Goal: Check status: Check status

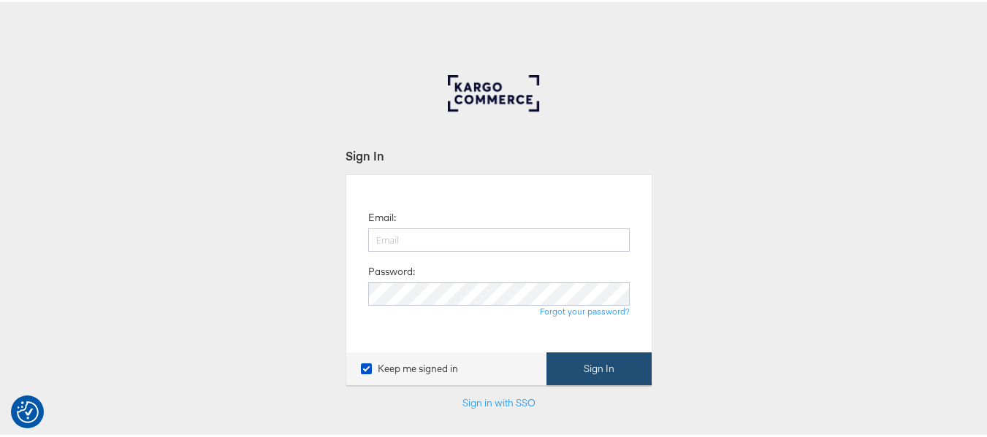
type input "[EMAIL_ADDRESS][PERSON_NAME][DOMAIN_NAME]"
click at [580, 368] on button "Sign In" at bounding box center [598, 367] width 105 height 33
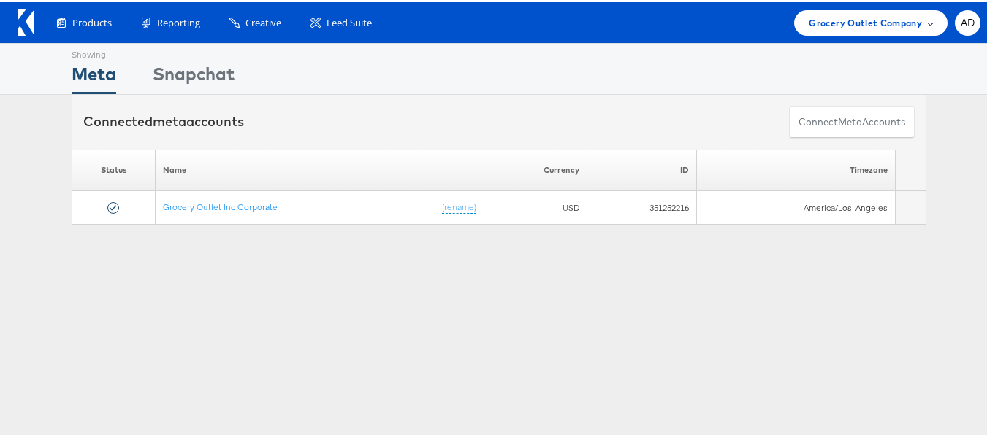
click at [859, 28] on div "Grocery Outlet Company" at bounding box center [870, 21] width 153 height 26
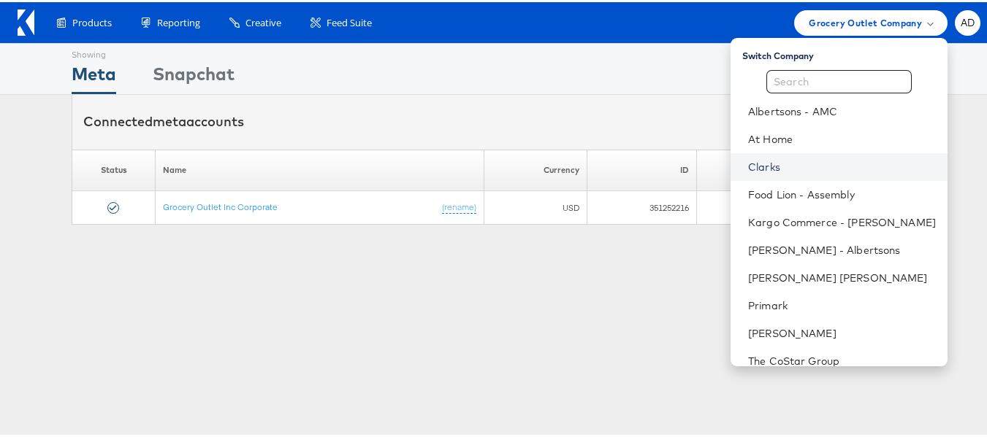
click at [748, 168] on link "Clarks" at bounding box center [842, 165] width 188 height 15
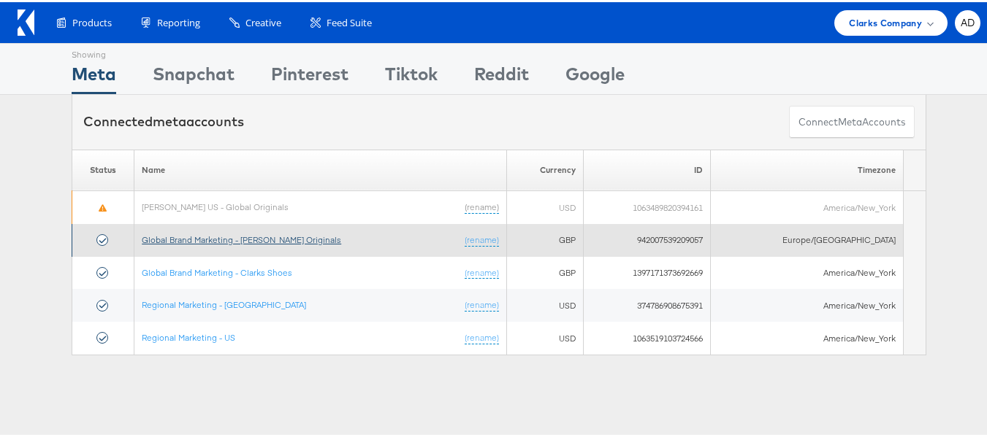
click at [269, 237] on link "Global Brand Marketing - Clarks Originals" at bounding box center [241, 237] width 199 height 11
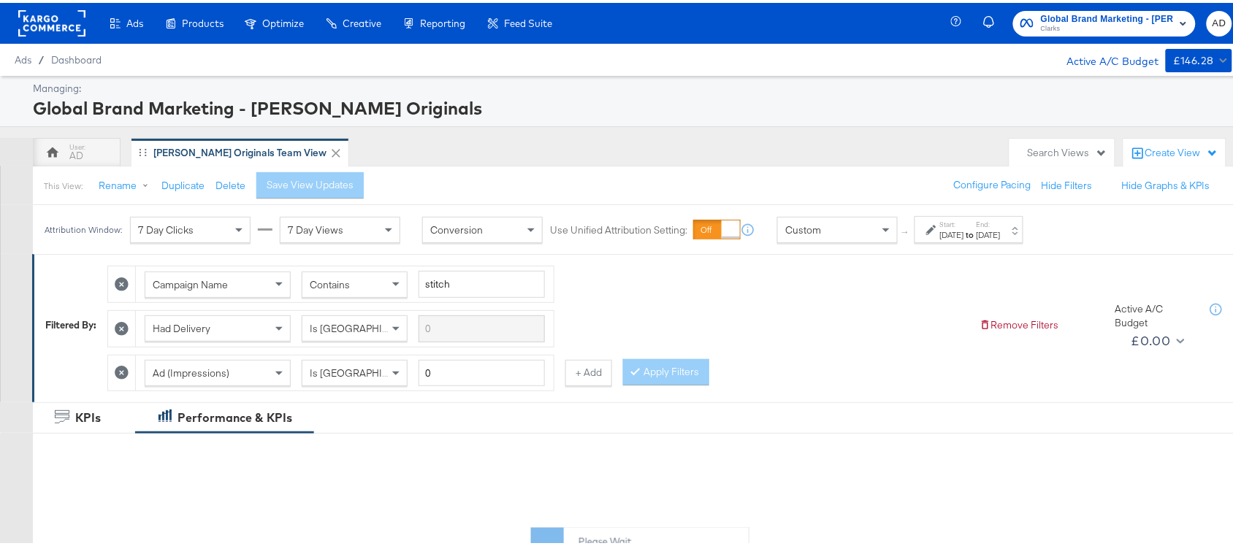
click at [957, 230] on div "[DATE]" at bounding box center [952, 232] width 24 height 12
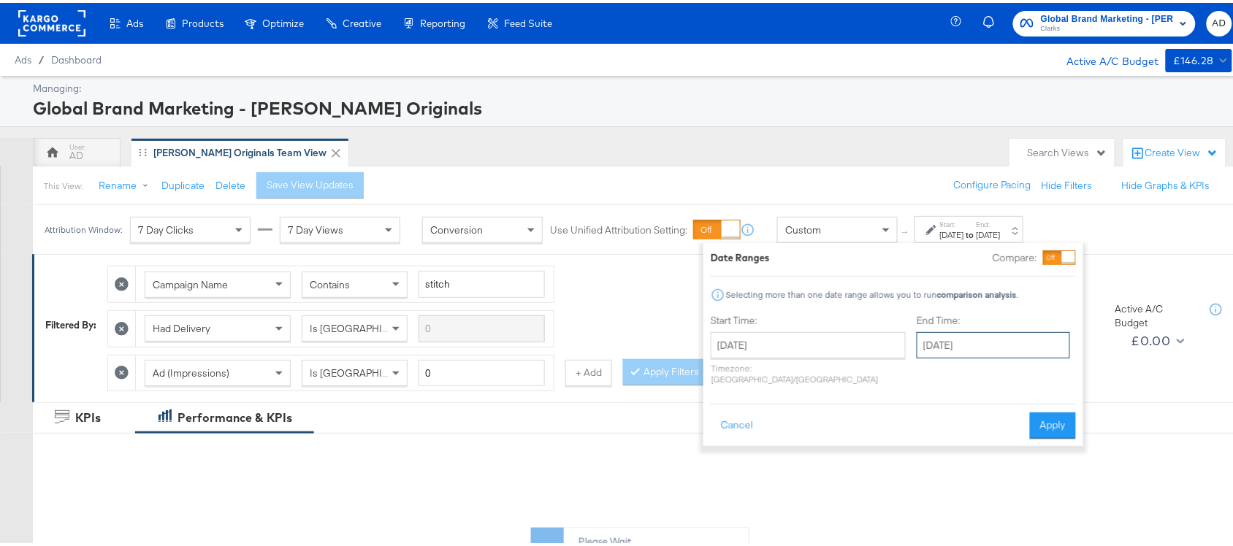
click at [935, 348] on input "[DATE]" at bounding box center [992, 342] width 153 height 26
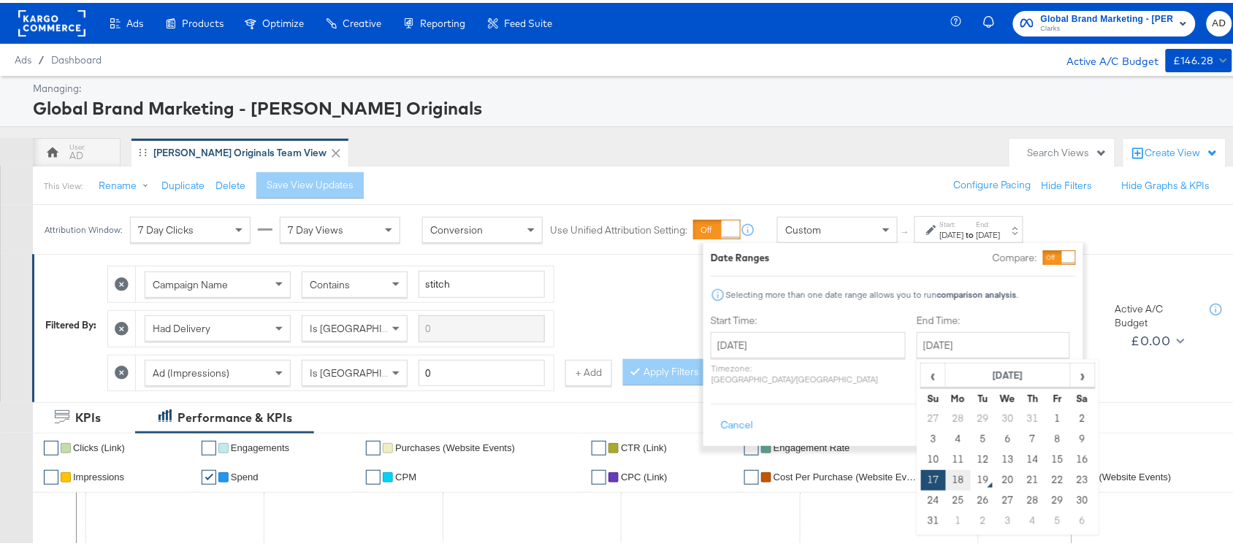
click at [946, 480] on td "18" at bounding box center [958, 477] width 25 height 20
type input "[DATE]"
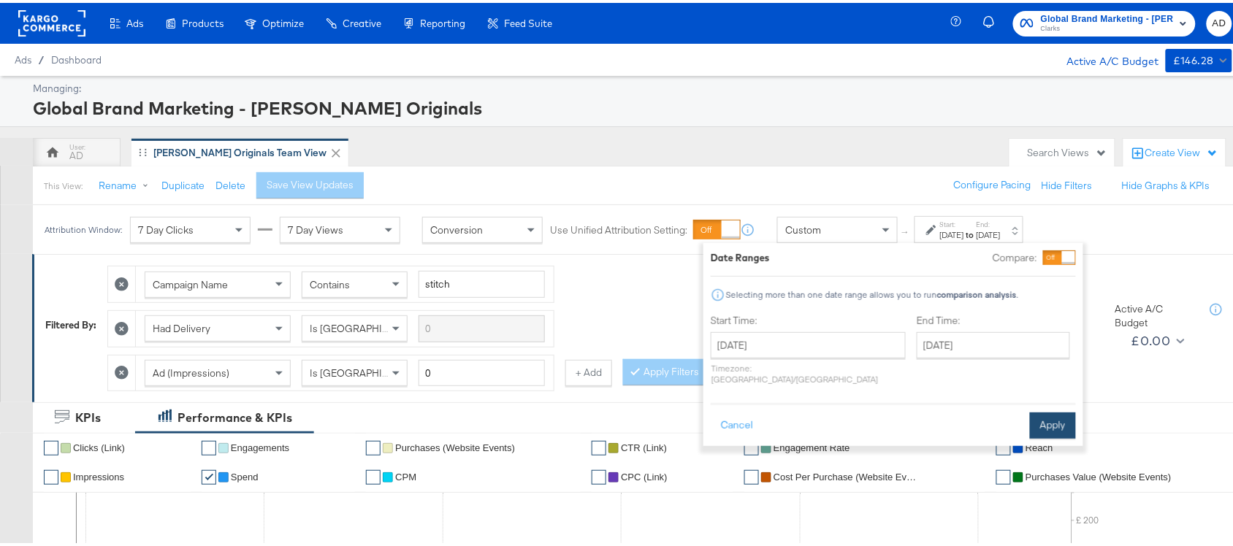
click at [1045, 410] on button "Apply" at bounding box center [1053, 423] width 46 height 26
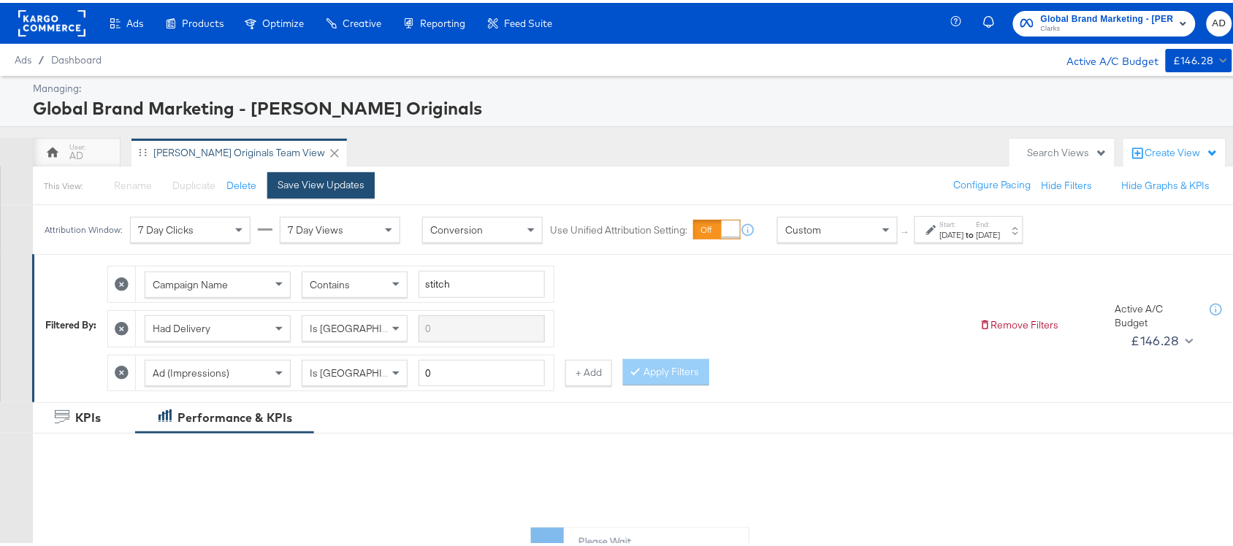
click at [329, 180] on div "Save View Updates" at bounding box center [320, 182] width 87 height 14
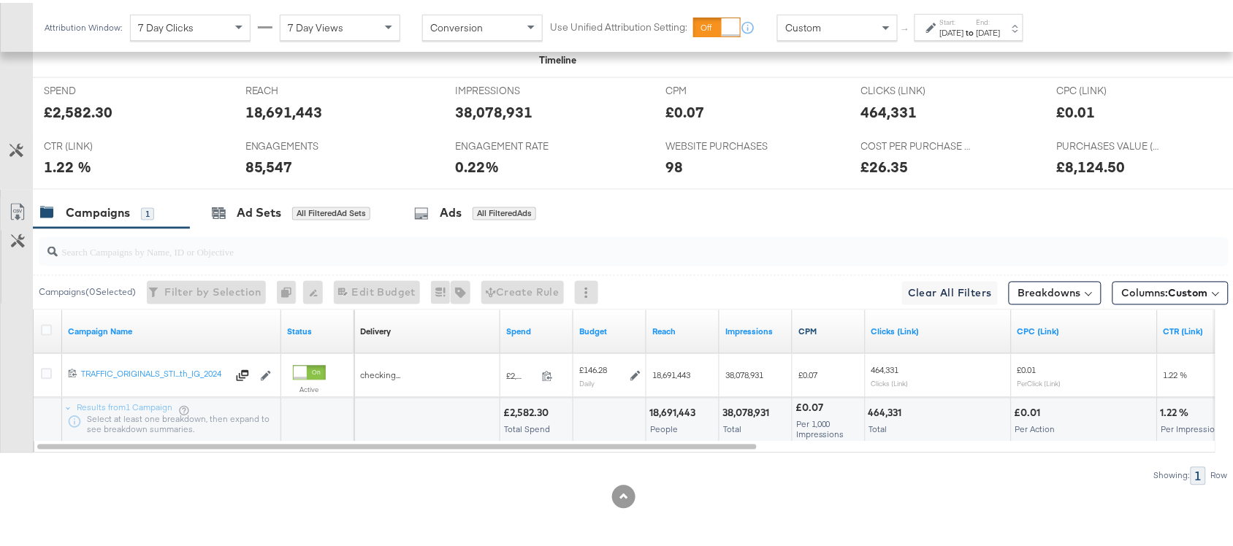
scroll to position [673, 0]
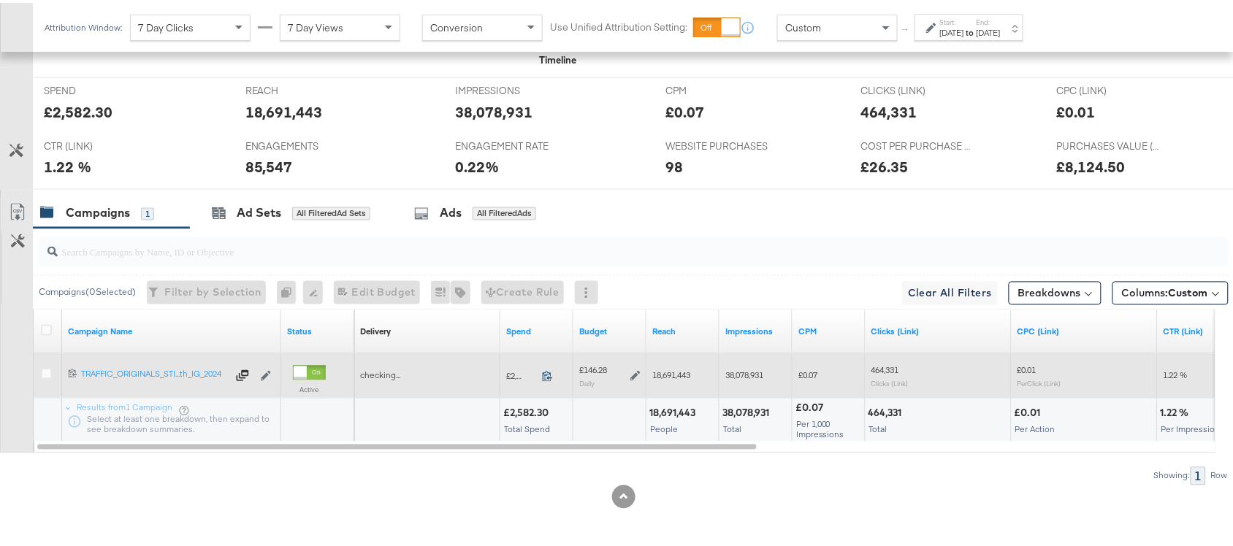
click at [544, 372] on icon at bounding box center [547, 373] width 11 height 11
click at [630, 370] on icon at bounding box center [635, 373] width 10 height 10
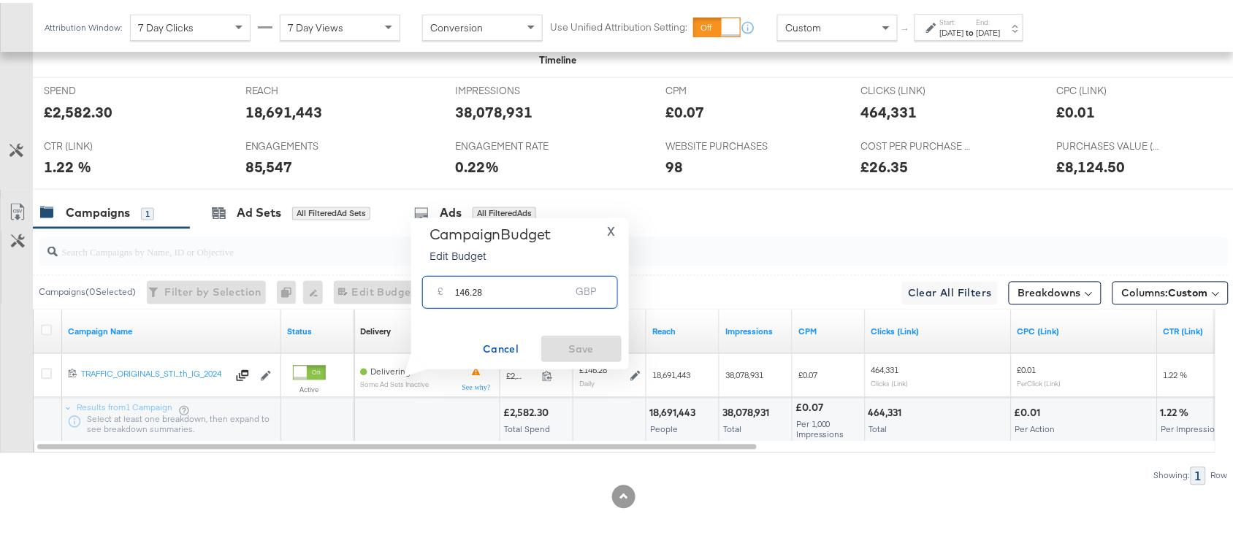
click at [502, 289] on input "146.28" at bounding box center [512, 283] width 115 height 31
paste input "£145.89"
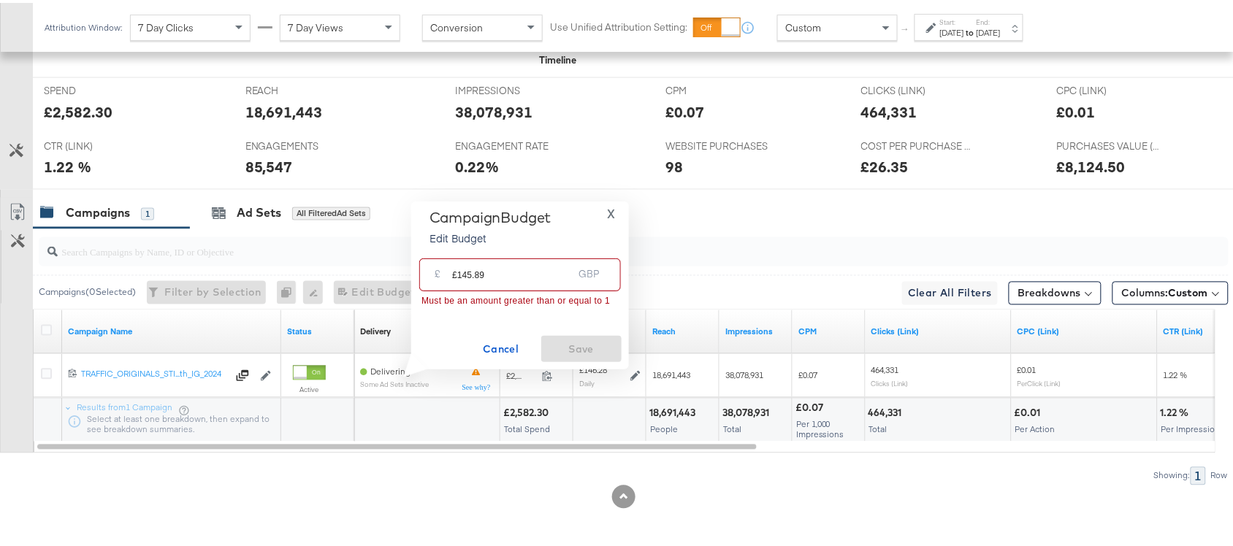
click at [454, 275] on input "£145.89" at bounding box center [512, 265] width 120 height 31
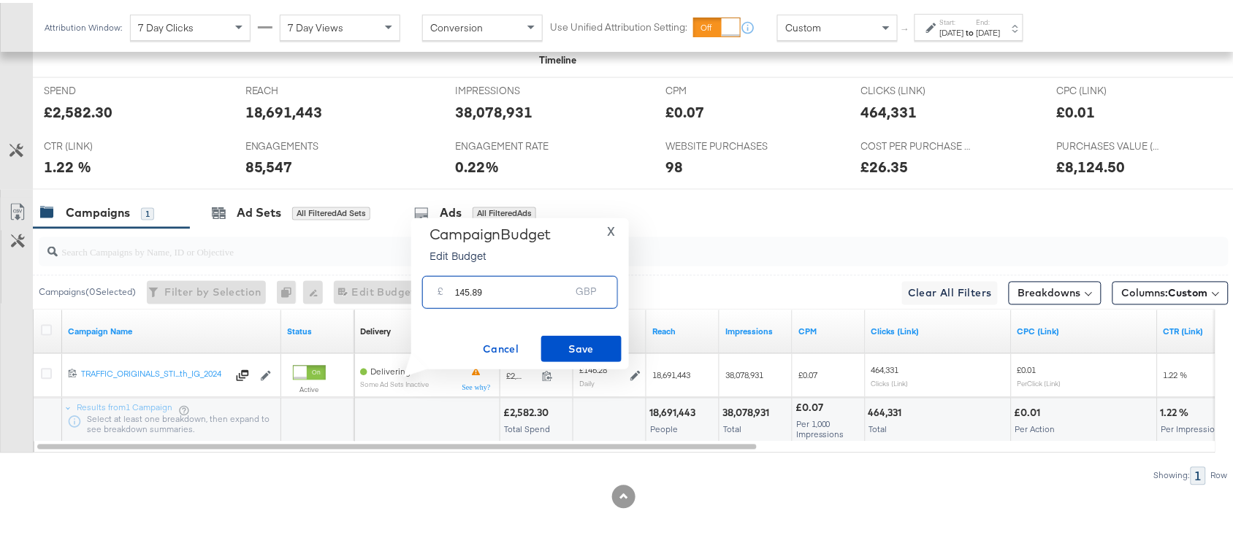
type input "145.89"
click at [573, 353] on span "Save" at bounding box center [581, 346] width 69 height 18
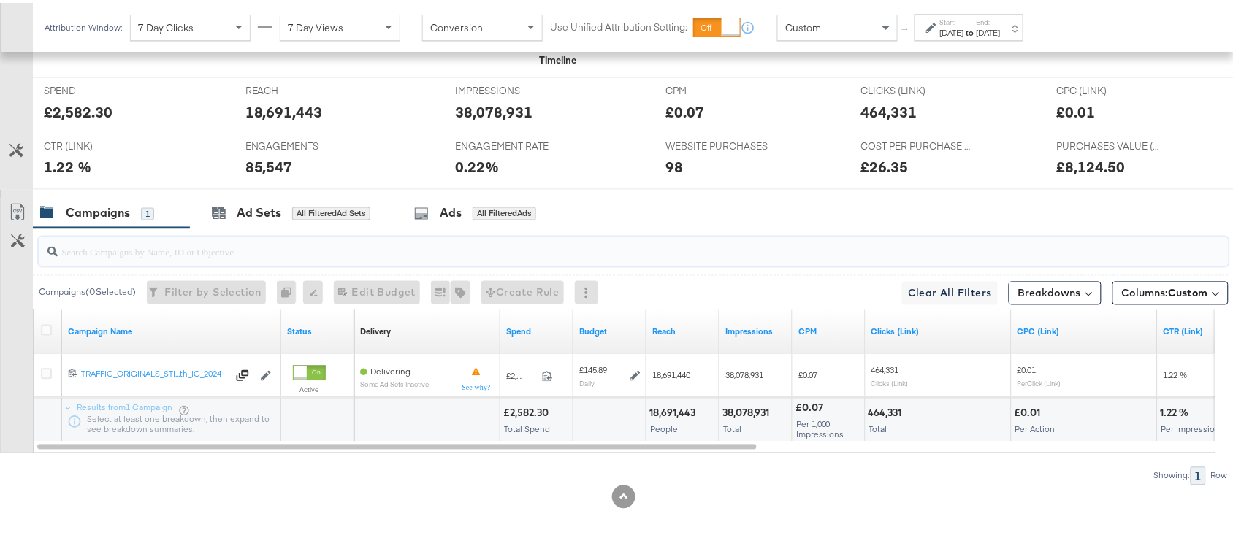
click at [729, 254] on input "search" at bounding box center [589, 243] width 1063 height 28
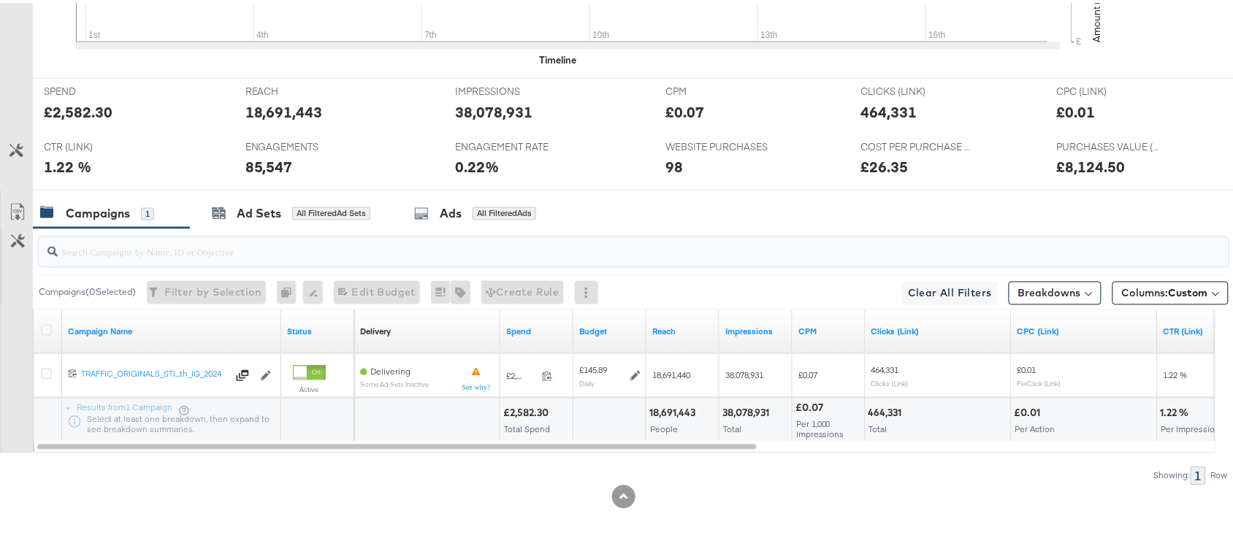
scroll to position [0, 0]
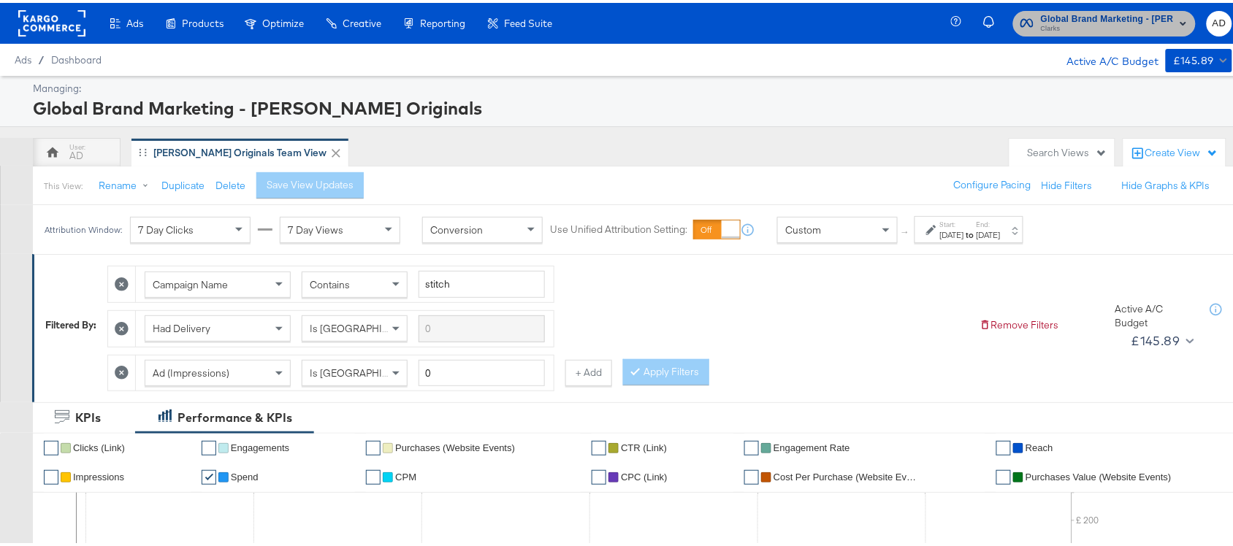
click at [1103, 19] on span "Global Brand Marketing - [PERSON_NAME] Originals" at bounding box center [1107, 16] width 133 height 15
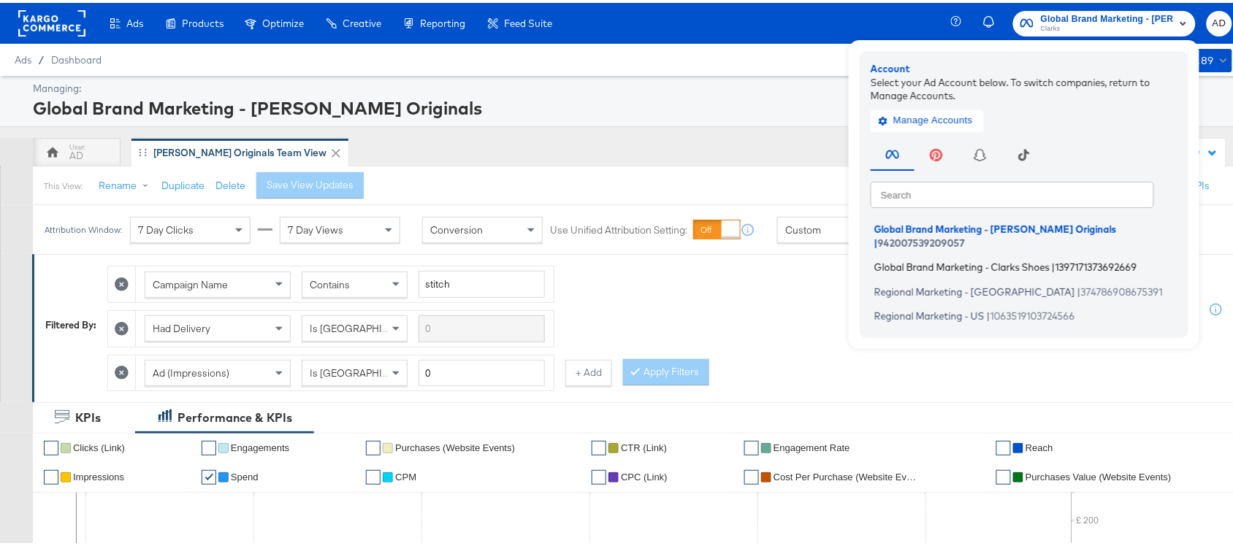
click at [998, 259] on span "Global Brand Marketing - Clarks Shoes" at bounding box center [961, 265] width 175 height 12
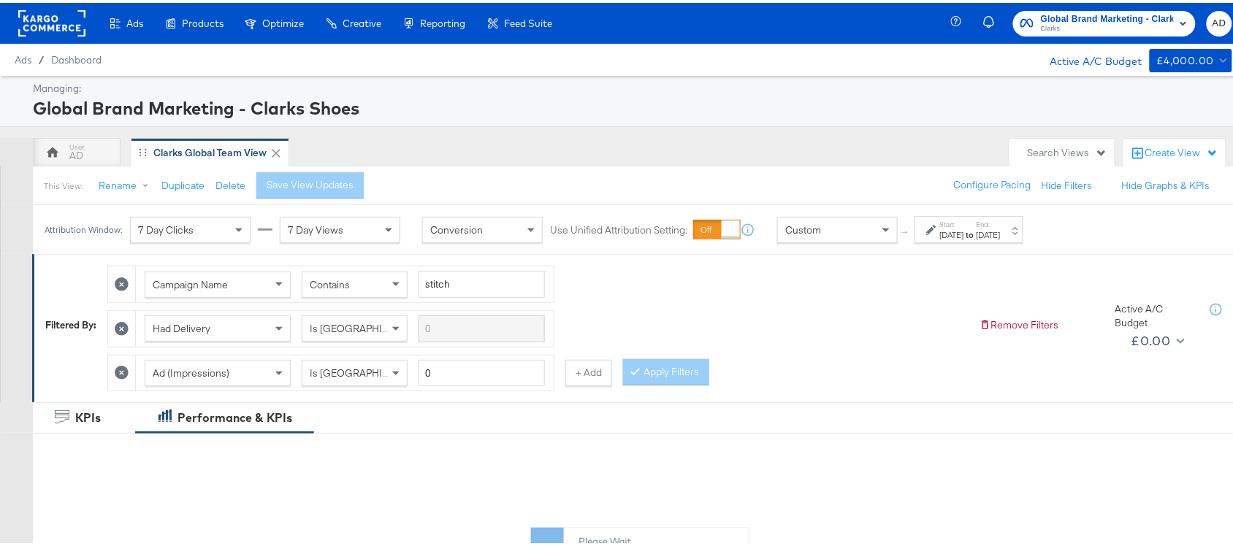
click at [960, 221] on label "Start:" at bounding box center [952, 221] width 24 height 9
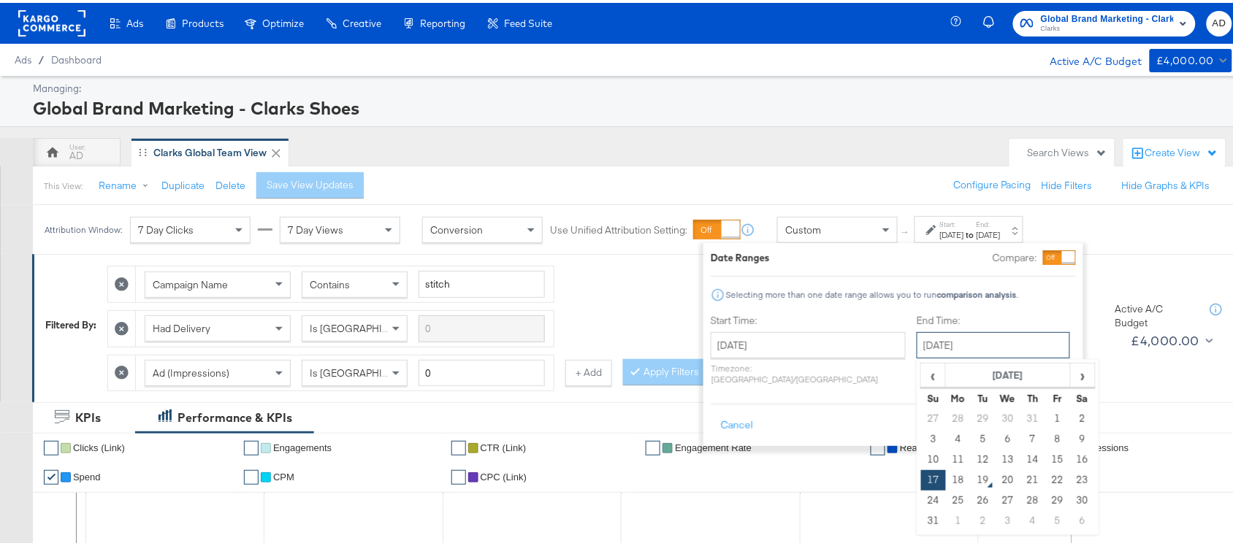
click at [920, 336] on input "[DATE]" at bounding box center [992, 342] width 153 height 26
click at [946, 482] on td "18" at bounding box center [958, 477] width 25 height 20
type input "[DATE]"
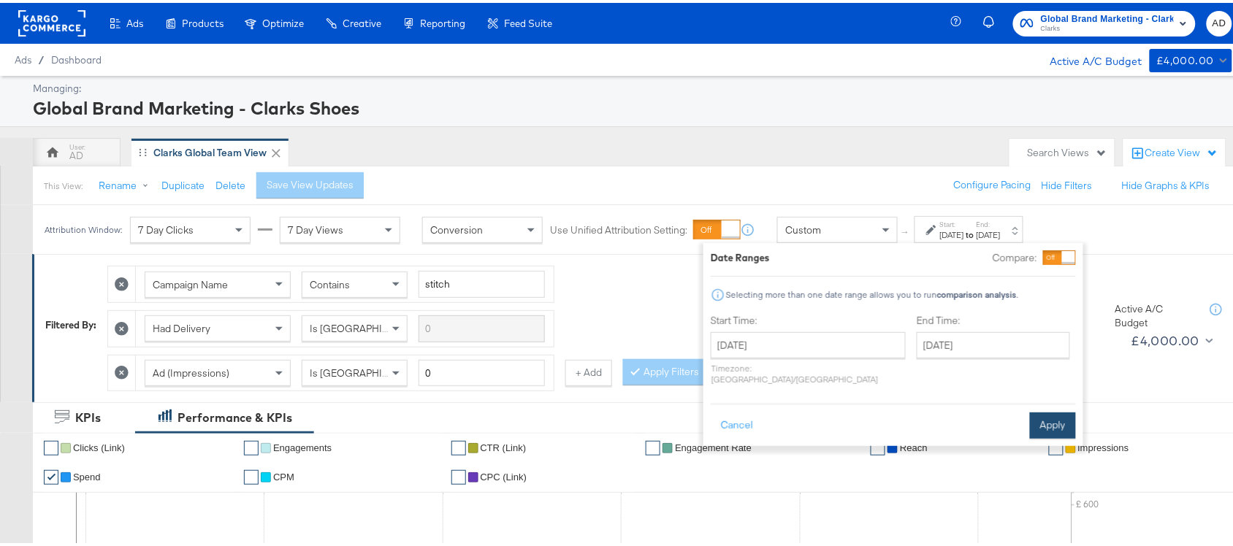
click at [1045, 411] on button "Apply" at bounding box center [1053, 423] width 46 height 26
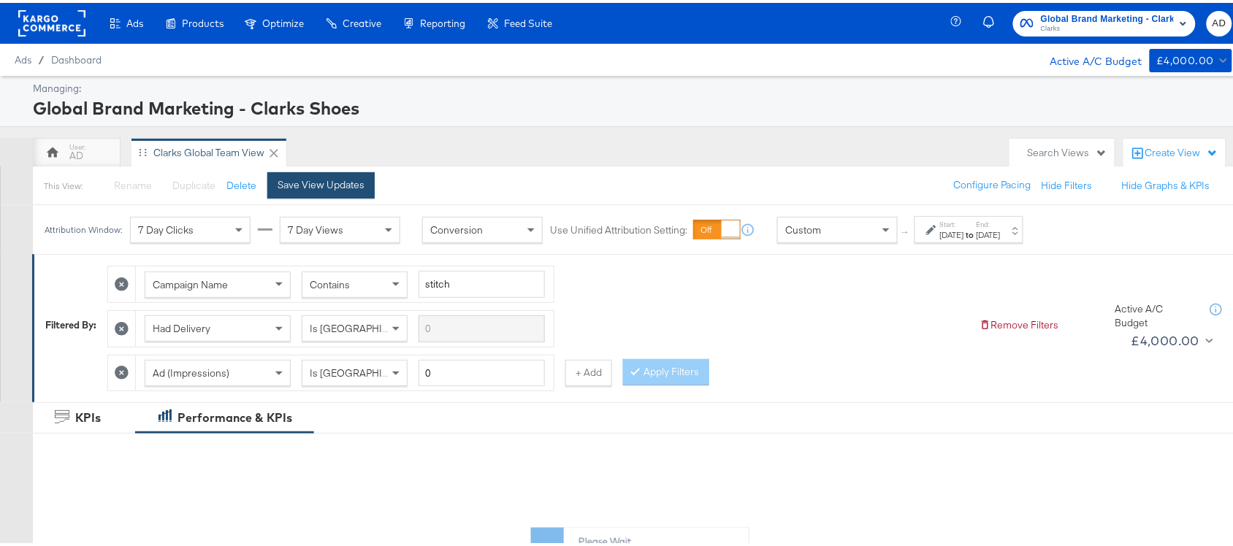
click at [310, 180] on div "Save View Updates" at bounding box center [320, 182] width 87 height 14
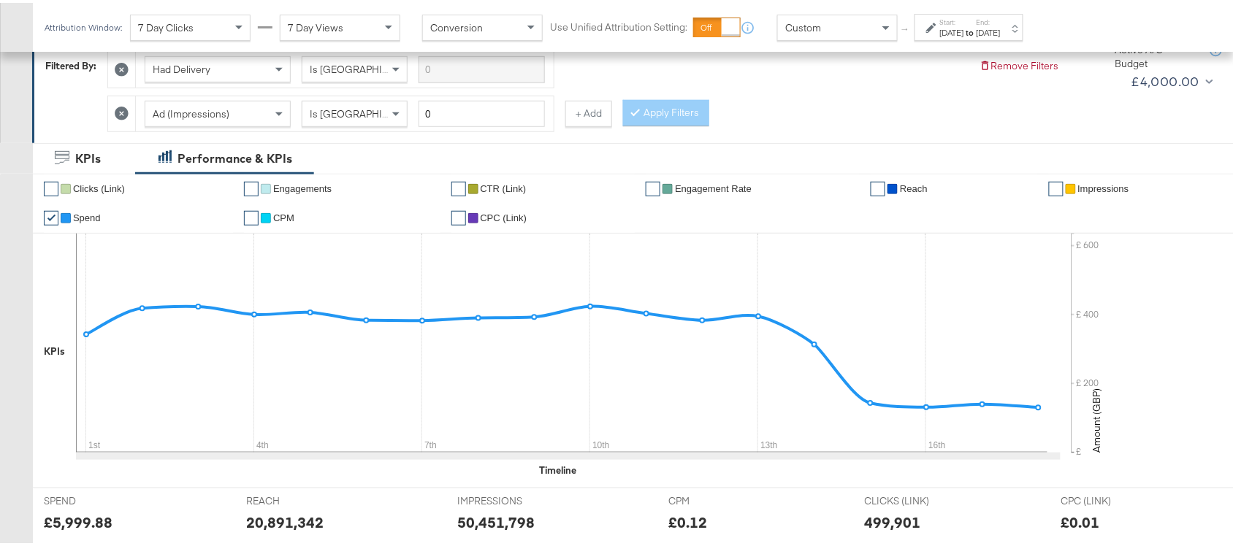
scroll to position [717, 0]
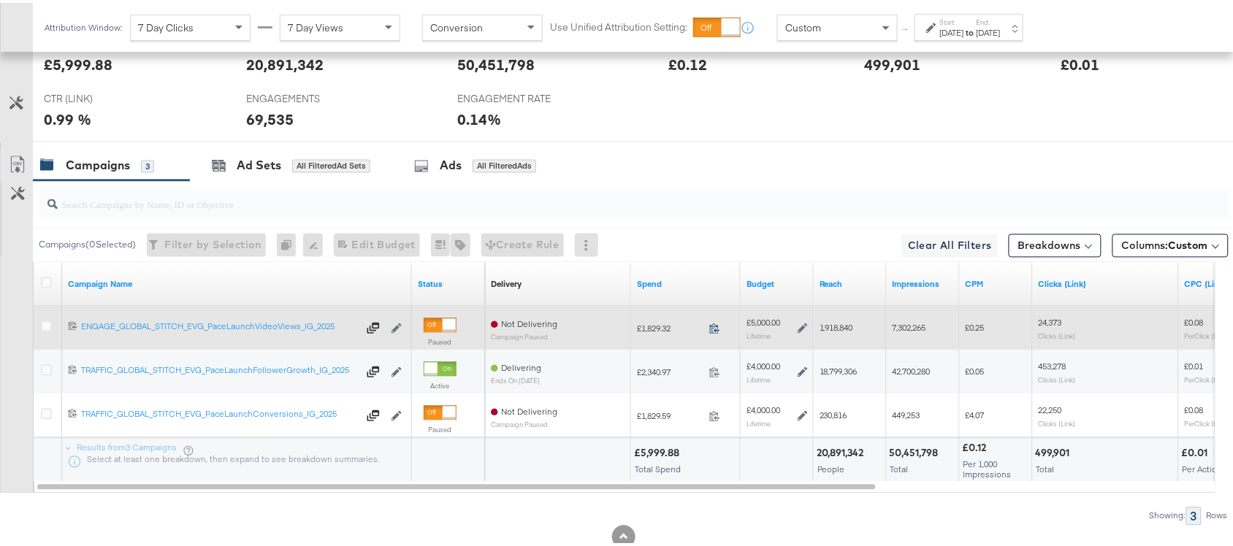
click at [718, 329] on icon at bounding box center [714, 326] width 11 height 11
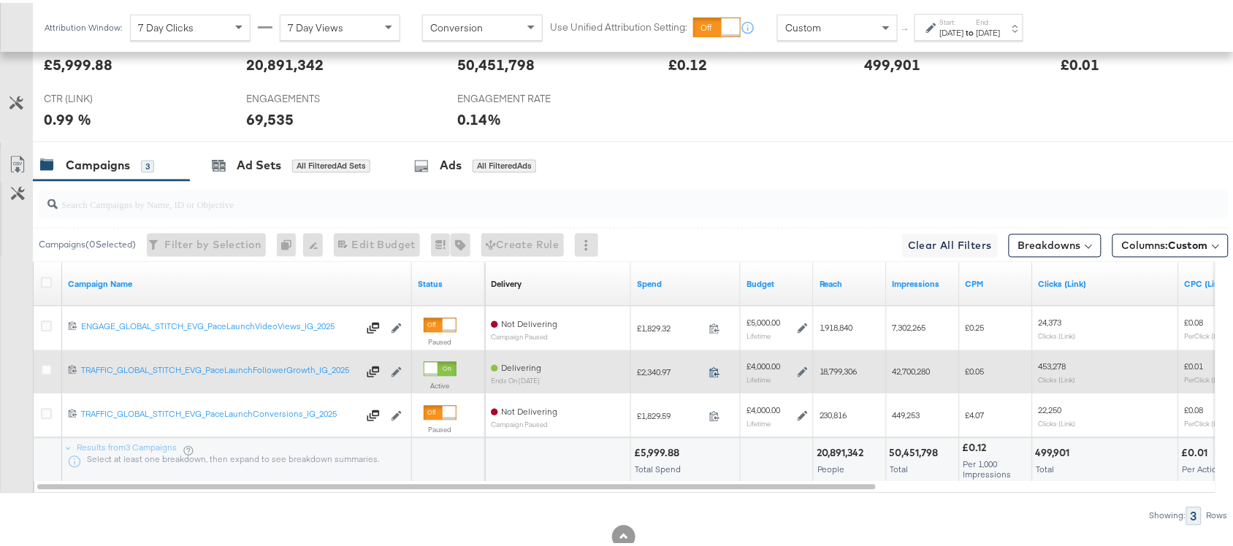
click at [713, 373] on icon at bounding box center [714, 369] width 11 height 11
click at [712, 375] on icon at bounding box center [714, 369] width 11 height 11
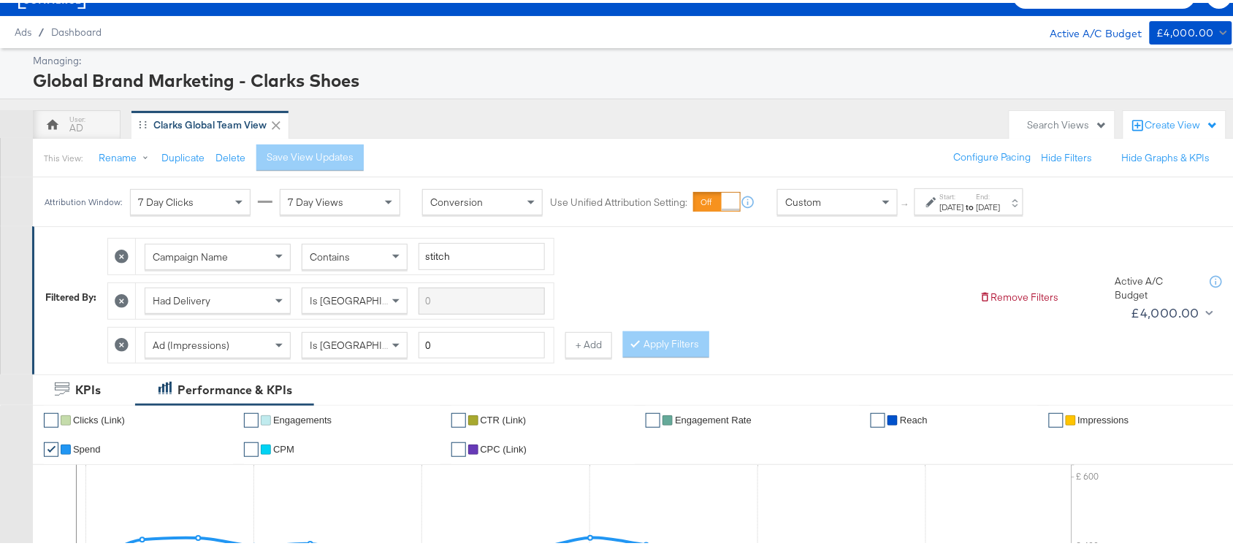
scroll to position [0, 0]
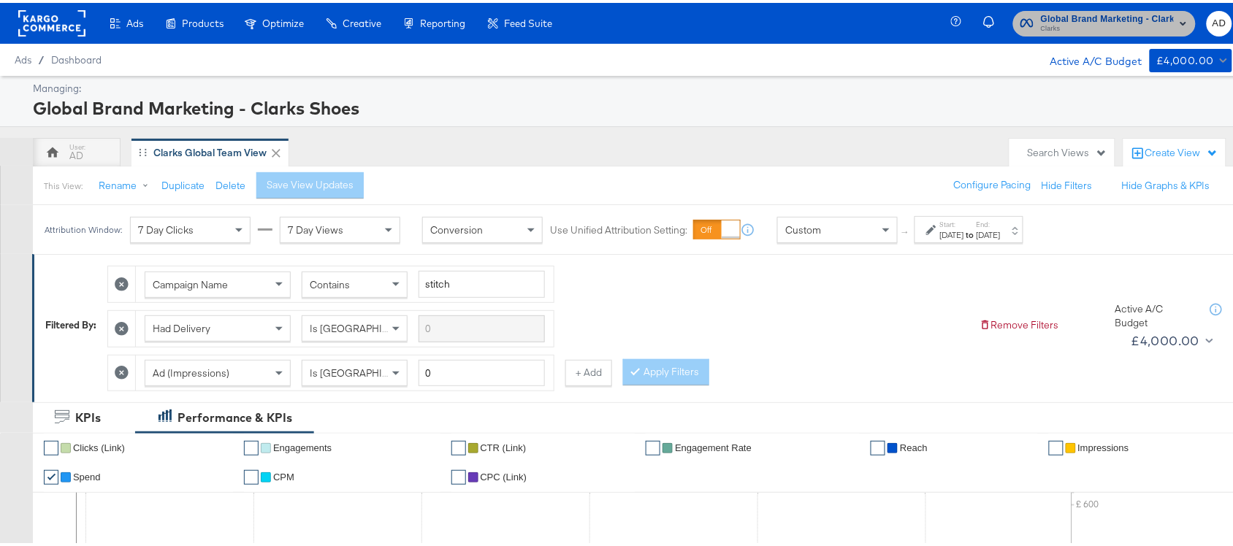
click at [1117, 22] on span "Clarks" at bounding box center [1107, 26] width 133 height 12
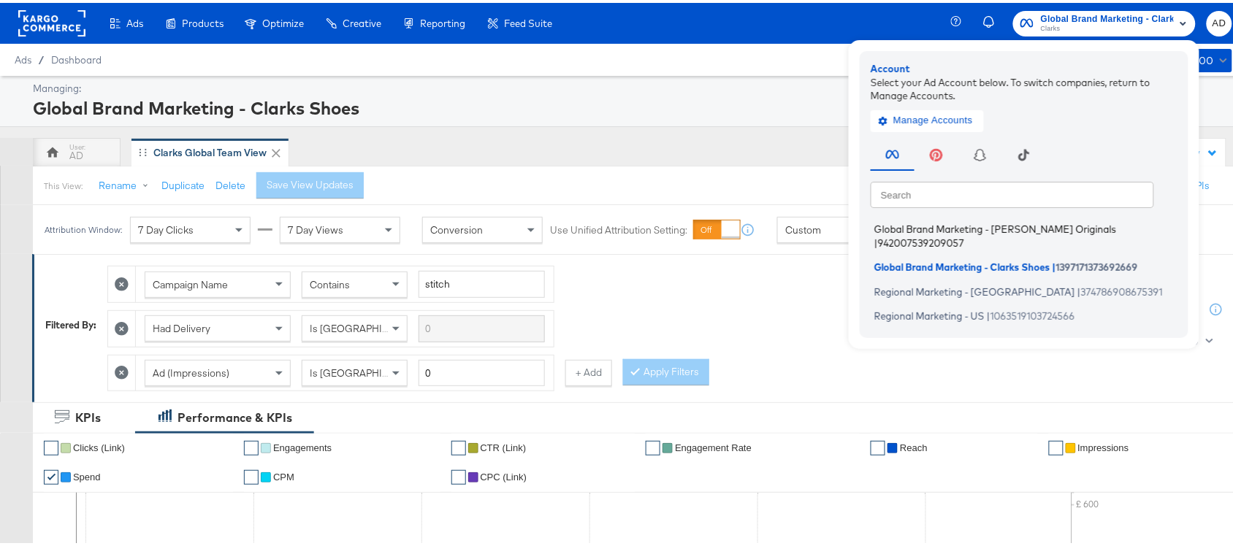
click at [954, 225] on span "Global Brand Marketing - Clarks Originals" at bounding box center [995, 227] width 242 height 12
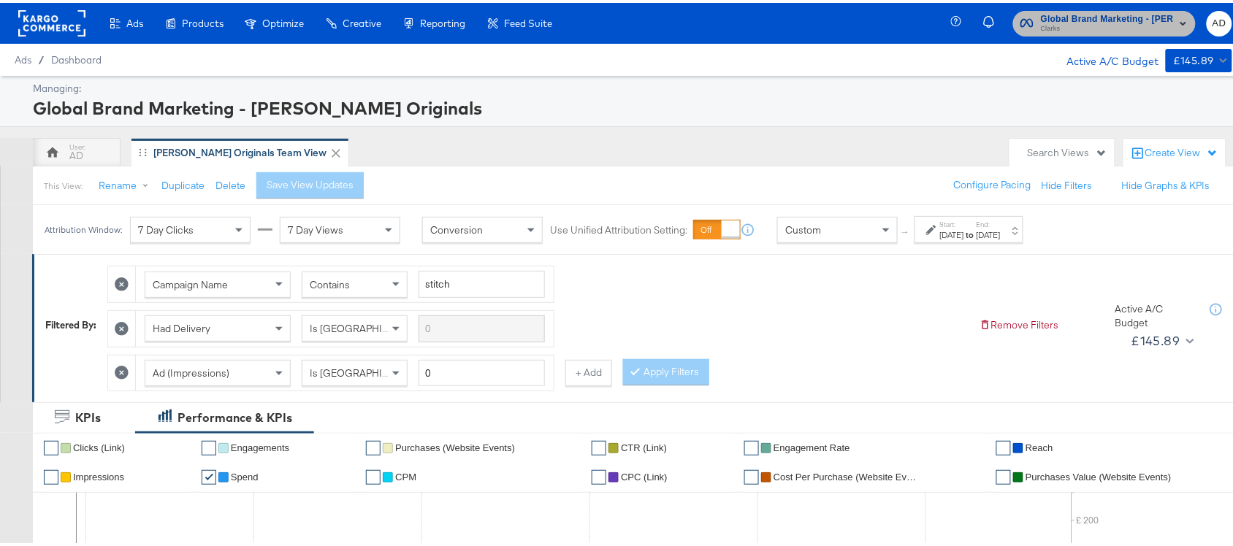
click at [1041, 22] on span "Clarks" at bounding box center [1107, 26] width 133 height 12
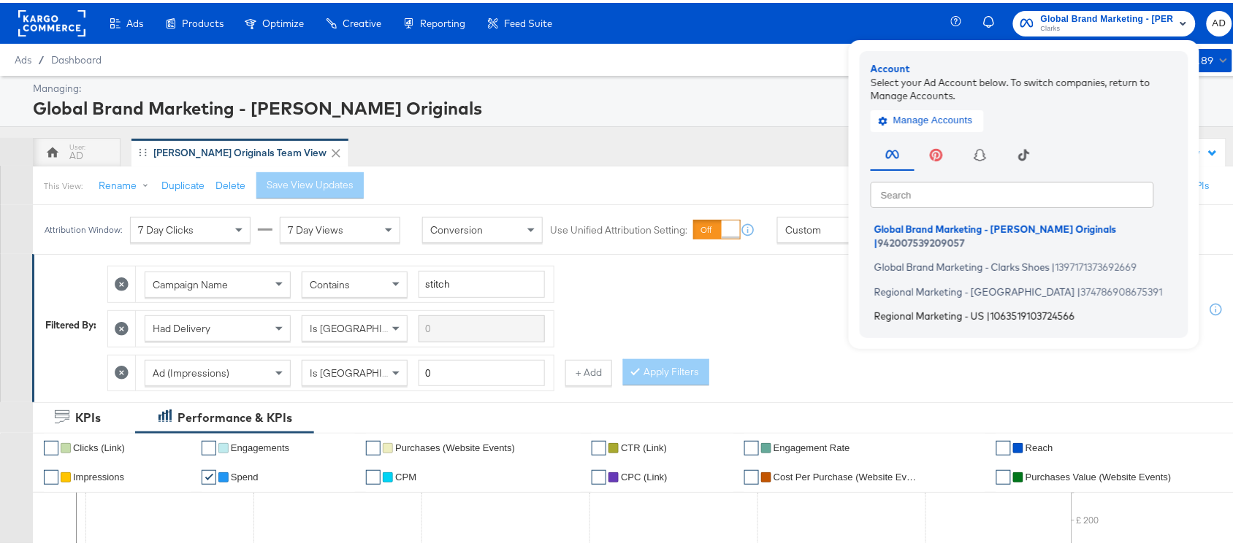
click at [889, 307] on span "Regional Marketing - US" at bounding box center [929, 313] width 110 height 12
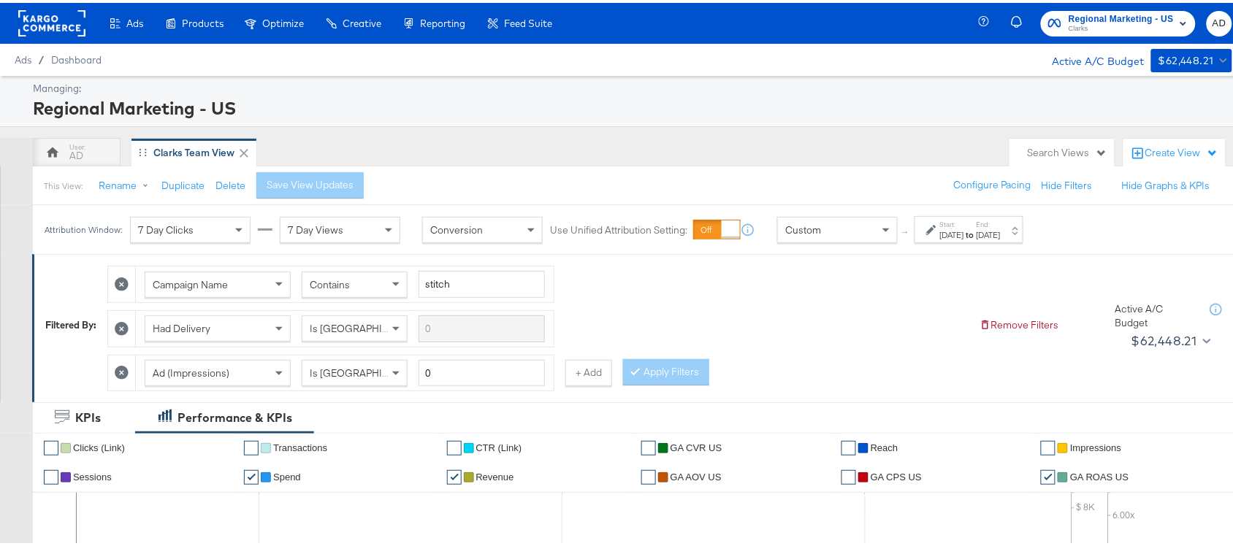
click at [1000, 234] on div "[DATE]" at bounding box center [988, 232] width 24 height 12
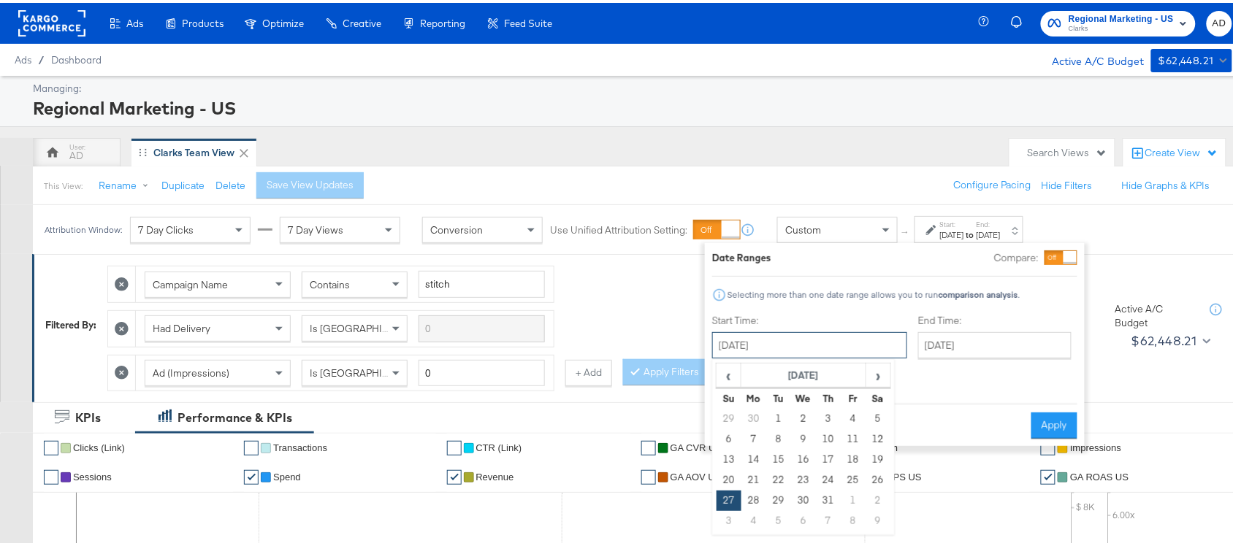
click at [798, 342] on input "[DATE]" at bounding box center [809, 342] width 195 height 26
click at [878, 372] on span "›" at bounding box center [878, 372] width 23 height 22
click at [728, 477] on td "17" at bounding box center [728, 477] width 25 height 20
type input "[DATE]"
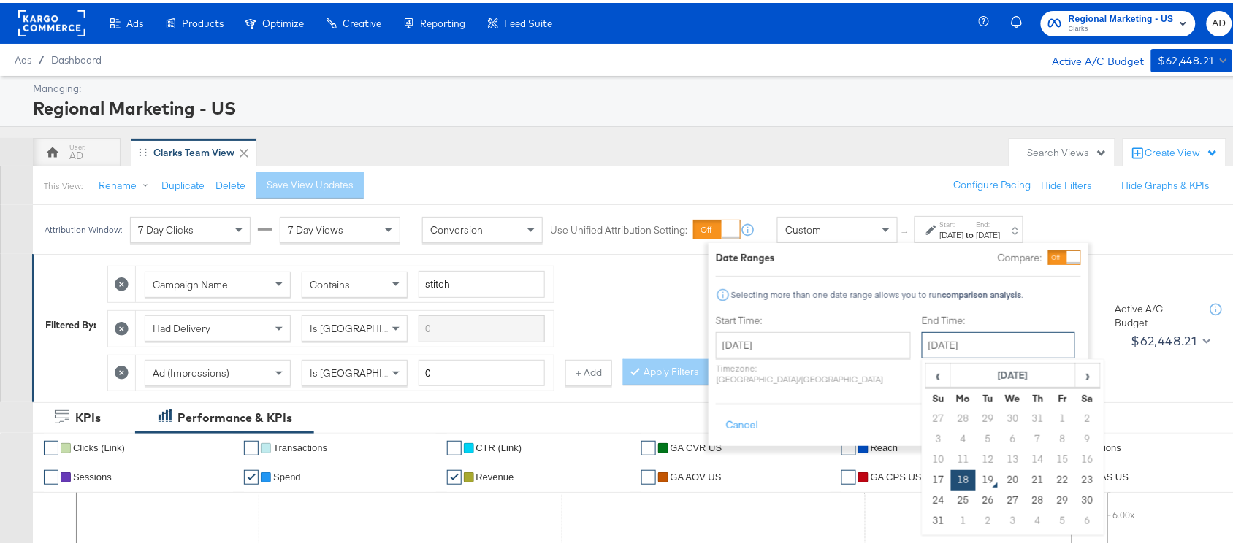
click at [962, 341] on input "[DATE]" at bounding box center [998, 342] width 153 height 26
click at [926, 483] on td "17" at bounding box center [938, 477] width 25 height 20
type input "[DATE]"
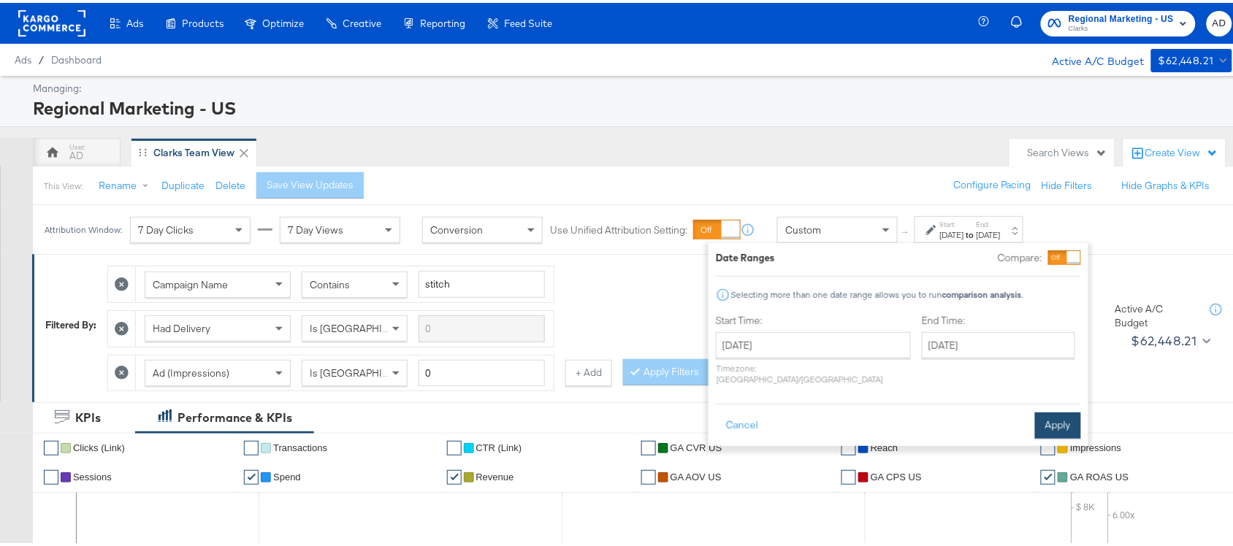
click at [1054, 410] on button "Apply" at bounding box center [1058, 423] width 46 height 26
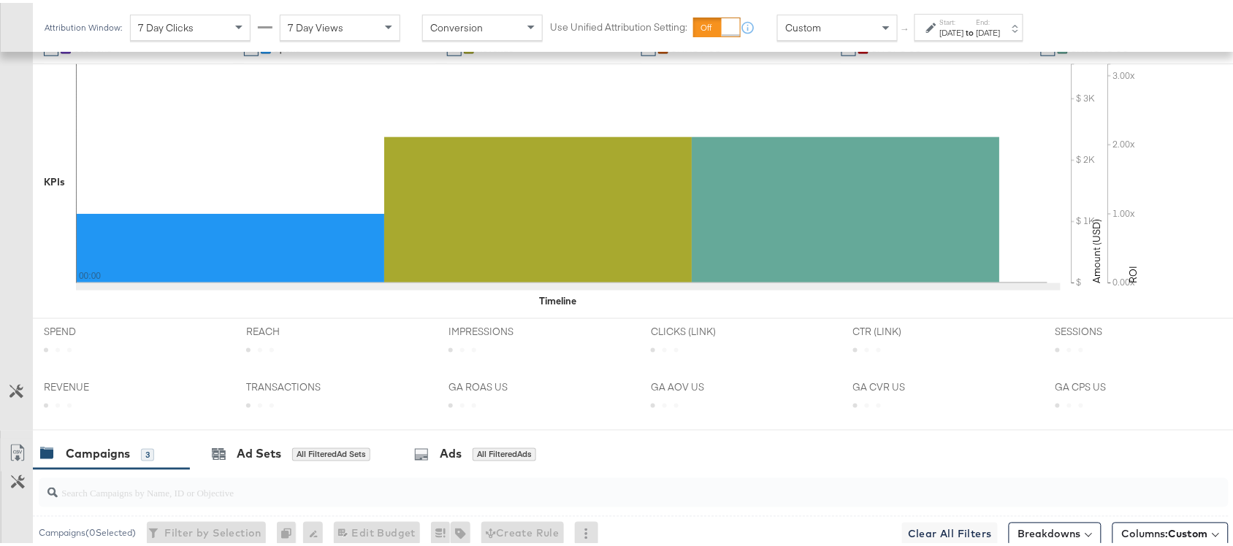
scroll to position [717, 0]
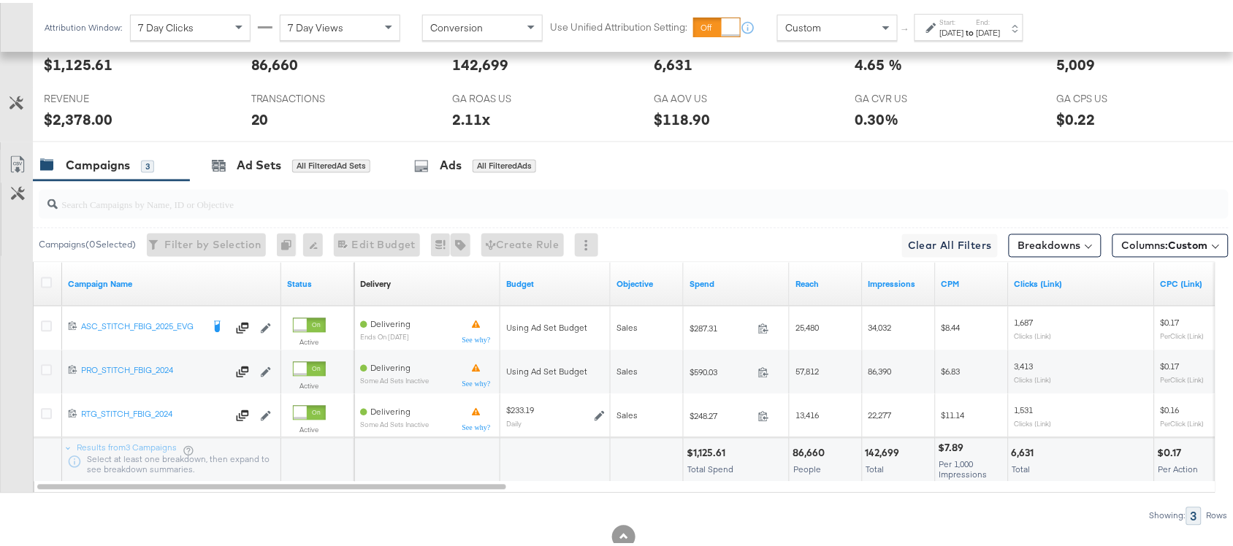
click at [705, 453] on div "$1,125.61" at bounding box center [707, 451] width 43 height 14
copy div "1,125.61"
click at [705, 453] on div "$1,125.61" at bounding box center [707, 451] width 43 height 14
click at [881, 451] on div "142,699" at bounding box center [884, 451] width 39 height 14
copy div "142,699"
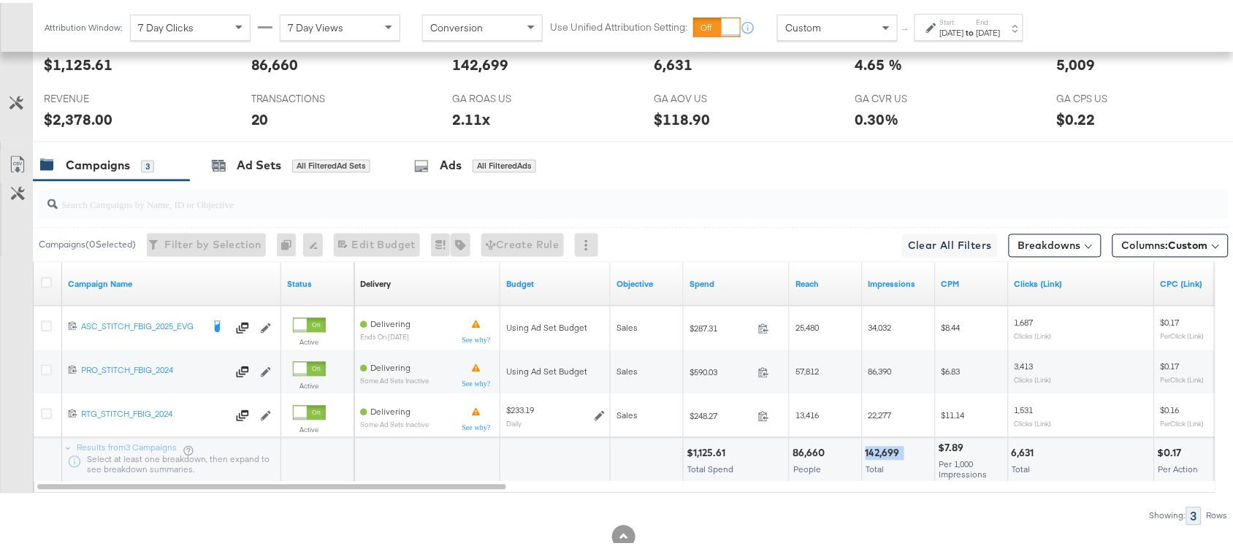
click at [881, 451] on div "142,699" at bounding box center [884, 451] width 39 height 14
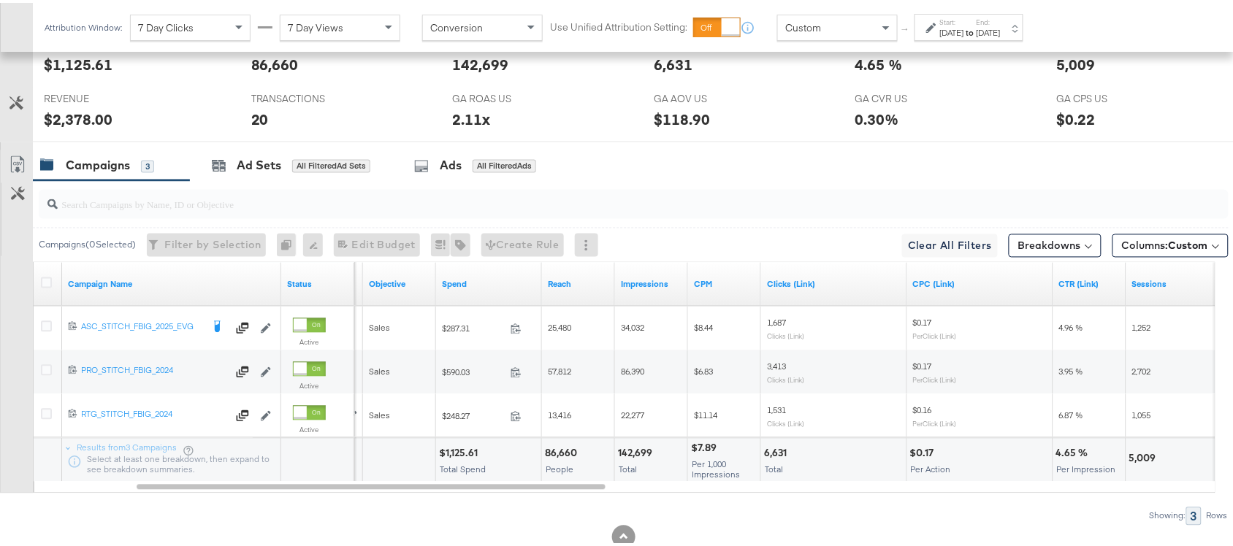
click at [773, 456] on div "6,631" at bounding box center [777, 451] width 27 height 14
copy div "6,631"
click at [773, 456] on div "6,631" at bounding box center [777, 451] width 27 height 14
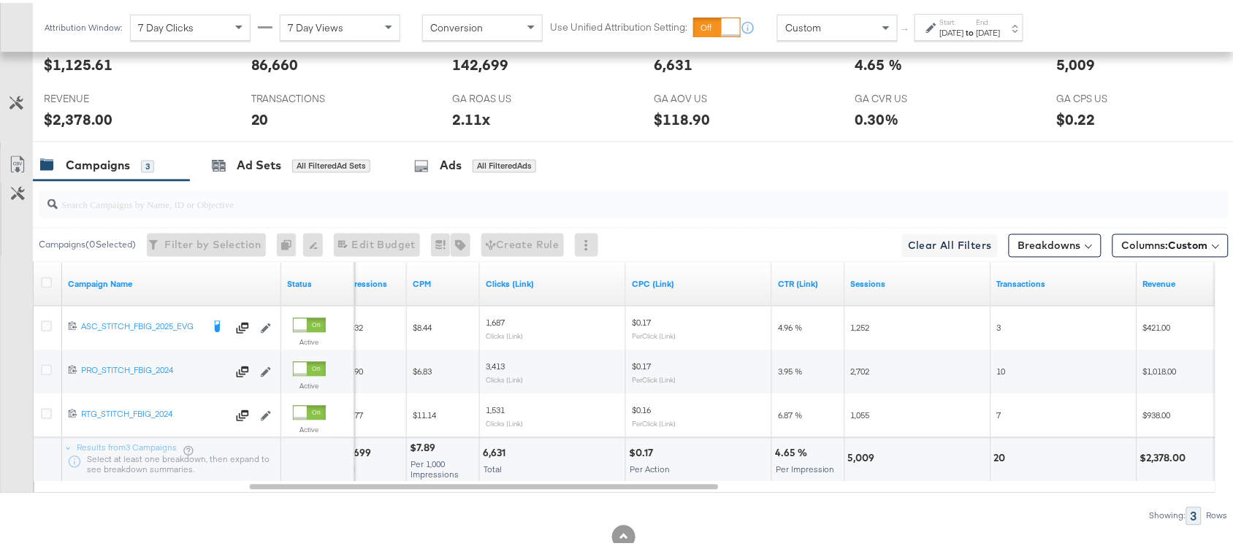
click at [853, 456] on div "5,009" at bounding box center [863, 456] width 31 height 14
copy div "5,009"
click at [998, 457] on div "20" at bounding box center [1002, 456] width 16 height 14
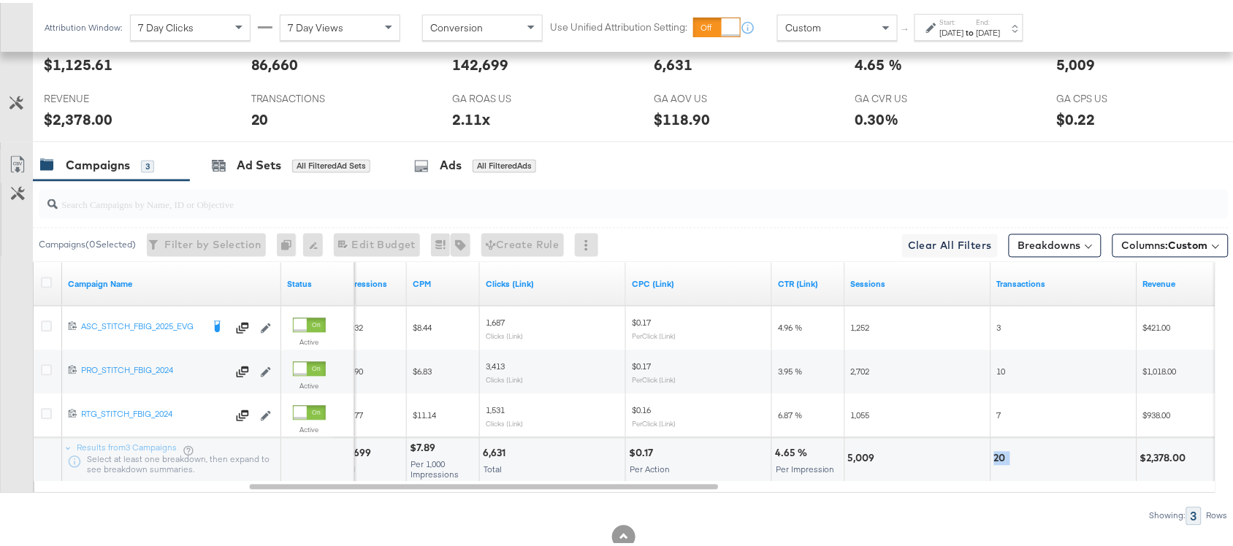
click at [998, 457] on div "20" at bounding box center [1002, 456] width 16 height 14
copy div "20"
click at [998, 457] on div "20" at bounding box center [1002, 456] width 16 height 14
click at [1152, 457] on div "$2,378.00" at bounding box center [1165, 456] width 50 height 14
copy div "2,378.00"
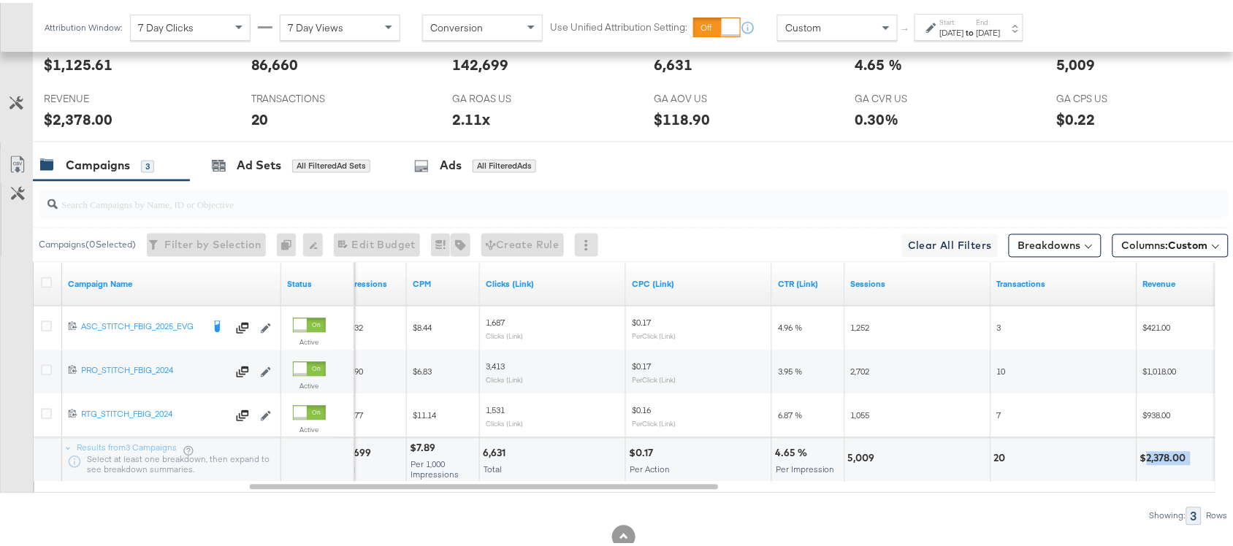
click at [1152, 457] on div "$2,378.00" at bounding box center [1165, 456] width 50 height 14
click at [976, 34] on strong "to" at bounding box center [970, 29] width 12 height 11
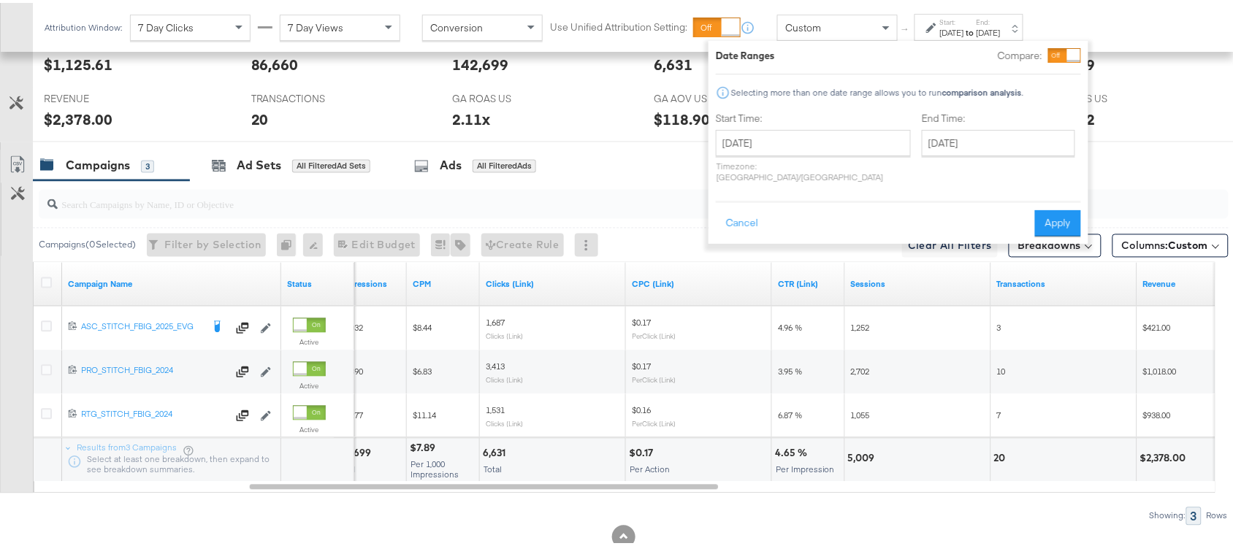
drag, startPoint x: 763, startPoint y: 123, endPoint x: 778, endPoint y: 142, distance: 25.0
click at [778, 142] on div "Start Time: August 17th 2025 ‹ August 2025 › Su Mo Tu We Th Fr Sa 27 28 29 30 3…" at bounding box center [813, 147] width 195 height 77
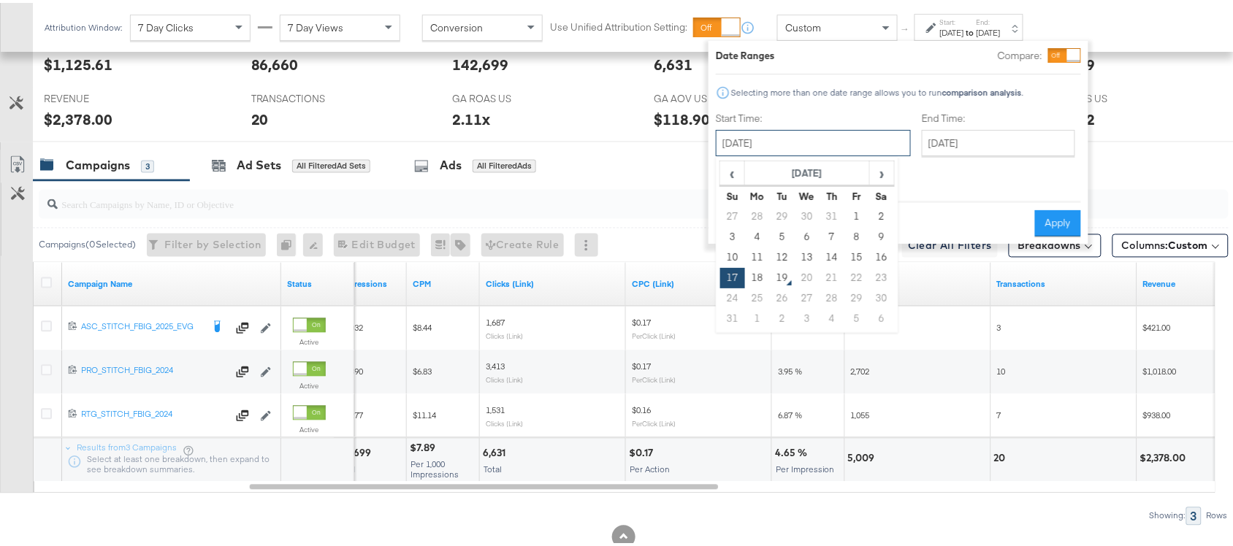
click at [778, 142] on input "[DATE]" at bounding box center [813, 140] width 195 height 26
click at [761, 271] on td "18" at bounding box center [757, 275] width 25 height 20
type input "[DATE]"
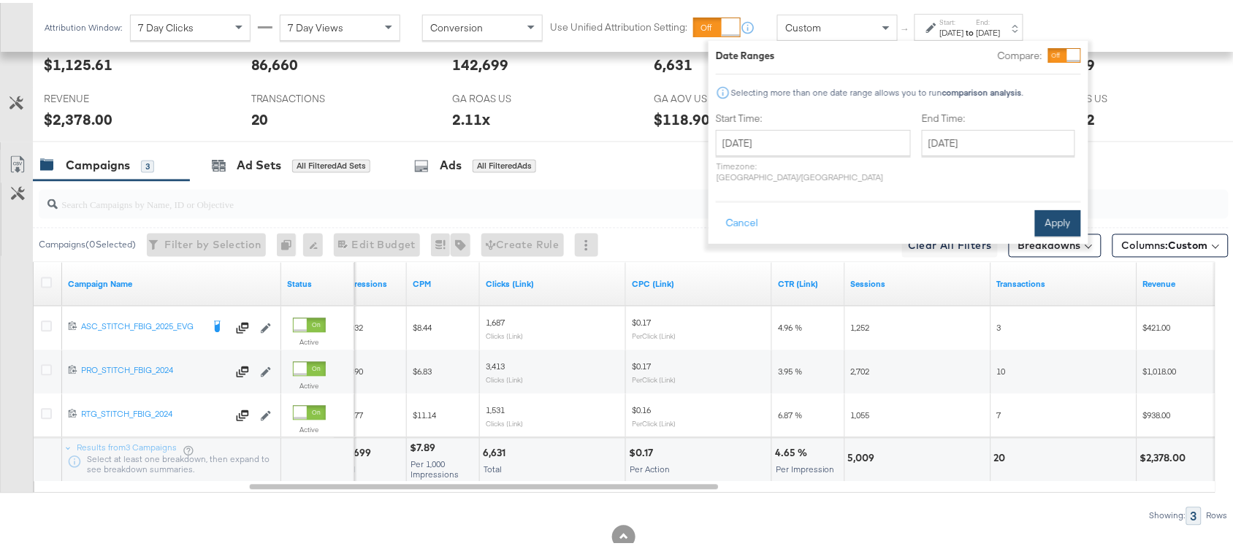
click at [1053, 210] on button "Apply" at bounding box center [1058, 220] width 46 height 26
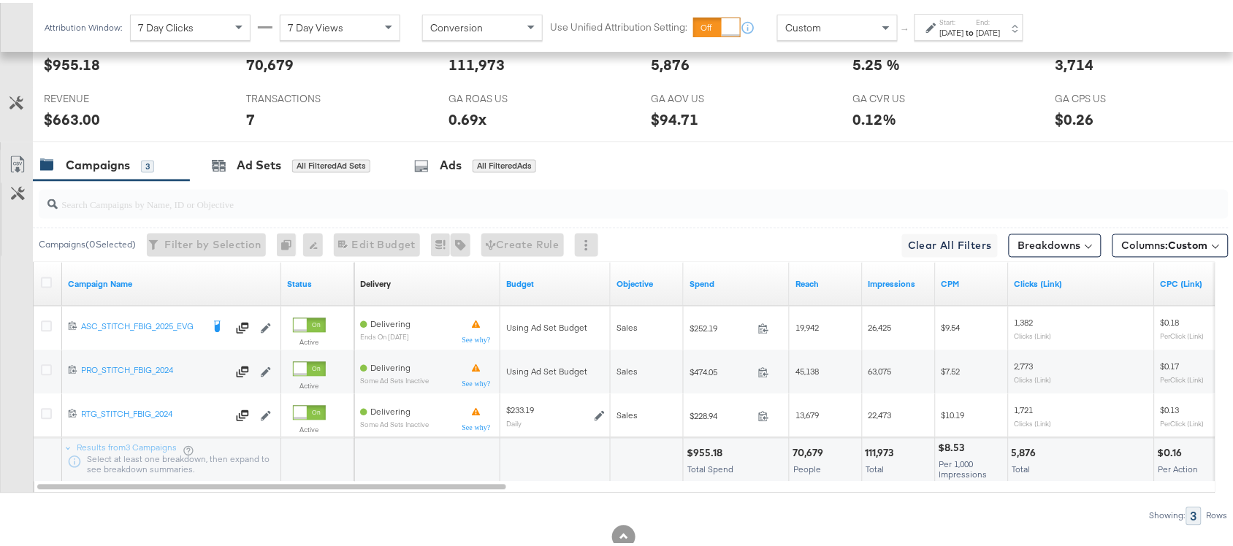
click at [706, 454] on div "$955.18" at bounding box center [706, 451] width 40 height 14
copy div "955.18"
click at [706, 454] on div "$955.18" at bounding box center [706, 451] width 40 height 14
click at [876, 451] on div "111,973" at bounding box center [881, 451] width 33 height 14
copy div "111,973"
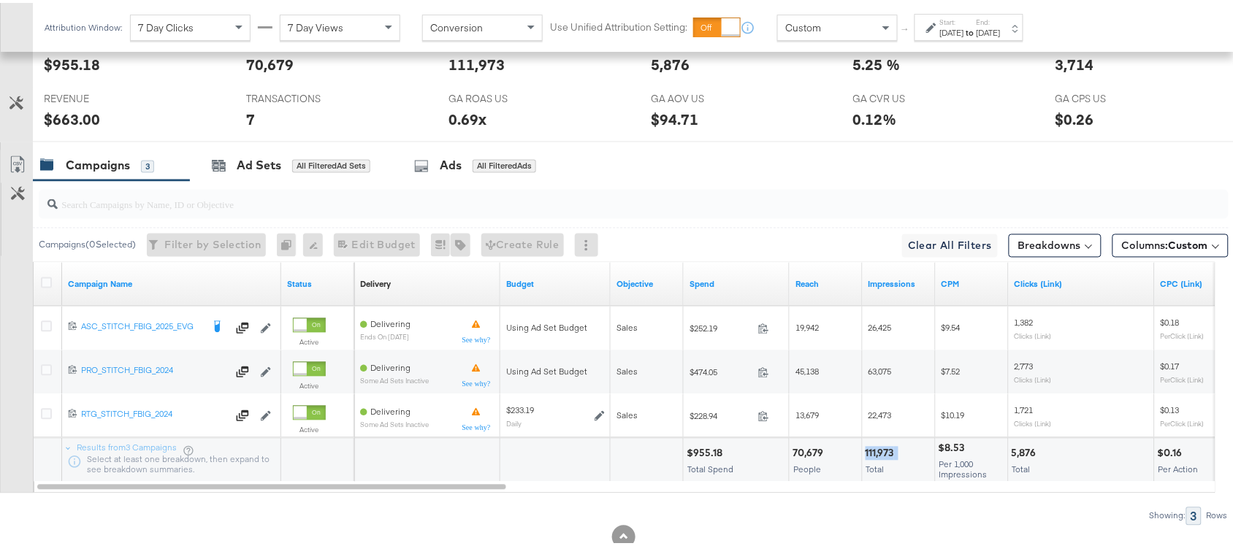
click at [876, 451] on div "111,973" at bounding box center [881, 451] width 33 height 14
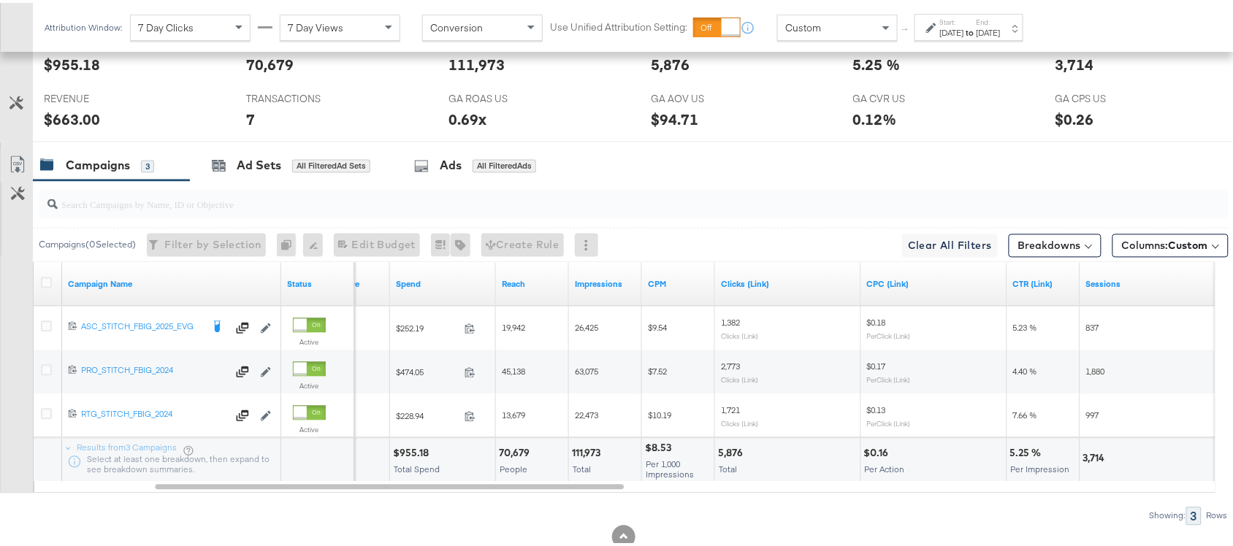
click at [735, 451] on div "5,876" at bounding box center [732, 451] width 29 height 14
copy div "5,876"
click at [735, 451] on div "5,876" at bounding box center [732, 451] width 29 height 14
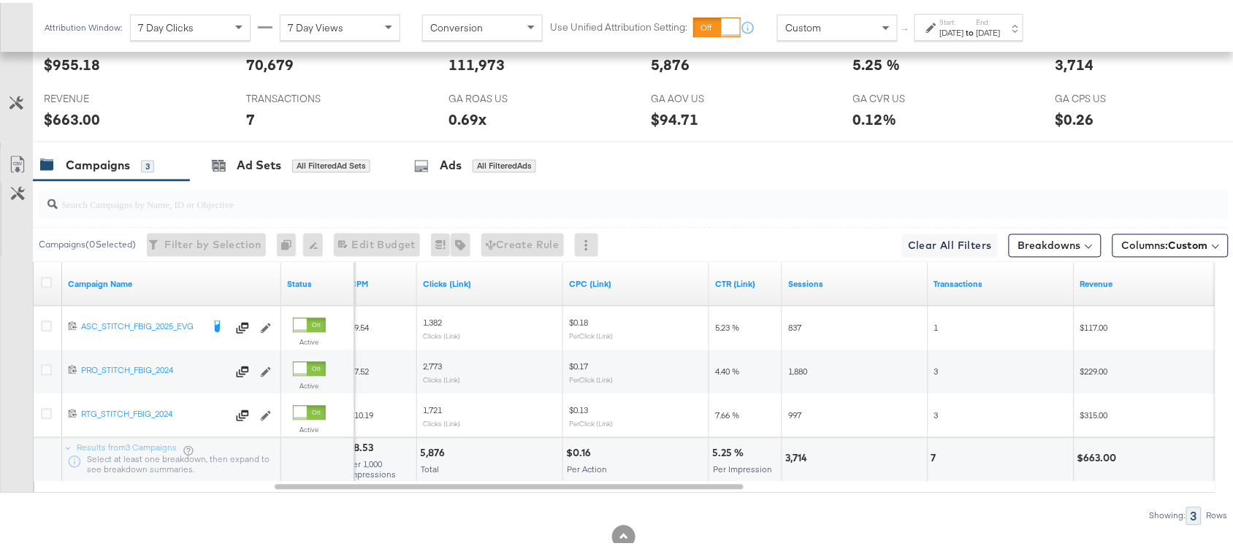
click at [795, 461] on div "3,714" at bounding box center [798, 456] width 26 height 14
copy div "3,714"
click at [795, 461] on div "3,714" at bounding box center [798, 456] width 26 height 14
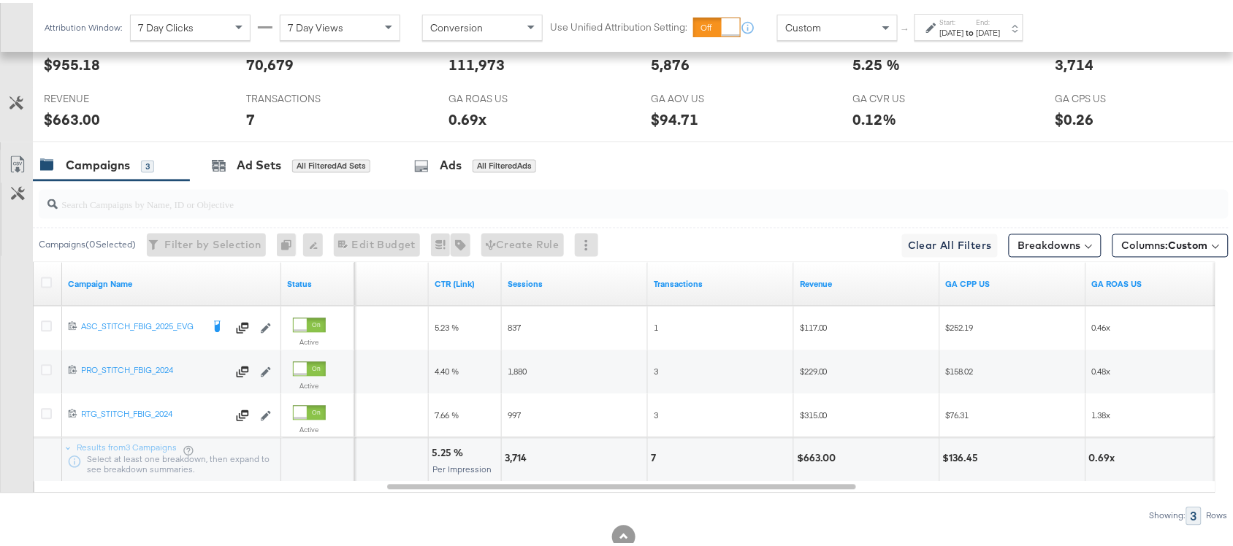
click at [651, 462] on div "7" at bounding box center [655, 456] width 9 height 14
click at [819, 458] on div "$663.00" at bounding box center [819, 456] width 44 height 14
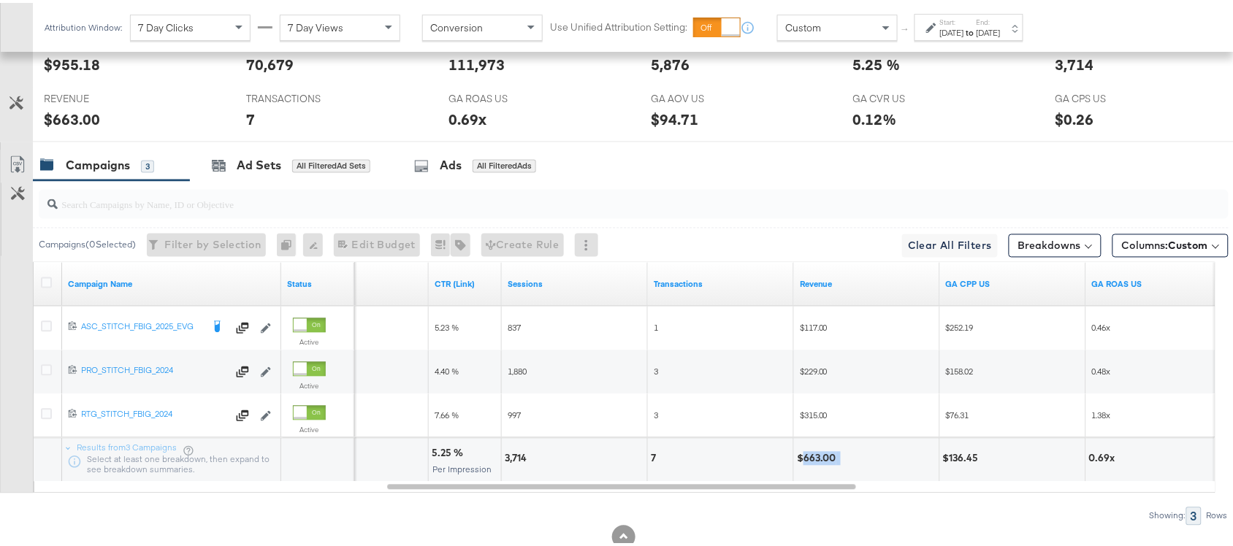
click at [819, 458] on div "$663.00" at bounding box center [819, 456] width 44 height 14
click at [960, 33] on div "[DATE]" at bounding box center [952, 30] width 24 height 12
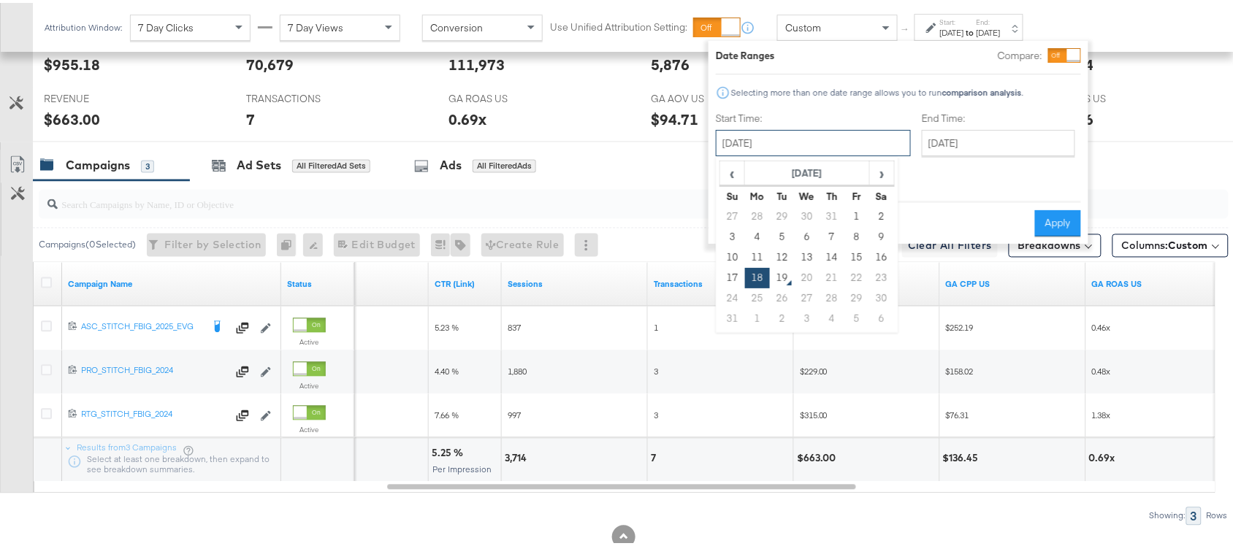
click at [772, 152] on input "[DATE]" at bounding box center [813, 140] width 195 height 26
click at [727, 271] on td "17" at bounding box center [732, 275] width 25 height 20
type input "[DATE]"
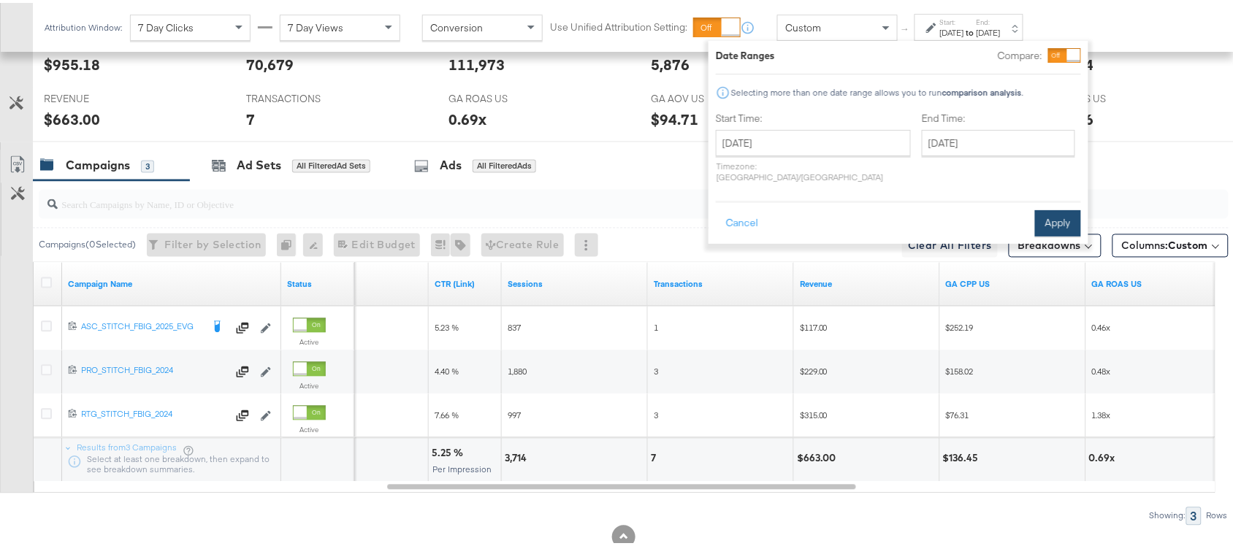
click at [1060, 214] on button "Apply" at bounding box center [1058, 220] width 46 height 26
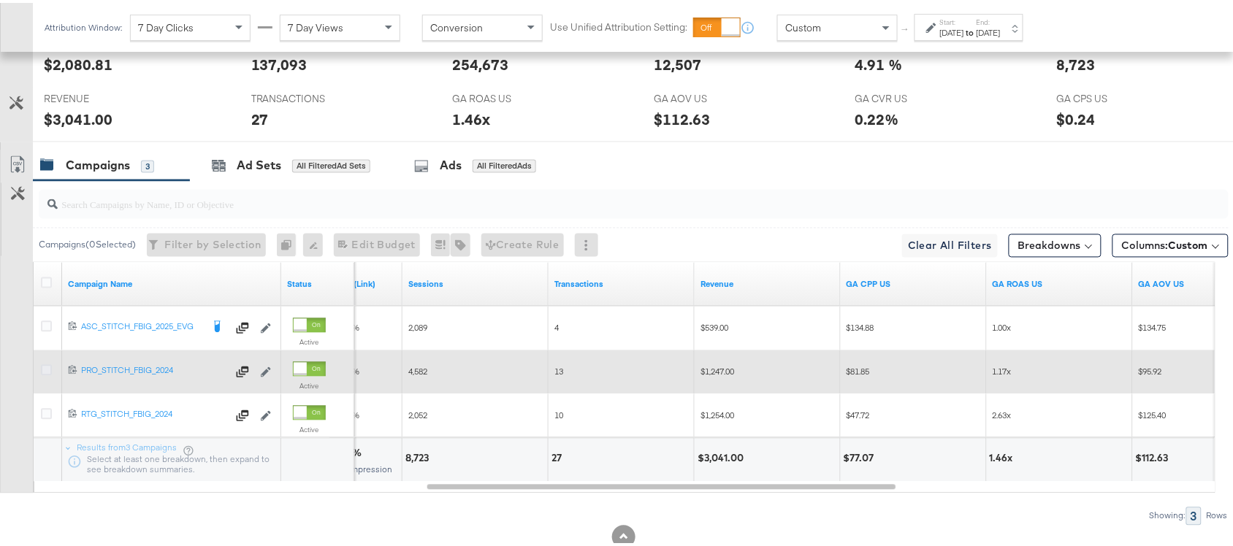
click at [44, 370] on icon at bounding box center [46, 367] width 11 height 11
click at [0, 0] on input "checkbox" at bounding box center [0, 0] width 0 height 0
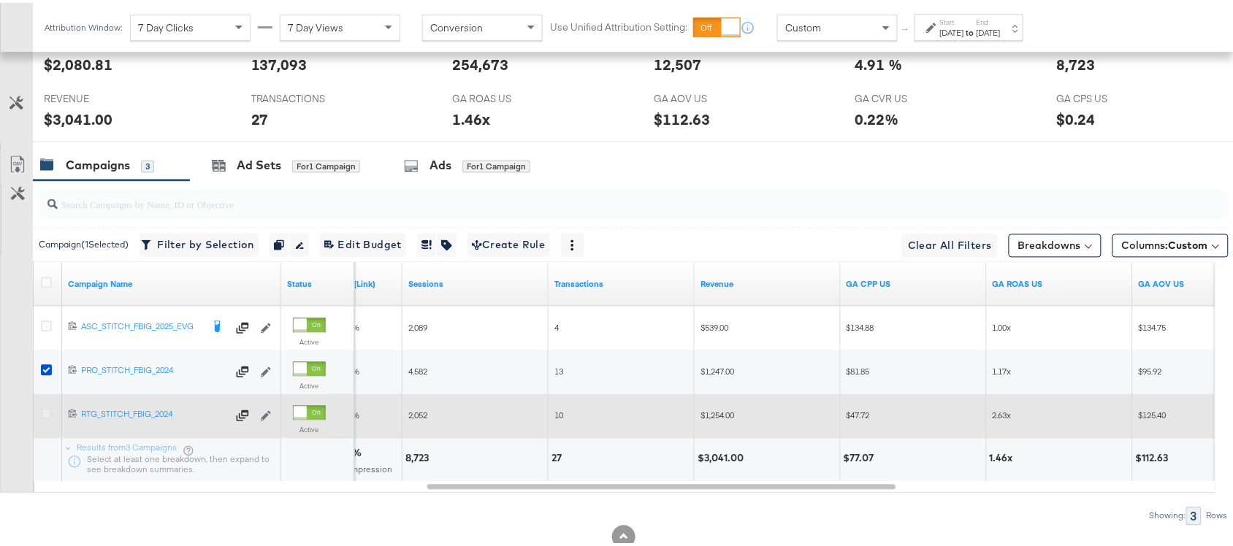
click at [48, 414] on icon at bounding box center [46, 411] width 11 height 11
click at [0, 0] on input "checkbox" at bounding box center [0, 0] width 0 height 0
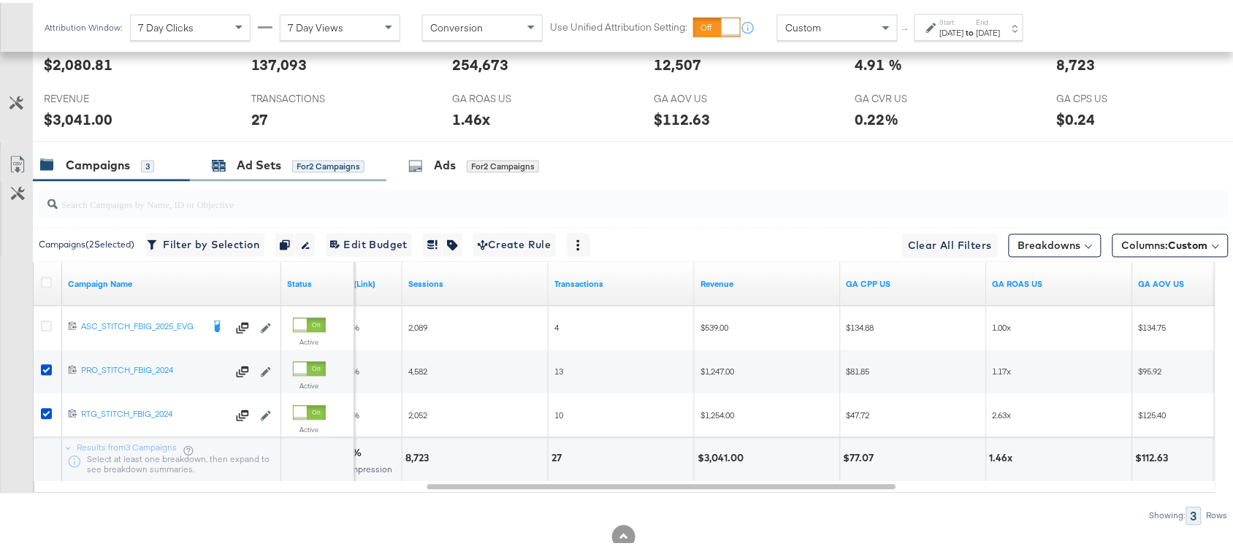
click at [256, 163] on div "Ad Sets" at bounding box center [259, 163] width 45 height 17
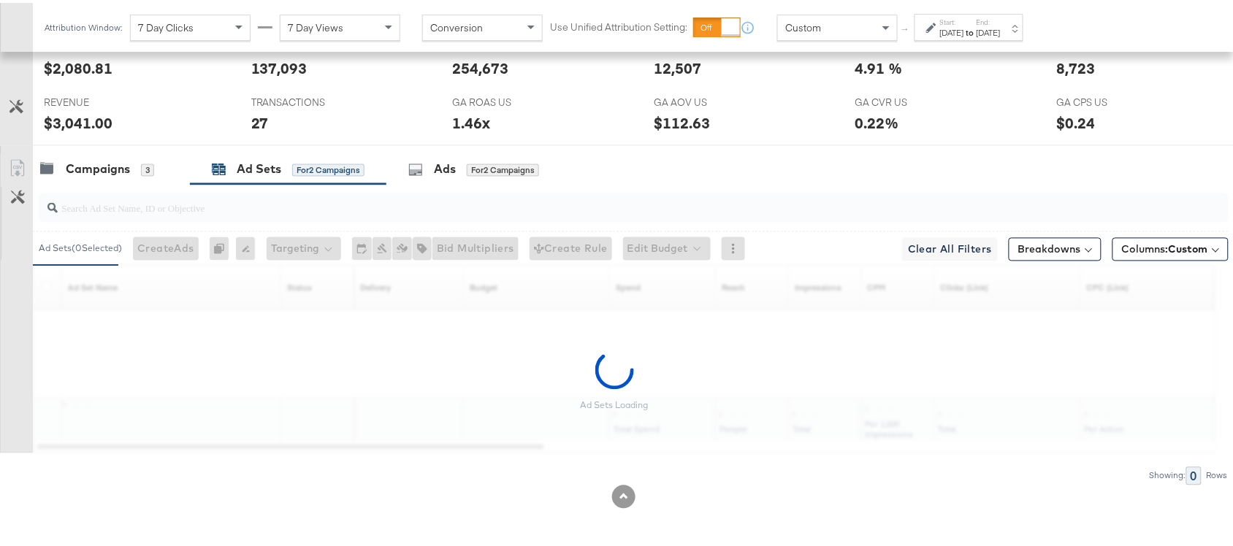
click at [1000, 34] on div "[DATE]" at bounding box center [988, 30] width 24 height 12
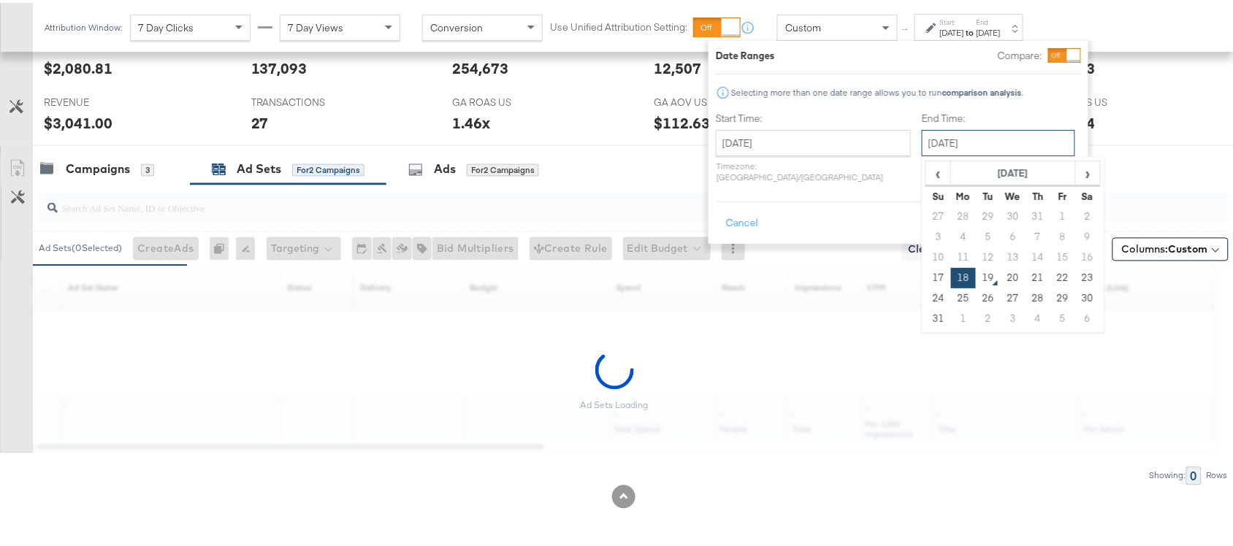
click at [924, 146] on input "[DATE]" at bounding box center [998, 140] width 153 height 26
click at [926, 274] on td "17" at bounding box center [938, 275] width 25 height 20
type input "[DATE]"
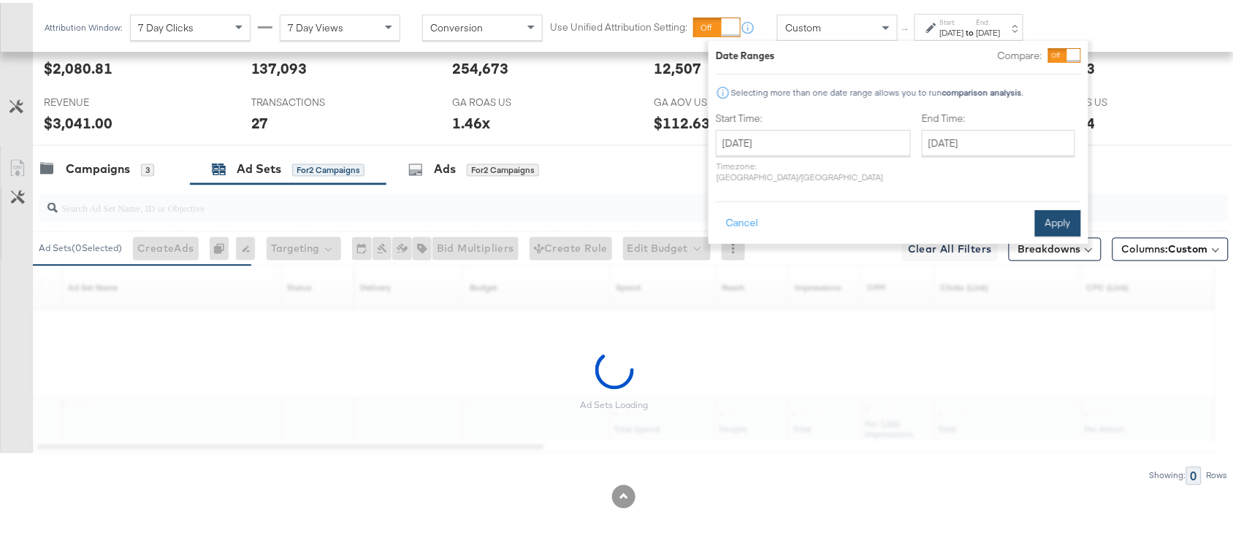
click at [1064, 210] on button "Apply" at bounding box center [1058, 220] width 46 height 26
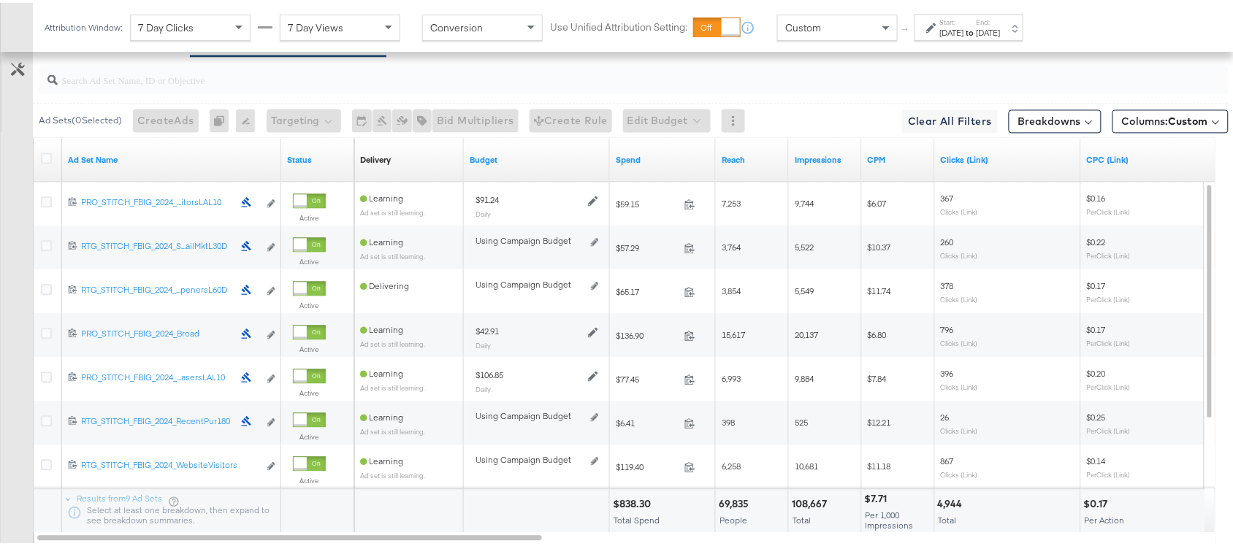
scroll to position [896, 0]
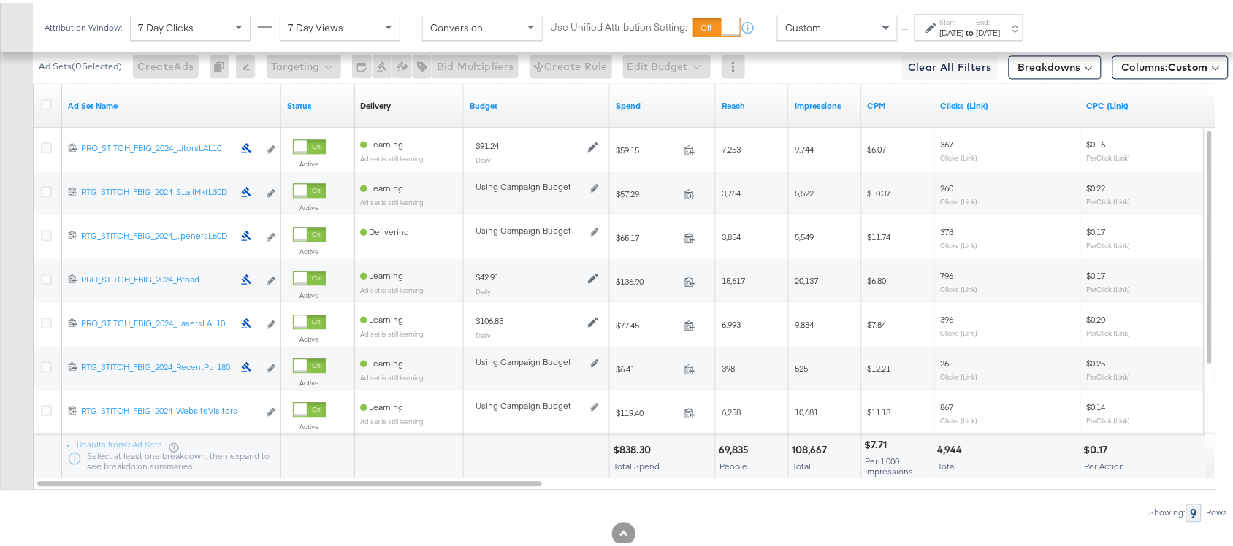
click at [629, 448] on div "$838.30" at bounding box center [634, 447] width 42 height 14
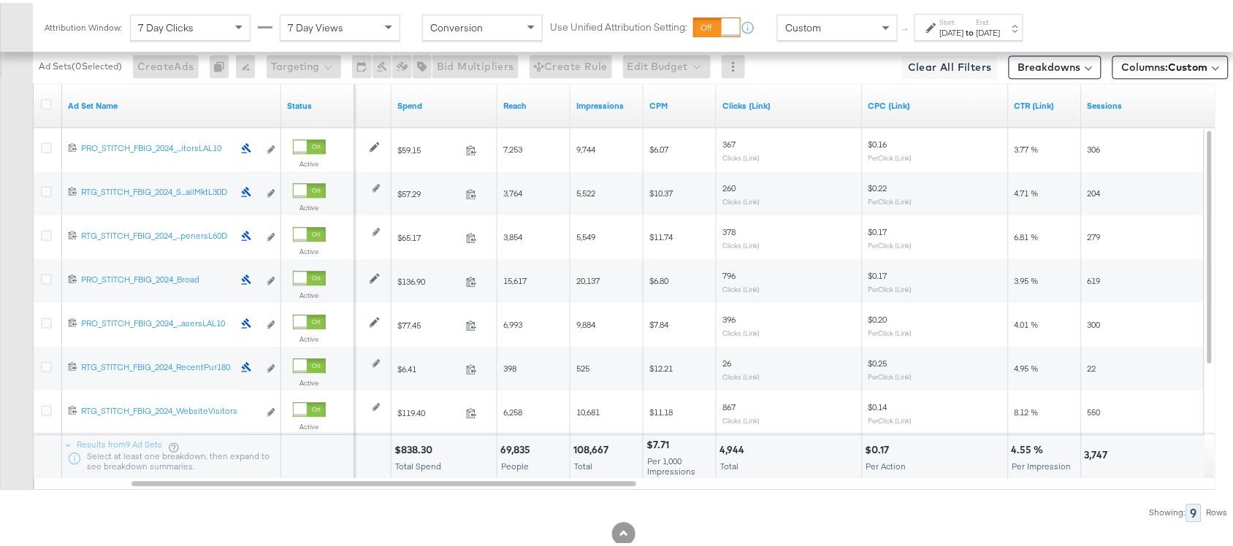
click at [592, 458] on div "108,667 Total" at bounding box center [606, 454] width 72 height 44
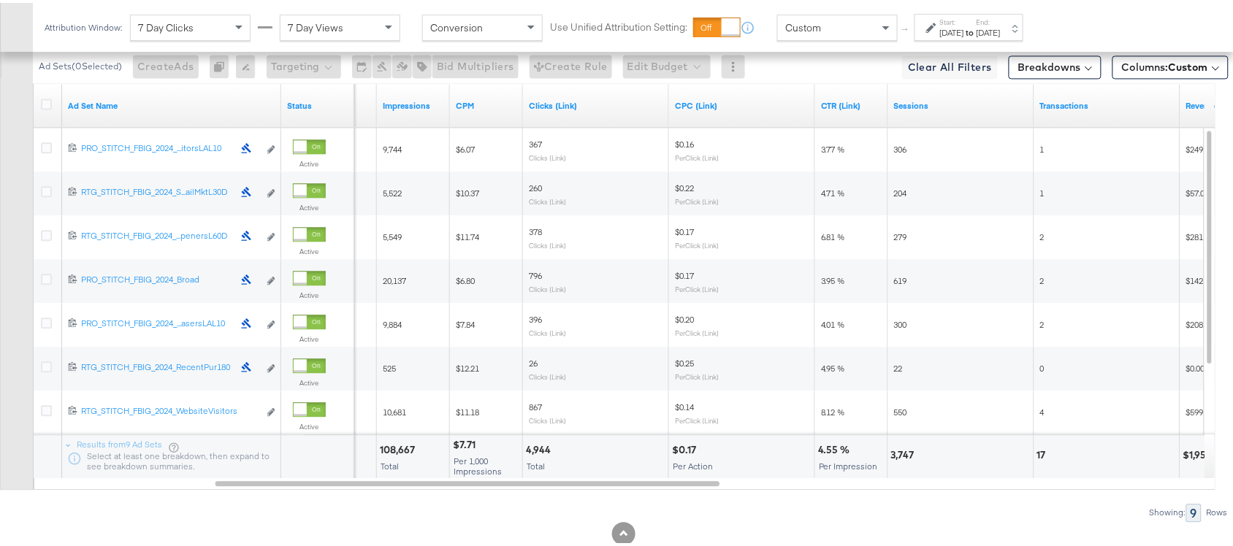
click at [533, 453] on div "4,944" at bounding box center [540, 447] width 29 height 14
click at [893, 459] on div "3,747" at bounding box center [905, 452] width 28 height 14
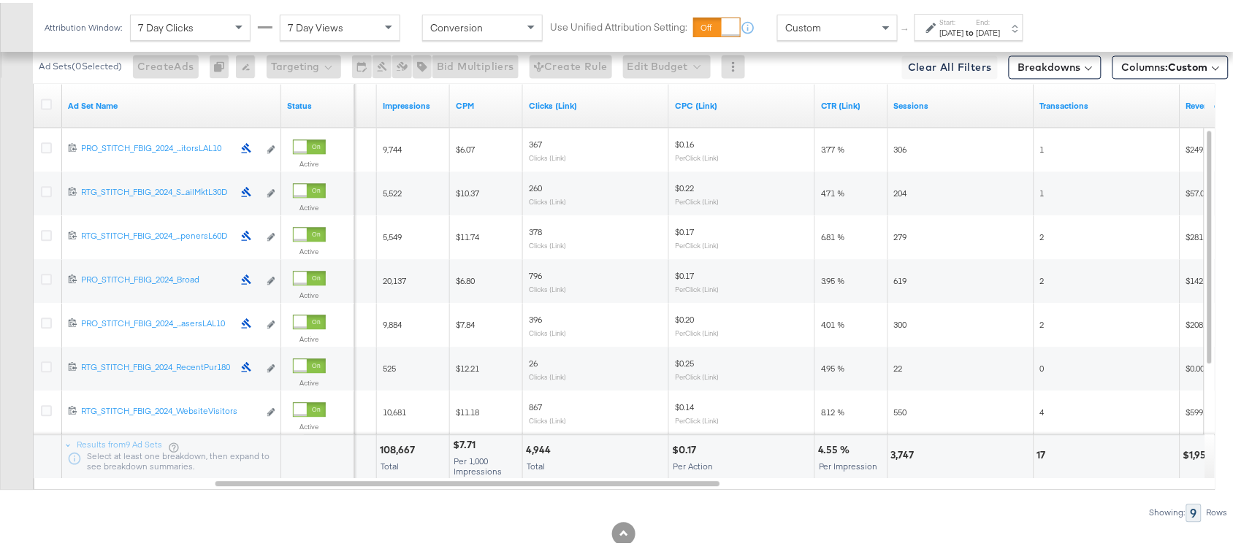
click at [1046, 454] on div "17" at bounding box center [1043, 452] width 13 height 14
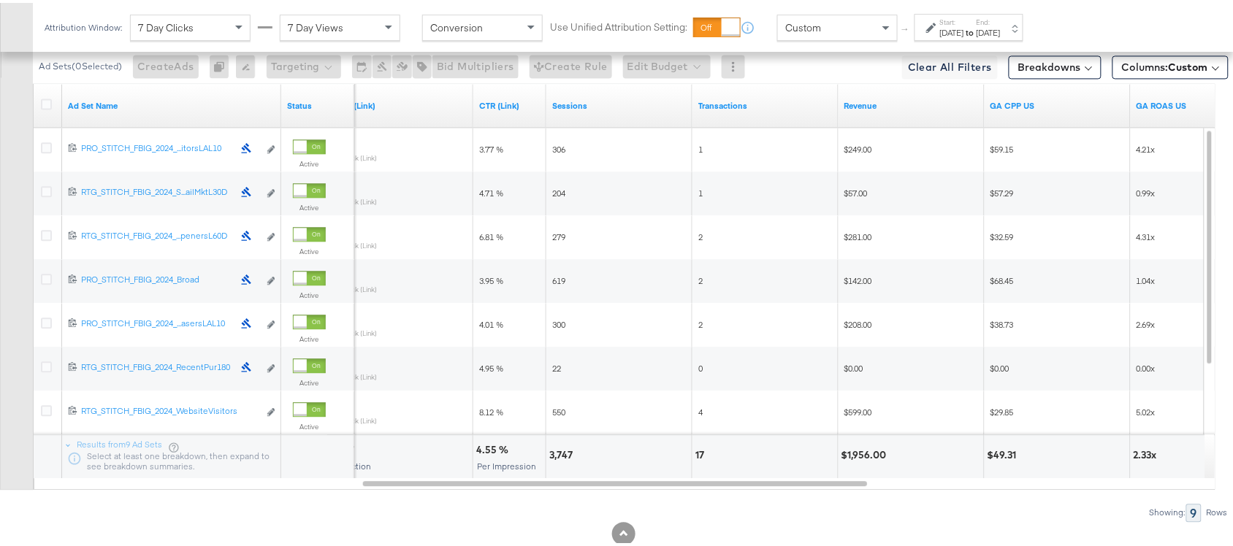
click at [880, 453] on div "$1,956.00" at bounding box center [866, 452] width 50 height 14
click at [1000, 26] on div "[DATE]" at bounding box center [988, 30] width 24 height 12
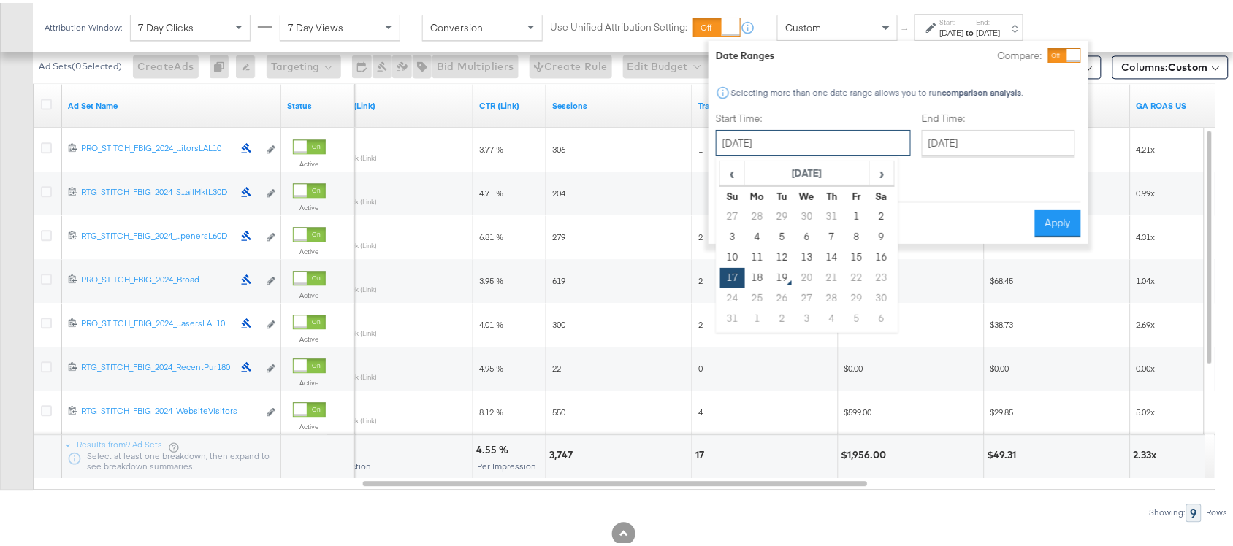
click at [795, 139] on input "[DATE]" at bounding box center [813, 140] width 195 height 26
click at [759, 274] on td "18" at bounding box center [757, 275] width 25 height 20
type input "[DATE]"
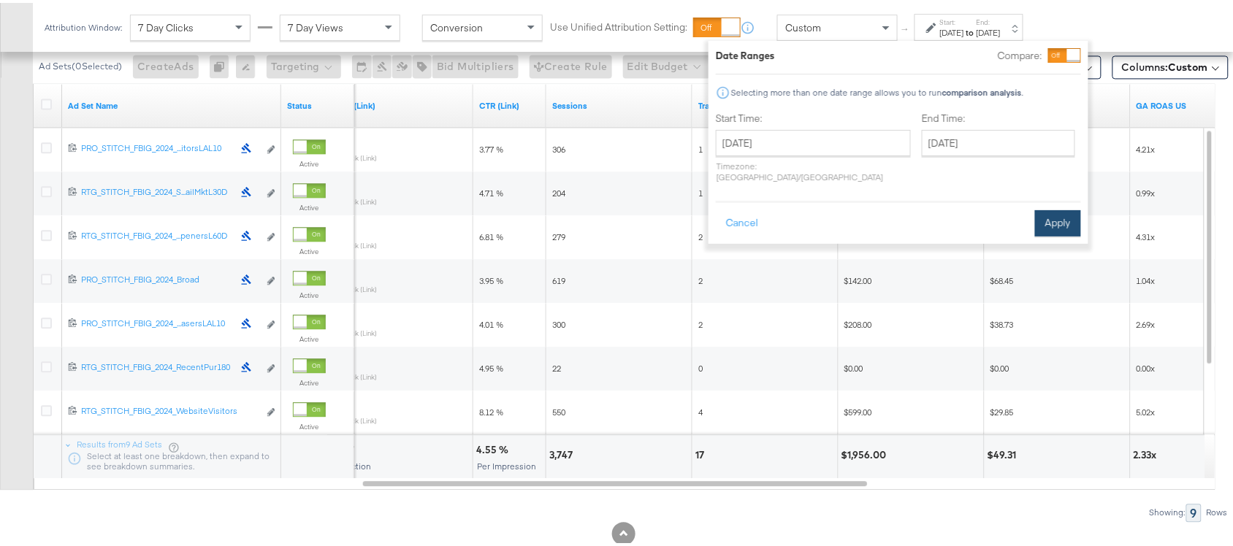
click at [1052, 207] on button "Apply" at bounding box center [1058, 220] width 46 height 26
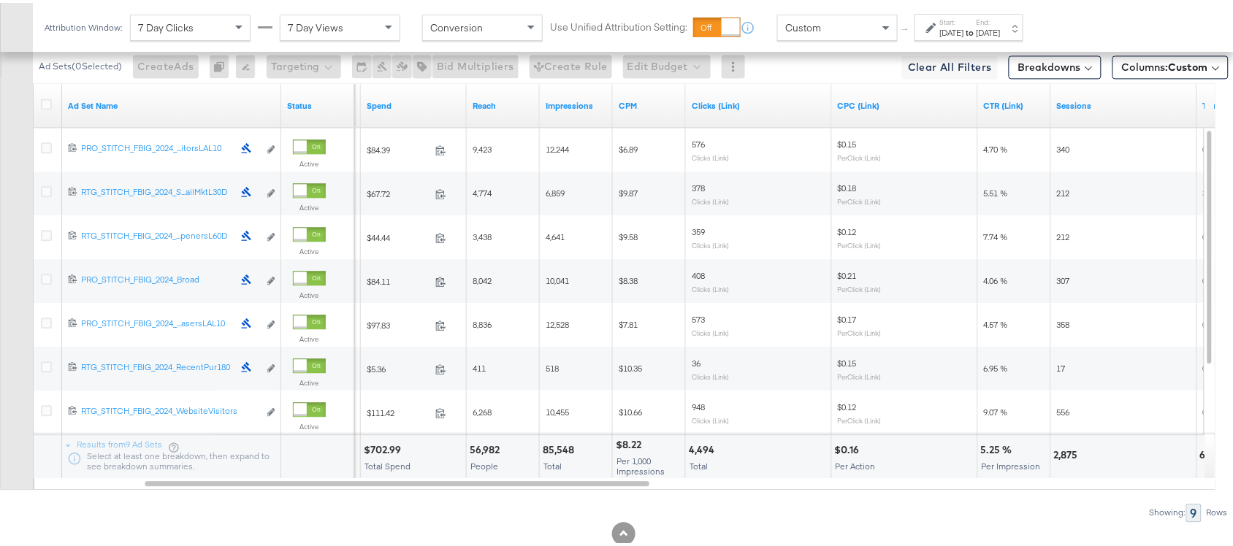
click at [385, 451] on div "$702.99" at bounding box center [385, 447] width 42 height 14
click at [555, 449] on div "85,548" at bounding box center [561, 447] width 36 height 14
click at [698, 451] on div "4,494" at bounding box center [704, 447] width 30 height 14
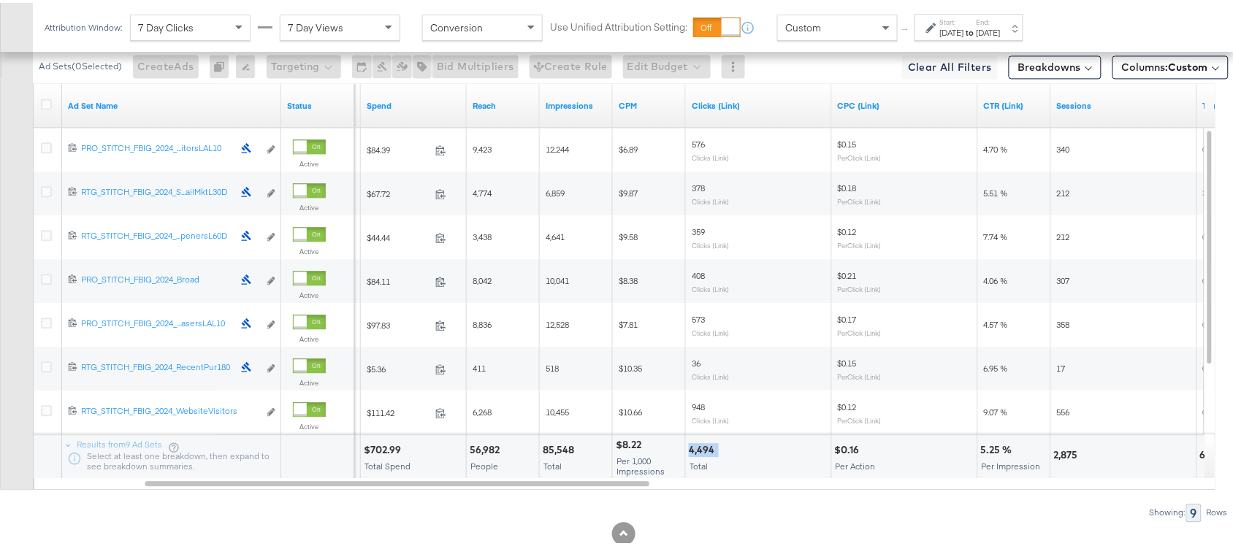
click at [698, 451] on div "4,494" at bounding box center [704, 447] width 30 height 14
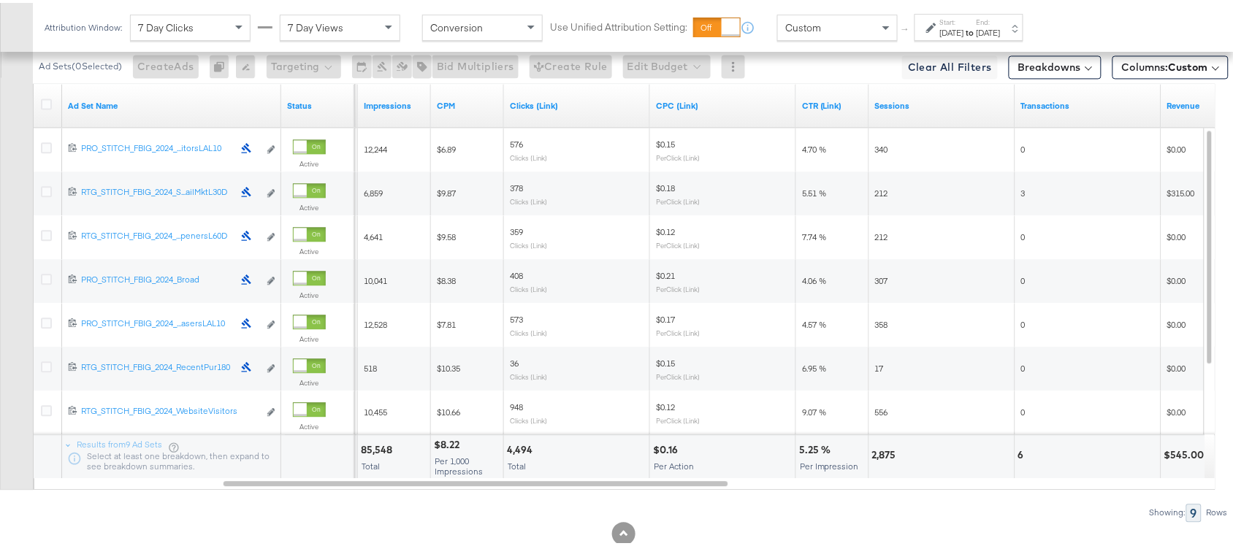
click at [878, 455] on div "2,875" at bounding box center [886, 452] width 28 height 14
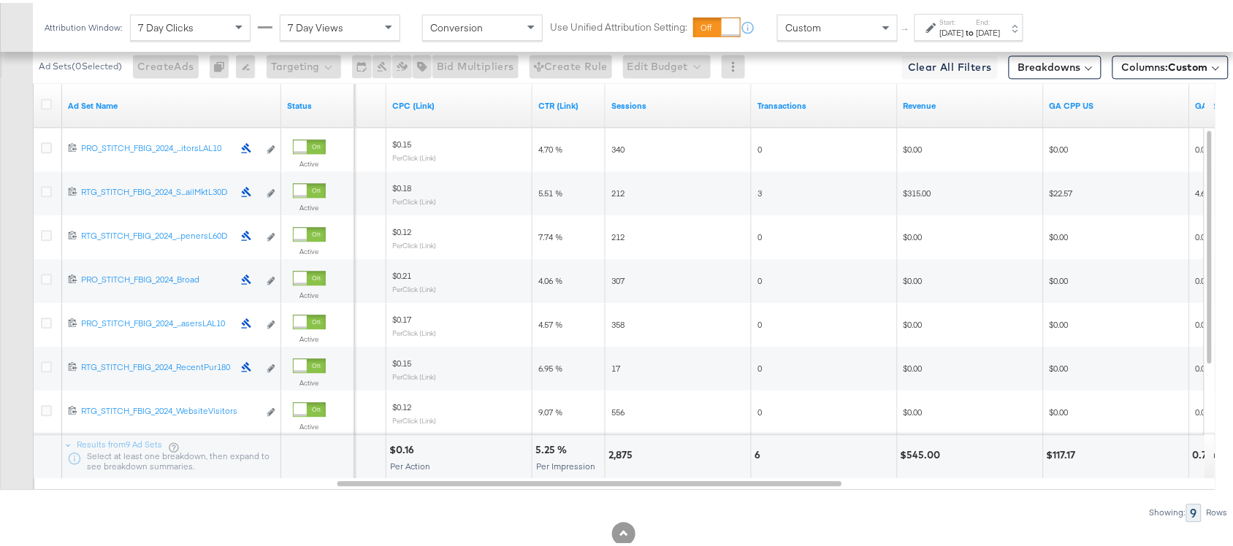
click at [759, 454] on div "6" at bounding box center [759, 452] width 10 height 14
click at [914, 459] on div "$545.00" at bounding box center [922, 452] width 45 height 14
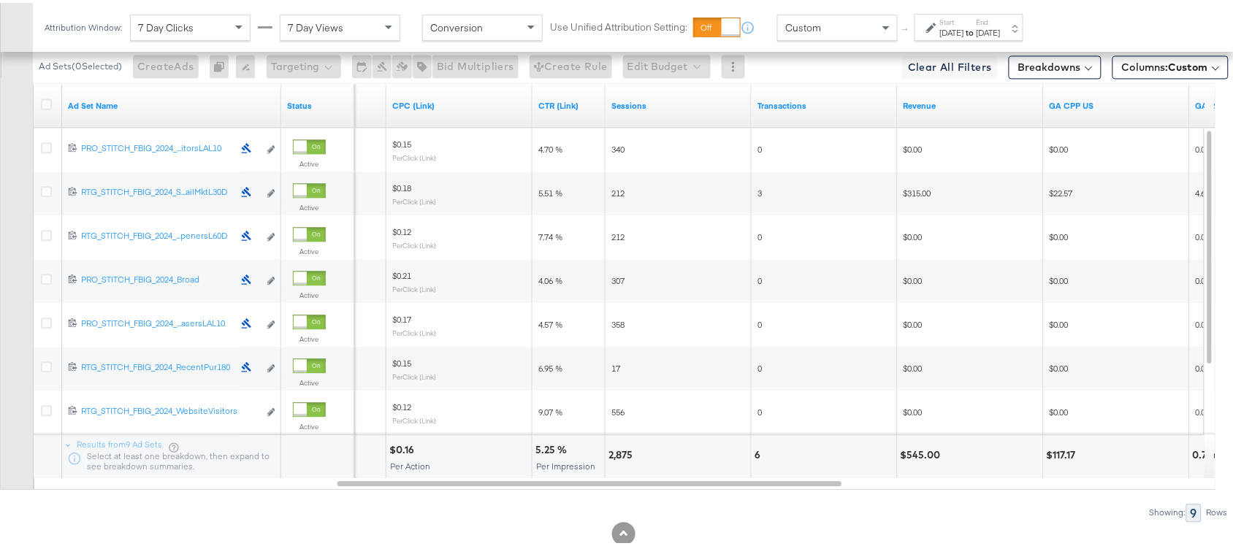
click at [964, 26] on div "[DATE]" at bounding box center [952, 30] width 24 height 12
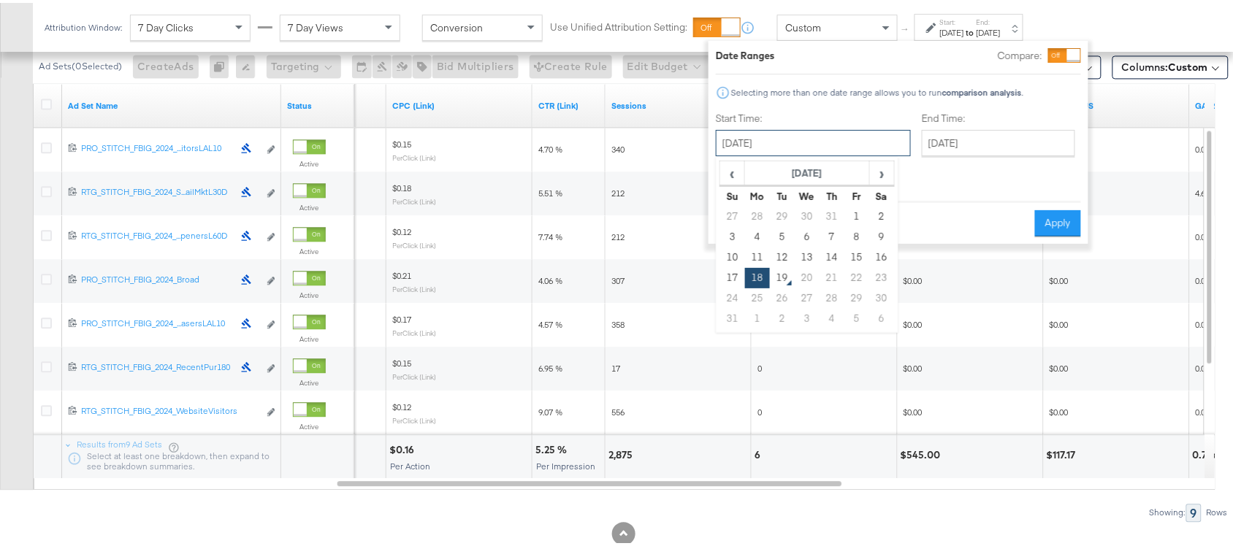
click at [798, 134] on input "[DATE]" at bounding box center [813, 140] width 195 height 26
click at [735, 280] on td "17" at bounding box center [732, 275] width 25 height 20
type input "[DATE]"
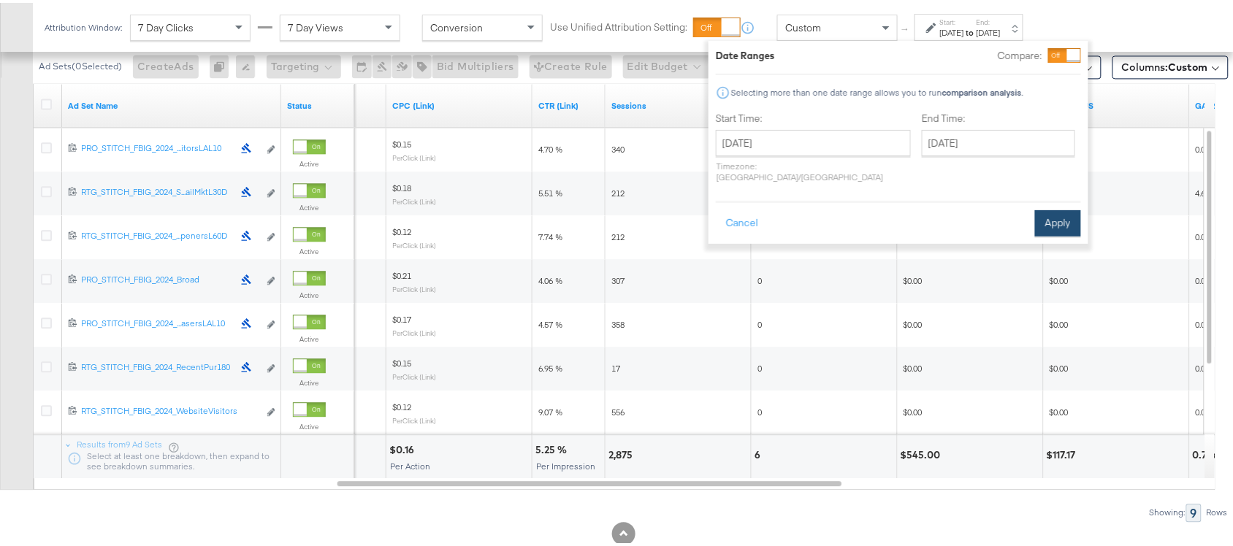
click at [1049, 207] on button "Apply" at bounding box center [1058, 220] width 46 height 26
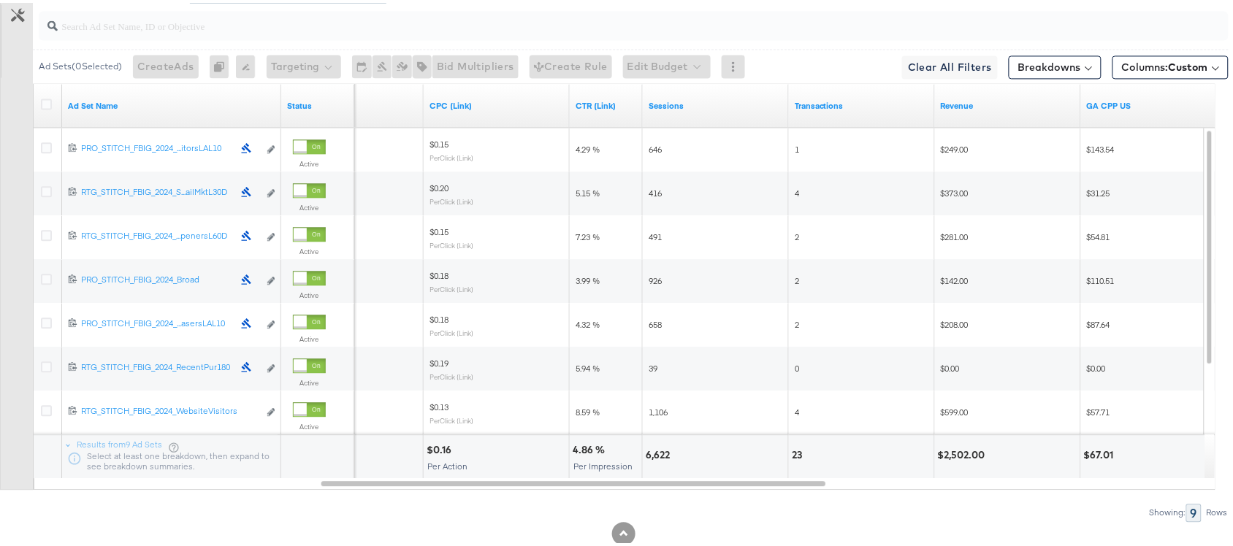
scroll to position [0, 0]
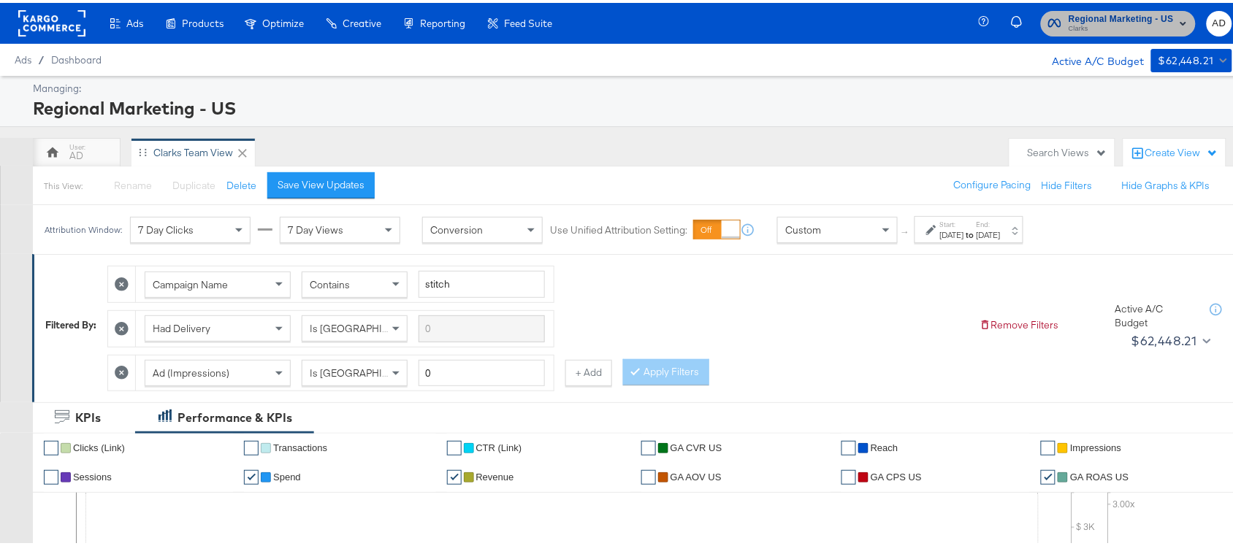
click at [1118, 22] on span "Clarks" at bounding box center [1120, 26] width 105 height 12
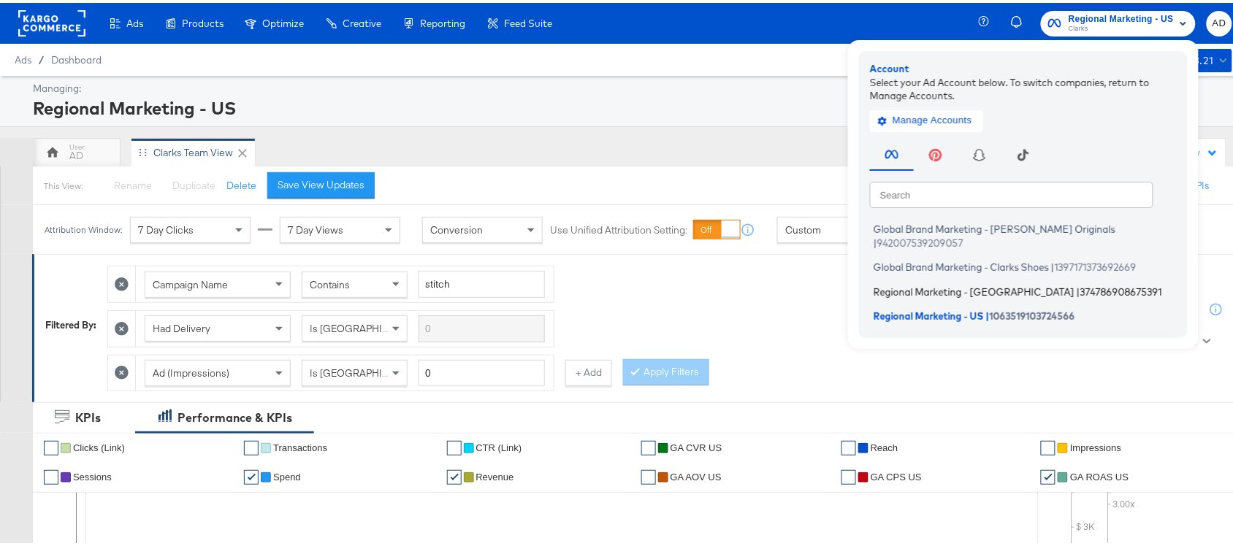
click at [899, 283] on span "Regional Marketing - CA" at bounding box center [973, 289] width 201 height 12
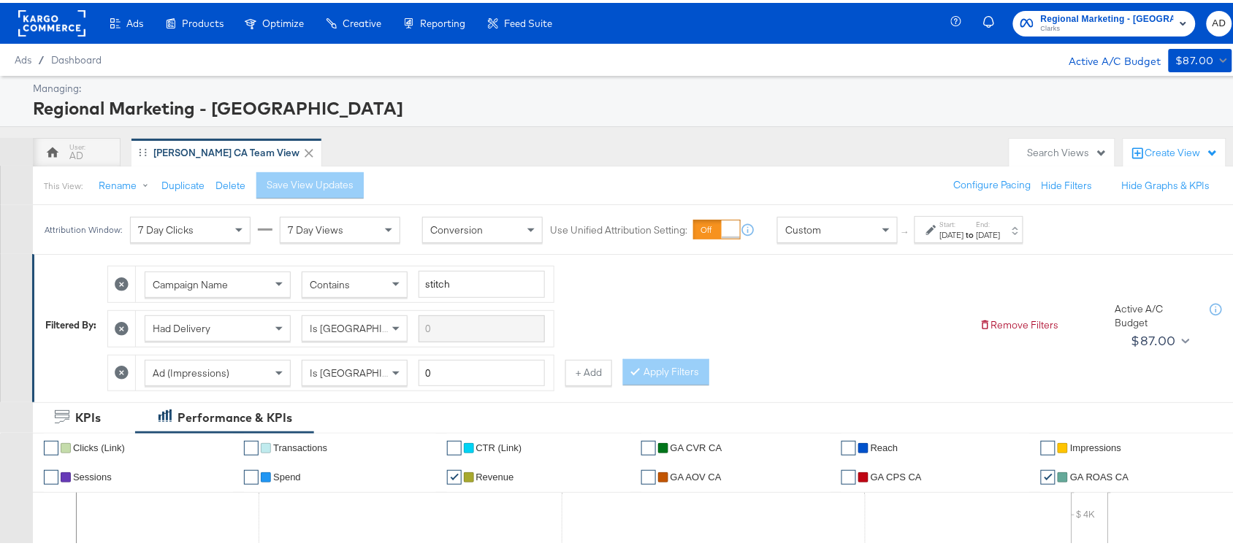
click at [1037, 213] on div "Attribution Window: 7 Day Clicks 7 Day Views Conversion Use Unified Attribution…" at bounding box center [537, 226] width 1008 height 49
click at [1011, 240] on div "Start: [DATE] to End: [DATE]" at bounding box center [968, 226] width 109 height 27
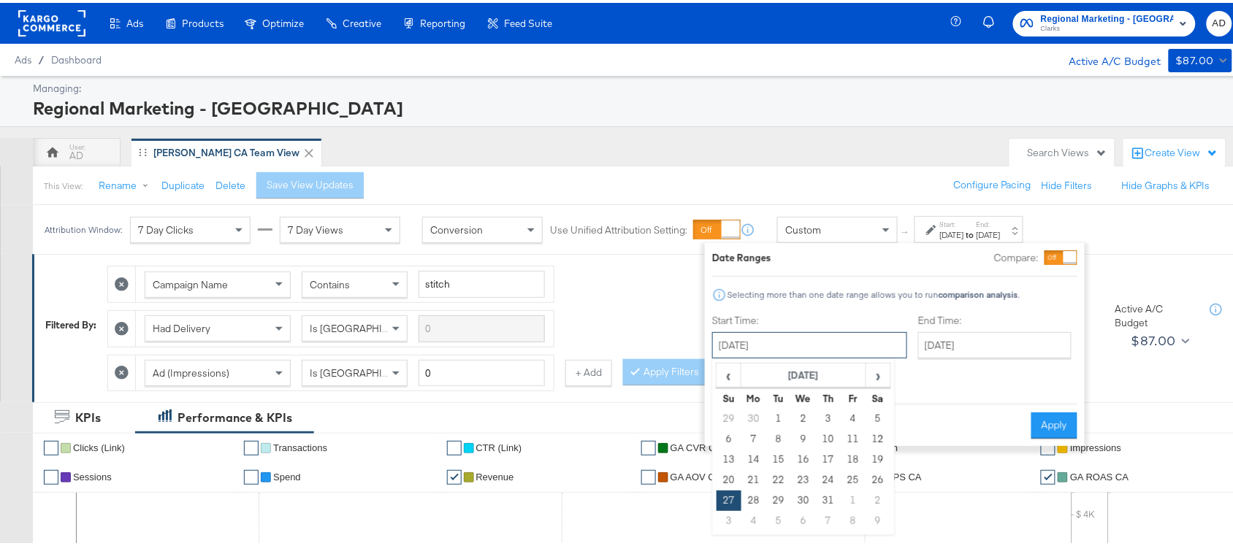
click at [825, 344] on input "[DATE]" at bounding box center [809, 342] width 195 height 26
click at [877, 378] on span "›" at bounding box center [878, 372] width 23 height 22
click at [716, 476] on td "17" at bounding box center [728, 477] width 25 height 20
type input "[DATE]"
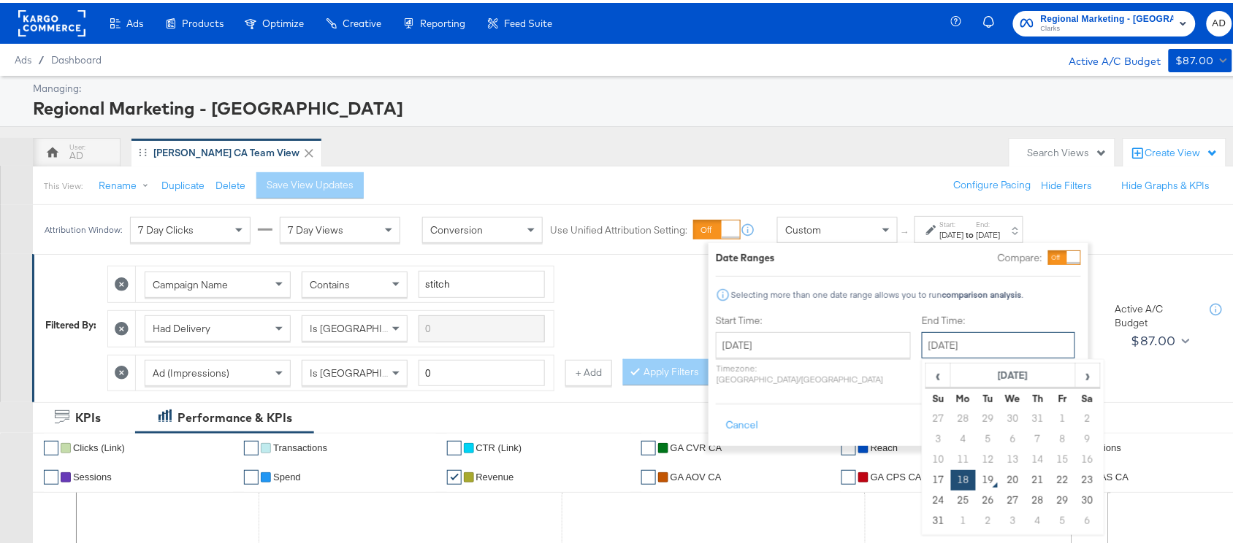
click at [935, 344] on input "August 18th 2025" at bounding box center [998, 342] width 153 height 26
click at [926, 477] on td "17" at bounding box center [938, 477] width 25 height 20
type input "[DATE]"
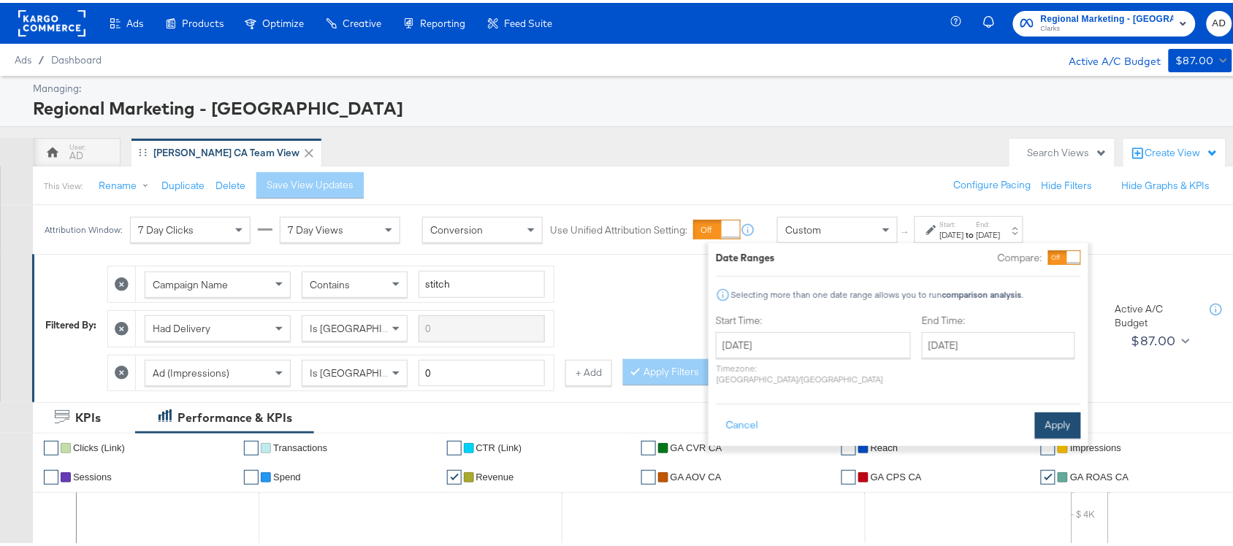
click at [1048, 410] on button "Apply" at bounding box center [1058, 423] width 46 height 26
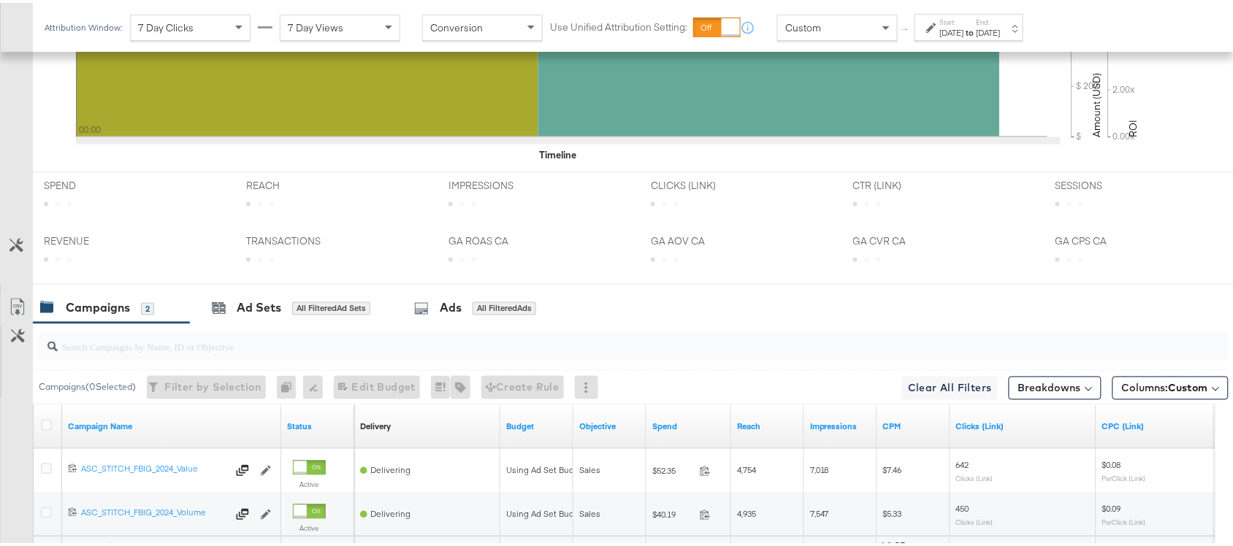
scroll to position [717, 0]
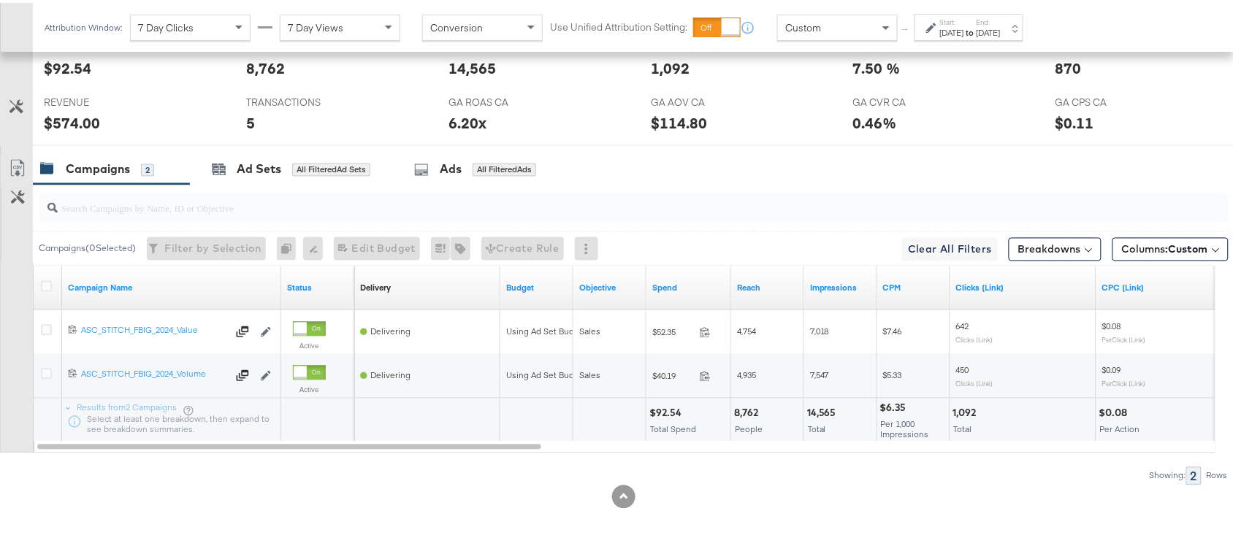
click at [665, 415] on div "$92.54" at bounding box center [667, 411] width 37 height 14
copy div "92.54"
click at [816, 409] on div "14,565" at bounding box center [824, 411] width 34 height 14
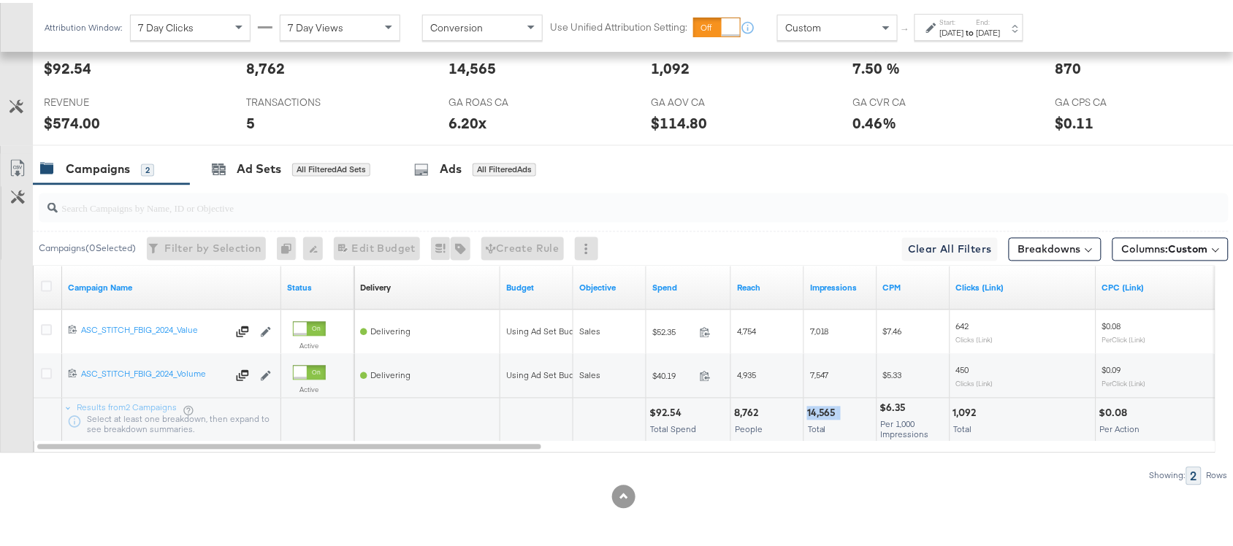
copy div "14,565"
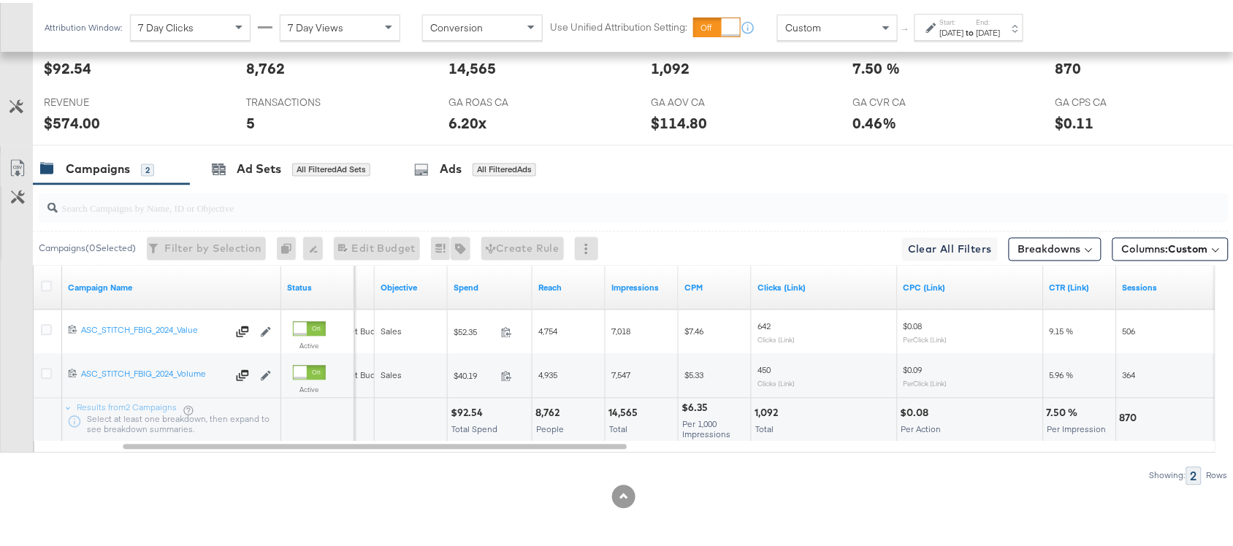
click at [760, 409] on div "1,092" at bounding box center [768, 411] width 28 height 14
copy div "1,092"
click at [760, 409] on div "1,092" at bounding box center [768, 411] width 28 height 14
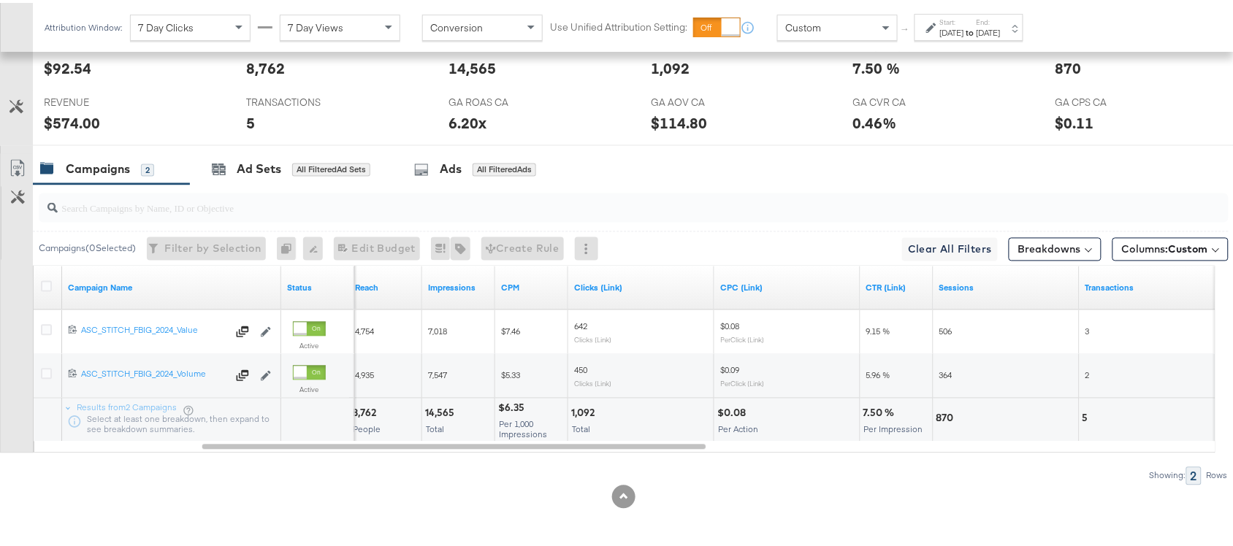
click at [938, 421] on div "870" at bounding box center [947, 416] width 22 height 14
copy div "870"
click at [938, 421] on div "870" at bounding box center [947, 416] width 22 height 14
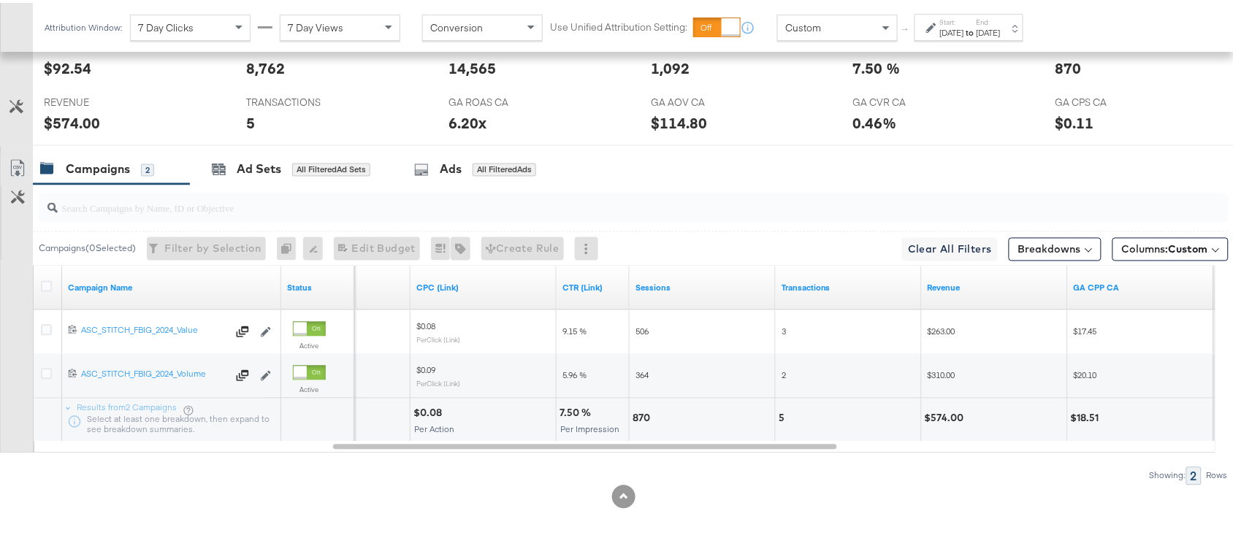
click at [781, 410] on div "5" at bounding box center [783, 416] width 10 height 14
copy div "5"
click at [781, 410] on div "5" at bounding box center [783, 416] width 10 height 14
click at [949, 413] on div "$574.00" at bounding box center [946, 416] width 44 height 14
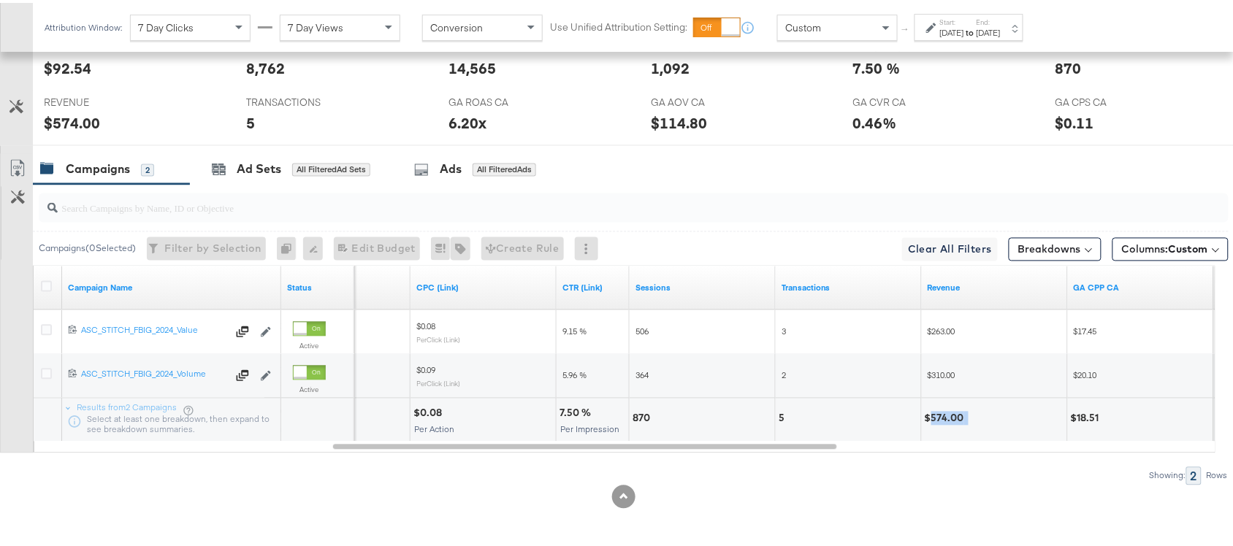
copy div "574.00"
click at [949, 413] on div "$574.00" at bounding box center [946, 416] width 44 height 14
click at [964, 28] on div "[DATE]" at bounding box center [952, 30] width 24 height 12
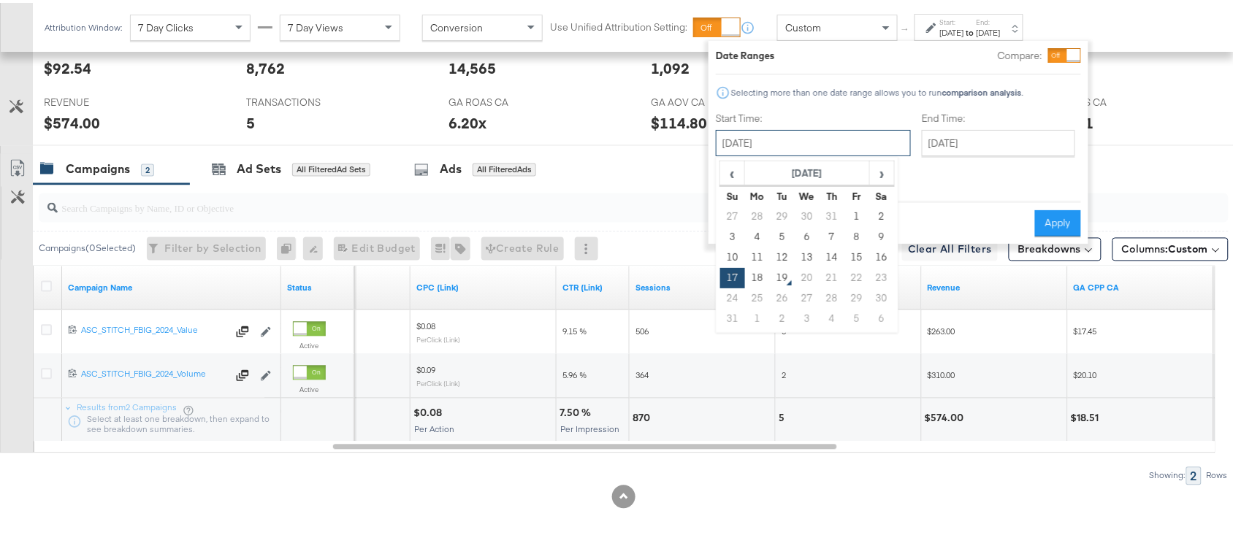
click at [774, 134] on input "[DATE]" at bounding box center [813, 140] width 195 height 26
click at [757, 274] on td "18" at bounding box center [757, 275] width 25 height 20
type input "[DATE]"
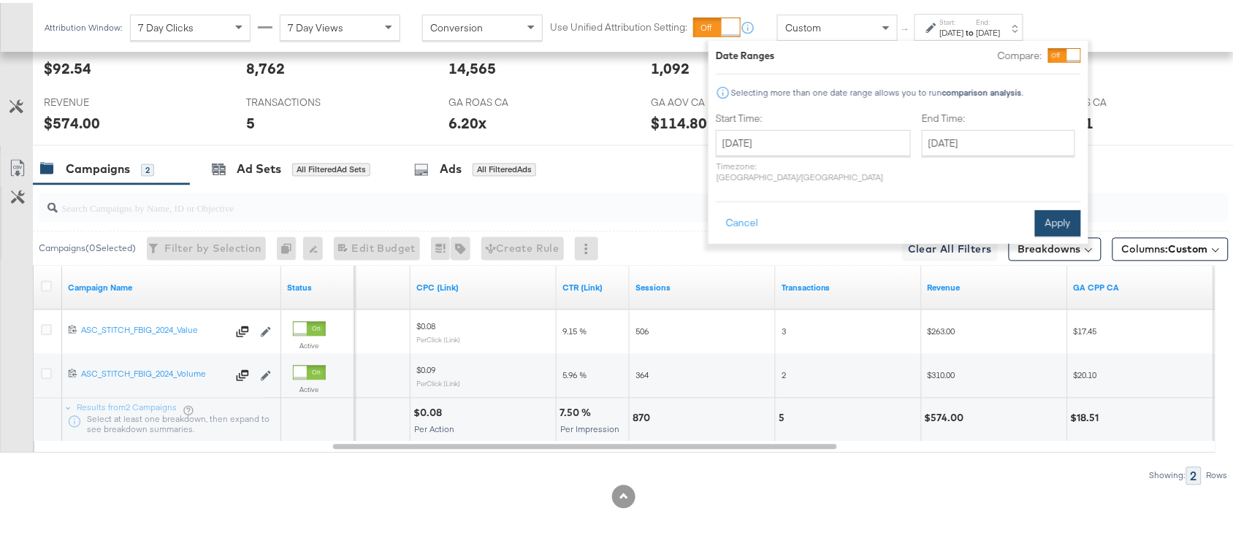
click at [1052, 207] on button "Apply" at bounding box center [1058, 220] width 46 height 26
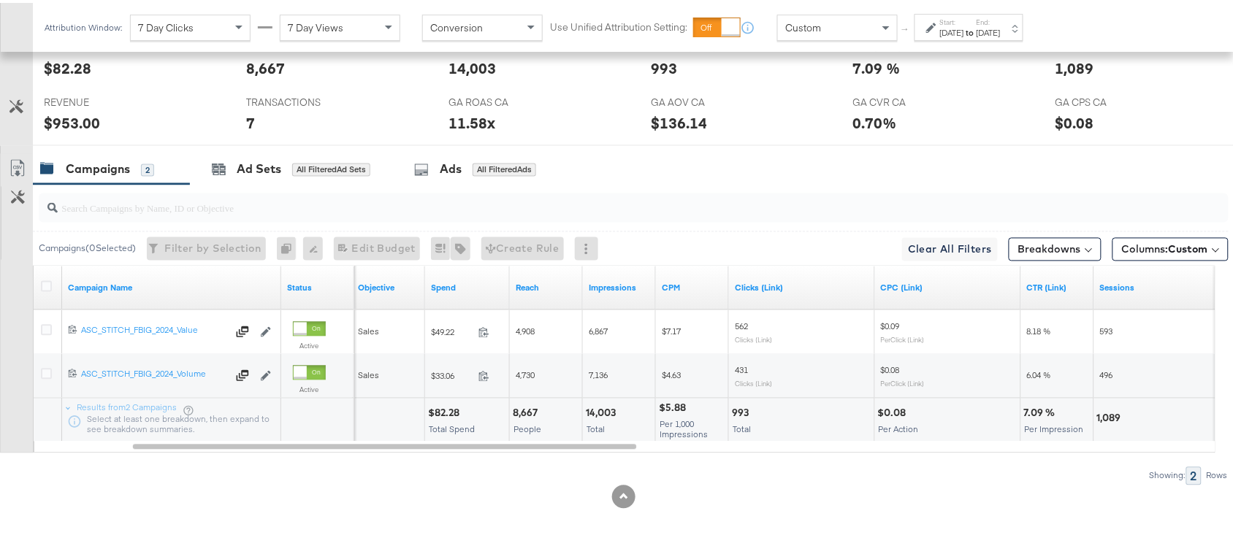
click at [449, 410] on div "$82.28" at bounding box center [446, 411] width 36 height 14
copy div "82.28"
click at [449, 410] on div "$82.28" at bounding box center [446, 411] width 36 height 14
click at [596, 413] on div "14,003" at bounding box center [603, 411] width 34 height 14
copy div "14,003"
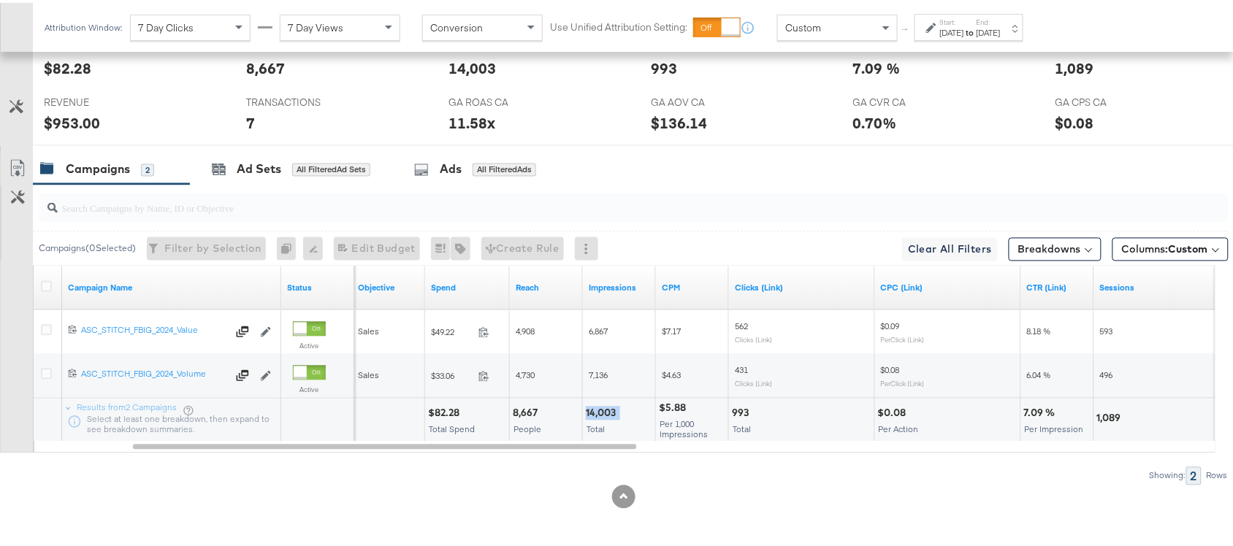
click at [596, 413] on div "14,003" at bounding box center [603, 411] width 34 height 14
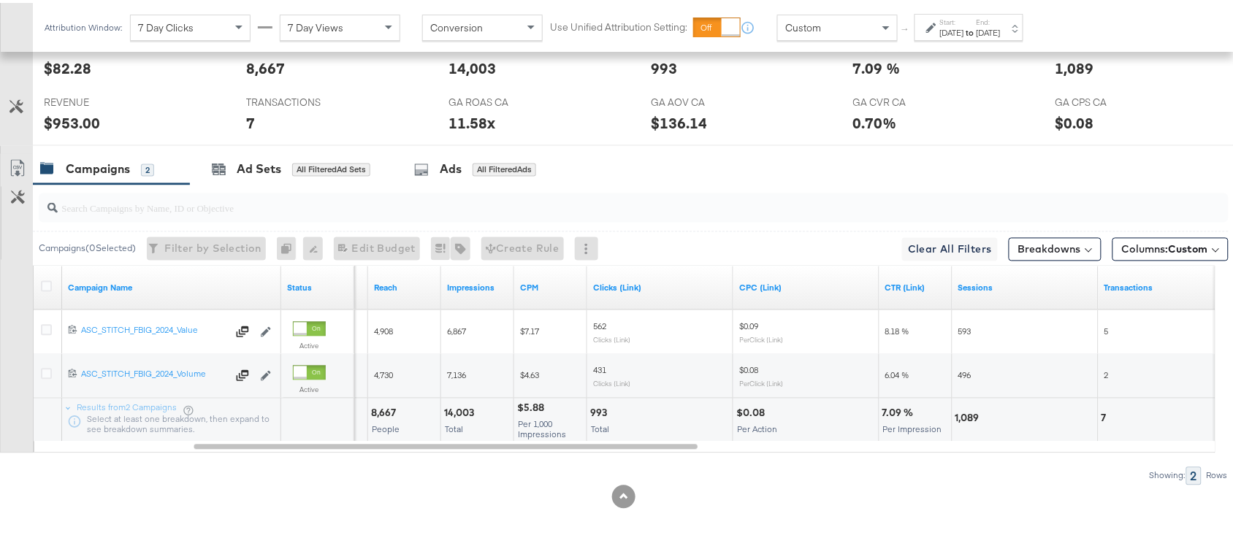
click at [605, 411] on div "993" at bounding box center [600, 411] width 21 height 14
copy div "993"
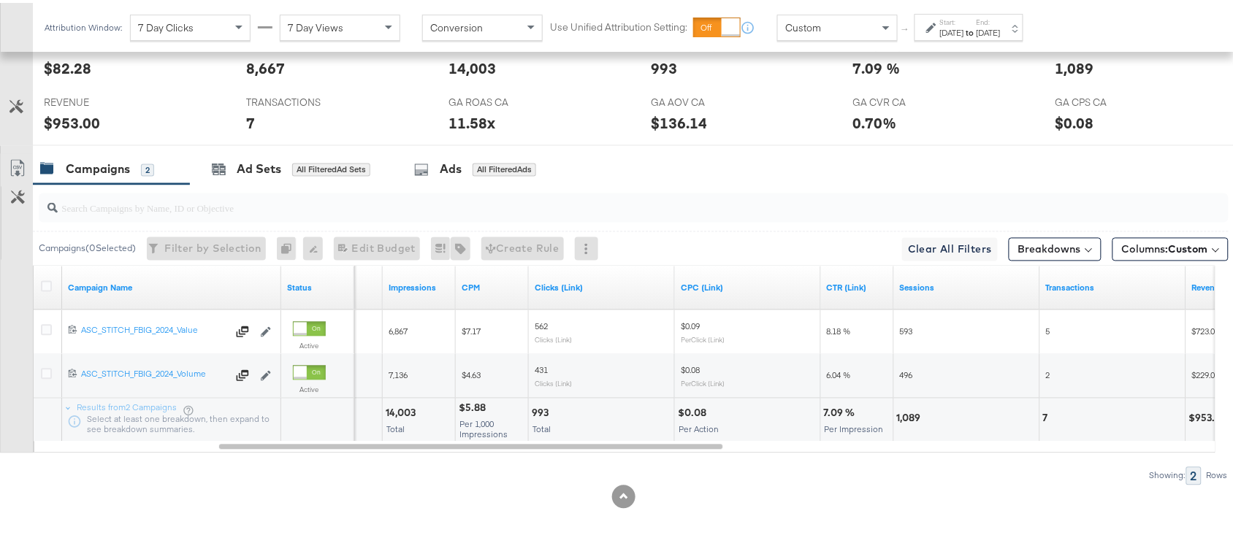
click at [903, 413] on div "1,089" at bounding box center [911, 416] width 28 height 14
copy div "1,089"
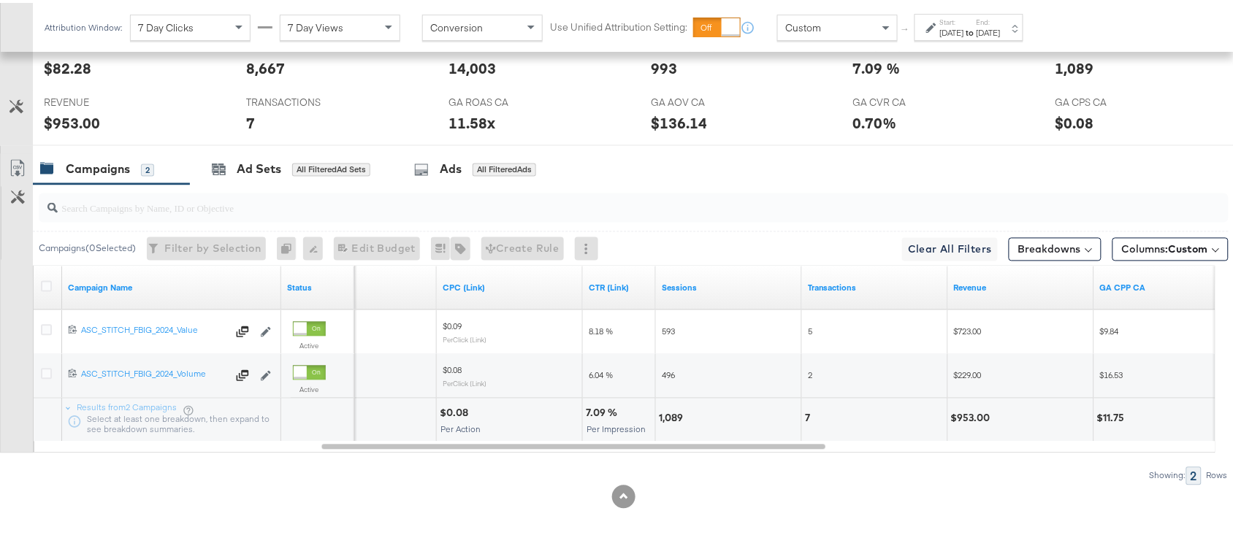
click at [803, 418] on div "7" at bounding box center [874, 418] width 145 height 44
click at [968, 417] on div "$953.00" at bounding box center [973, 416] width 44 height 14
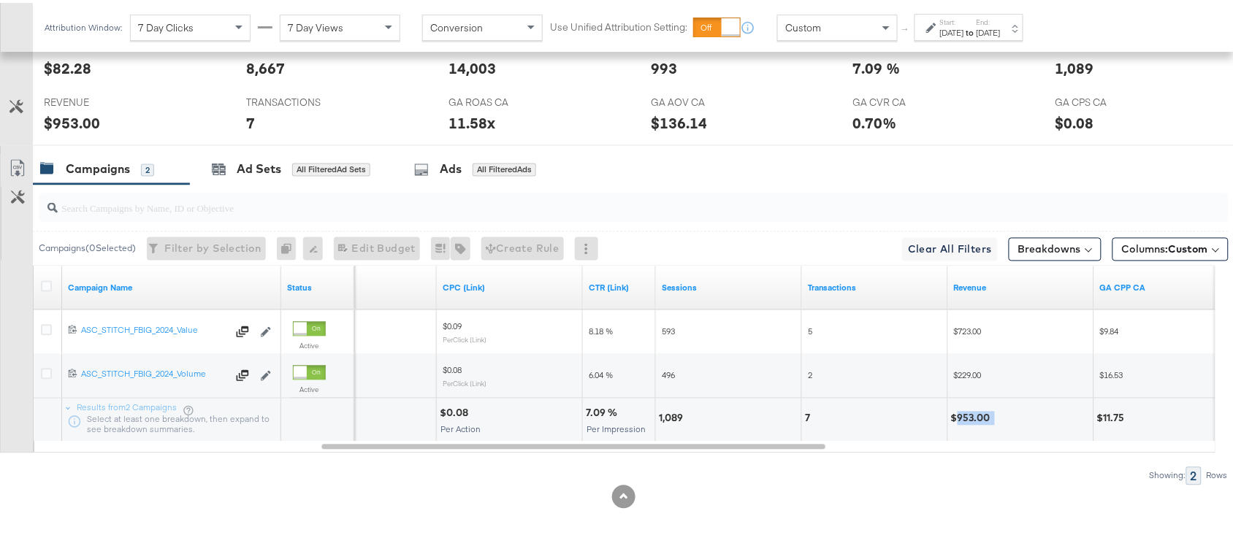
click at [968, 417] on div "$953.00" at bounding box center [973, 416] width 44 height 14
click at [972, 9] on div "Attribution Window: 7 Day Clicks 7 Day Views Conversion Use Unified Attribution…" at bounding box center [537, 24] width 1008 height 49
click at [964, 15] on label "Start:" at bounding box center [952, 19] width 24 height 9
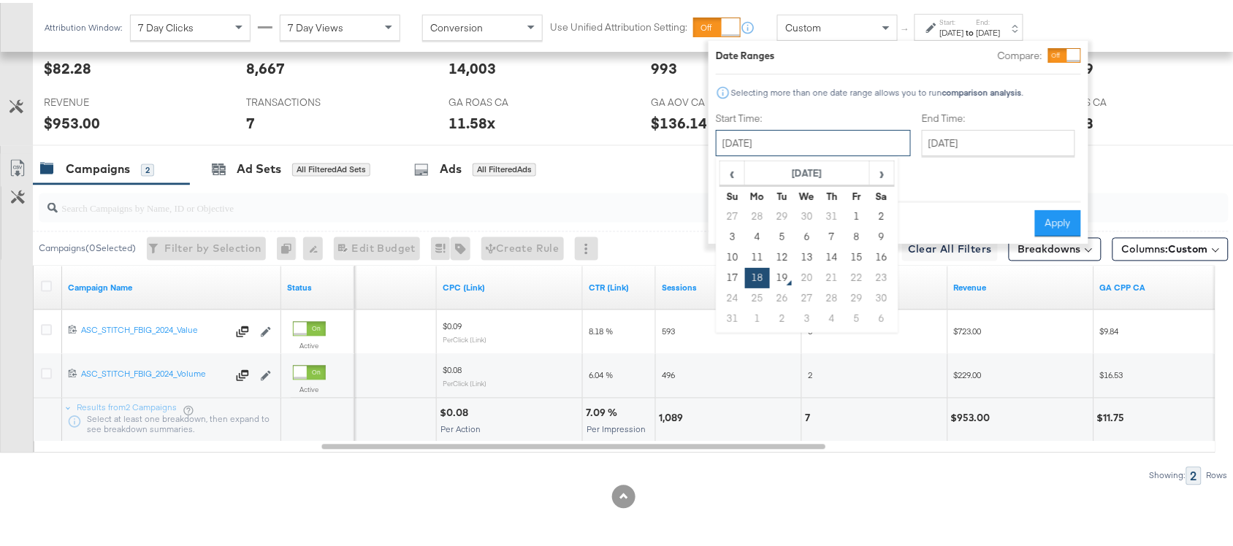
click at [789, 151] on input "[DATE]" at bounding box center [813, 140] width 195 height 26
click at [728, 267] on td "17" at bounding box center [732, 275] width 25 height 20
type input "[DATE]"
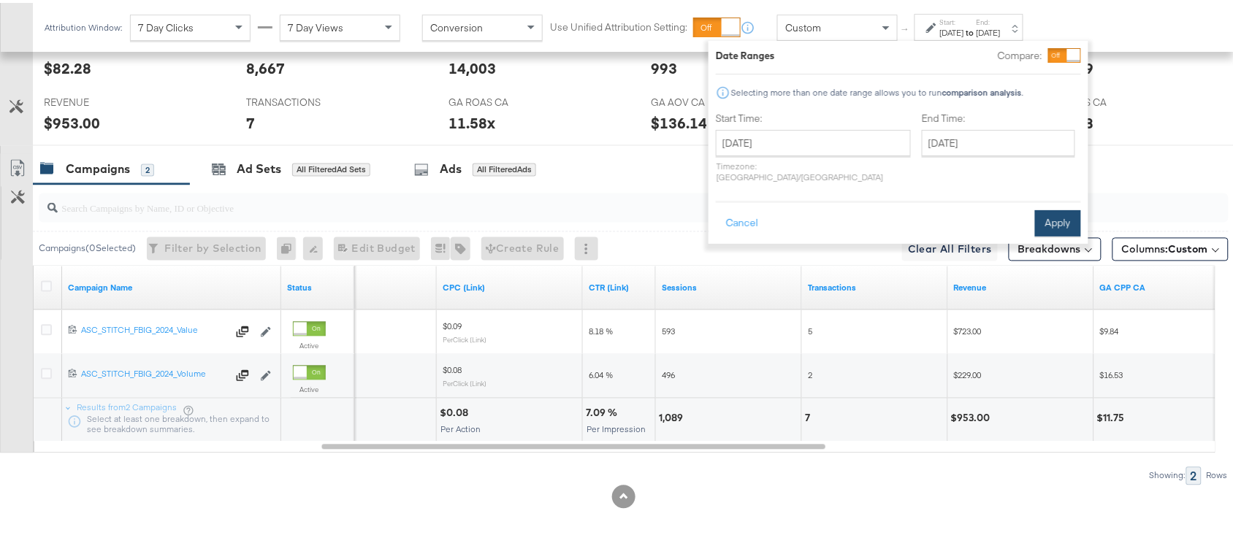
click at [1057, 209] on button "Apply" at bounding box center [1058, 220] width 46 height 26
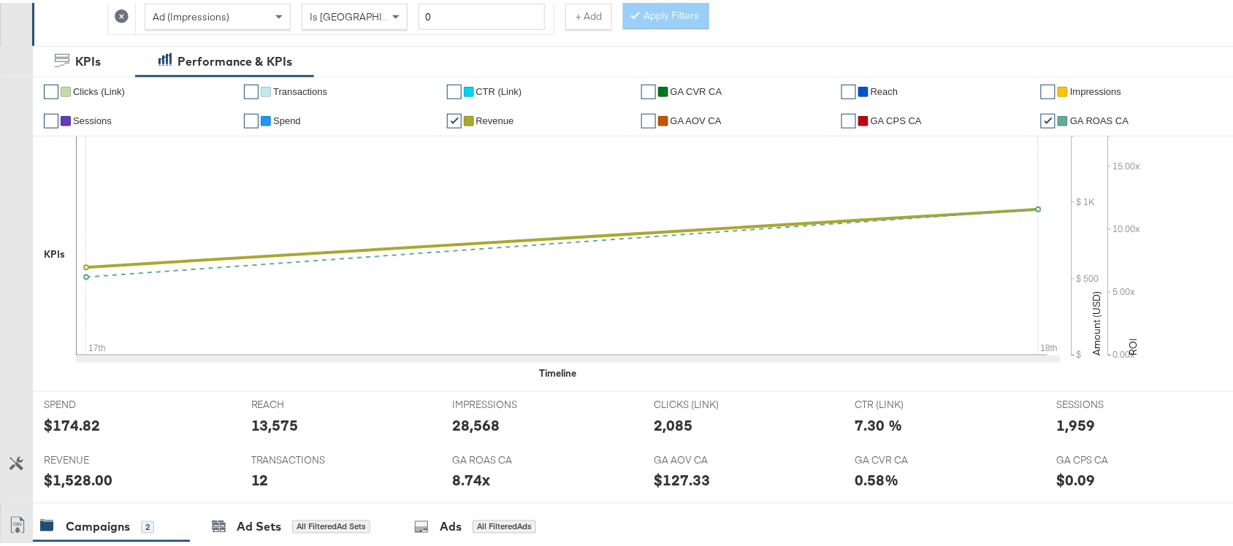
scroll to position [0, 0]
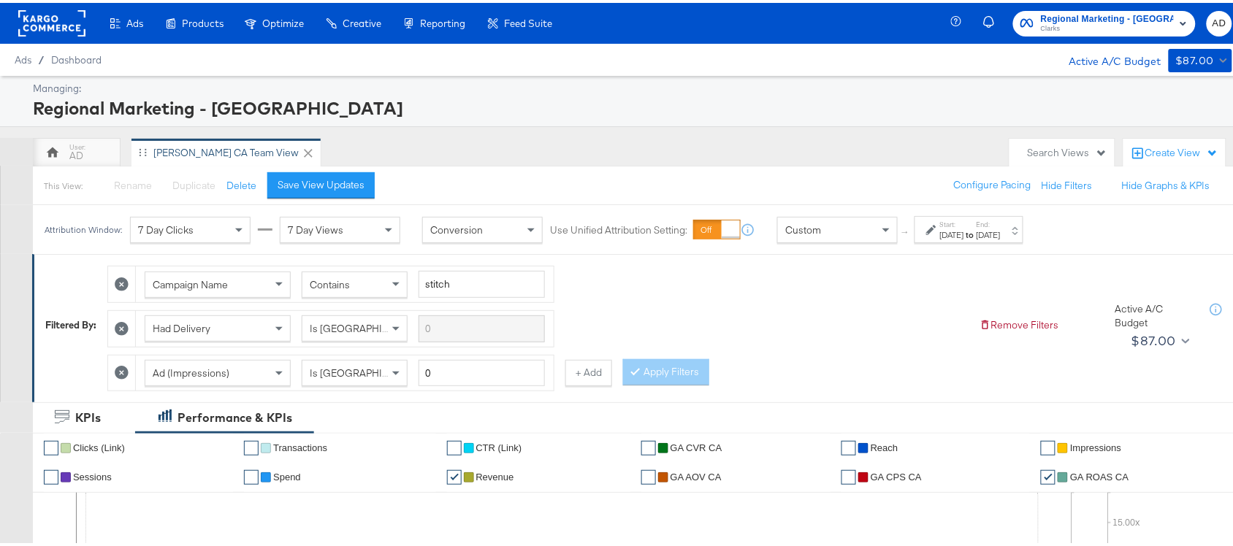
click at [40, 26] on rect at bounding box center [51, 20] width 67 height 26
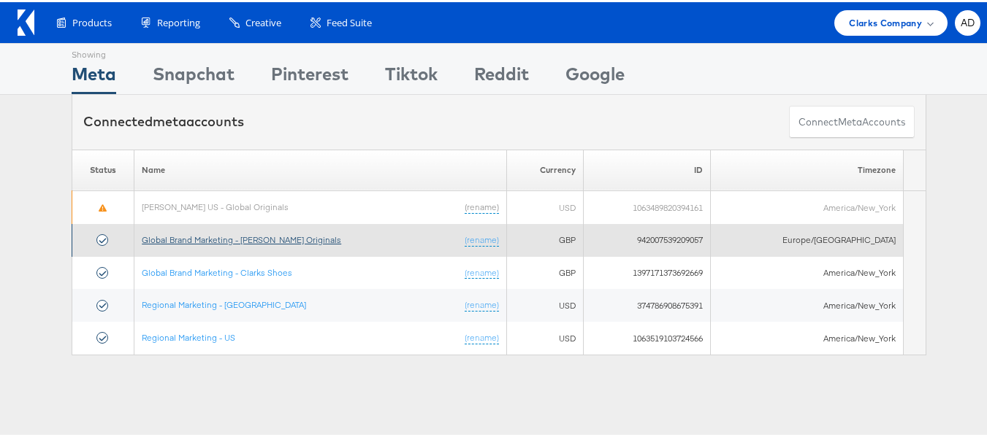
click at [267, 240] on link "Global Brand Marketing - [PERSON_NAME] Originals" at bounding box center [241, 237] width 199 height 11
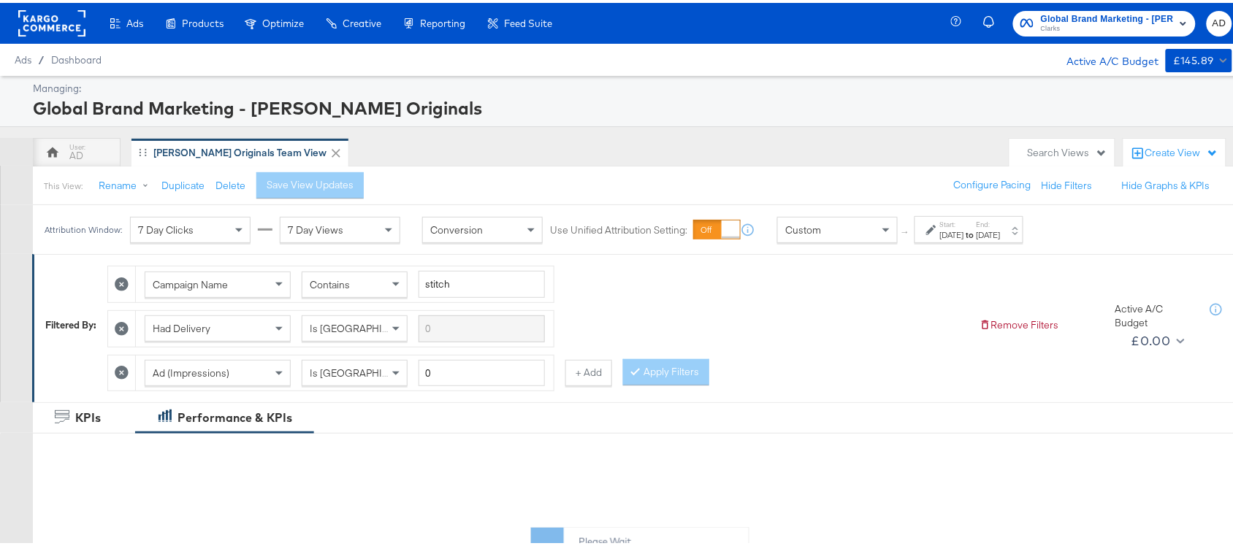
click at [1000, 231] on div "[DATE]" at bounding box center [988, 232] width 24 height 12
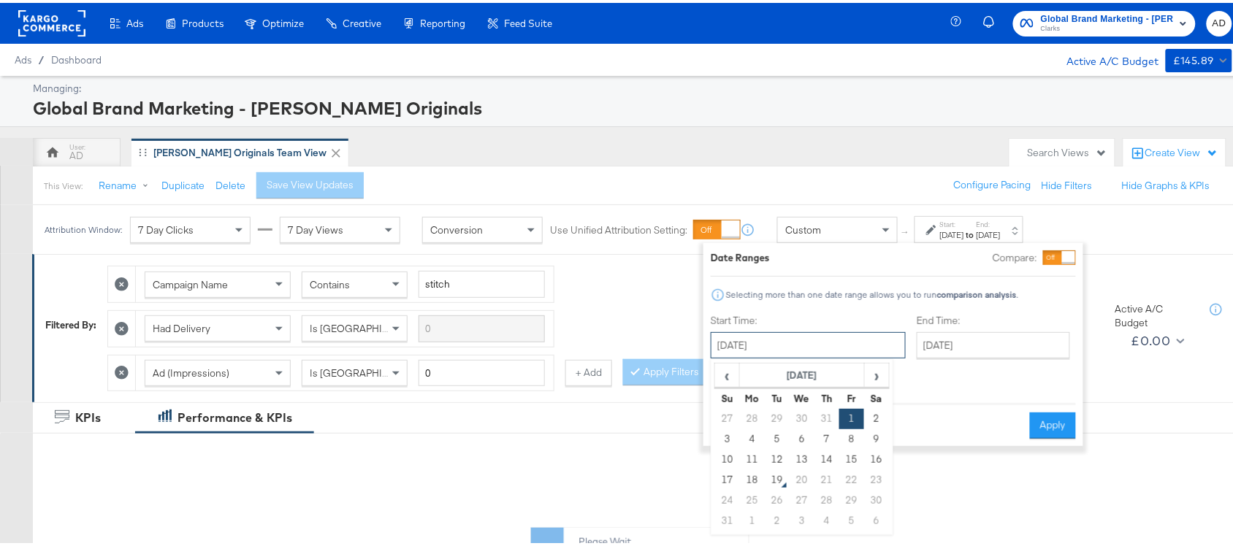
click at [781, 351] on input "[DATE]" at bounding box center [808, 342] width 195 height 26
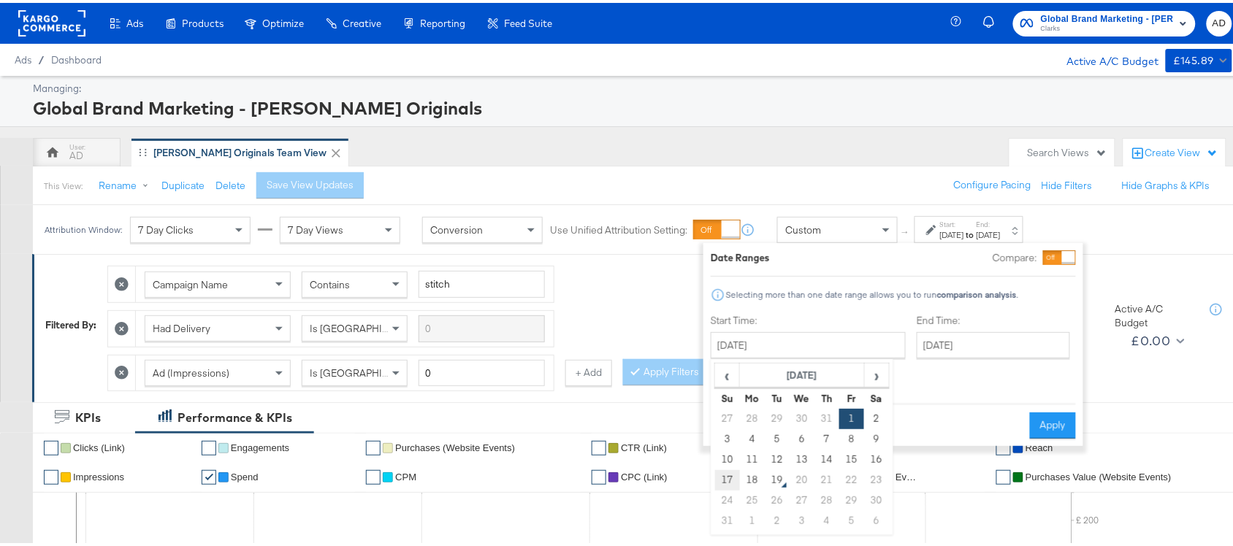
click at [725, 480] on td "17" at bounding box center [727, 477] width 25 height 20
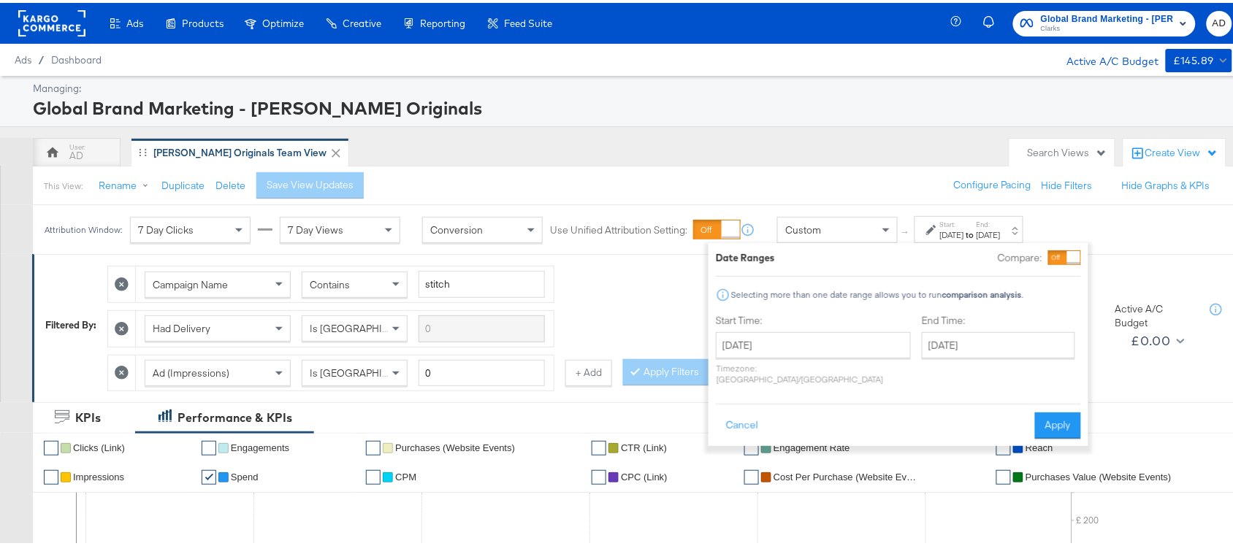
type input "[DATE]"
click at [944, 343] on input "[DATE]" at bounding box center [998, 342] width 153 height 26
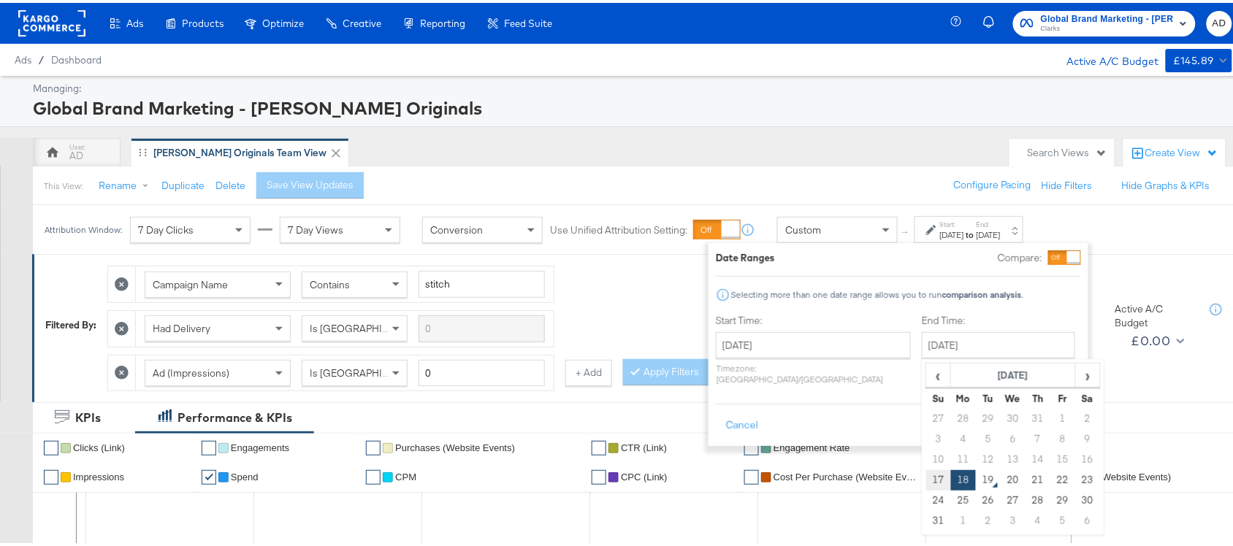
click at [926, 477] on td "17" at bounding box center [938, 477] width 25 height 20
type input "[DATE]"
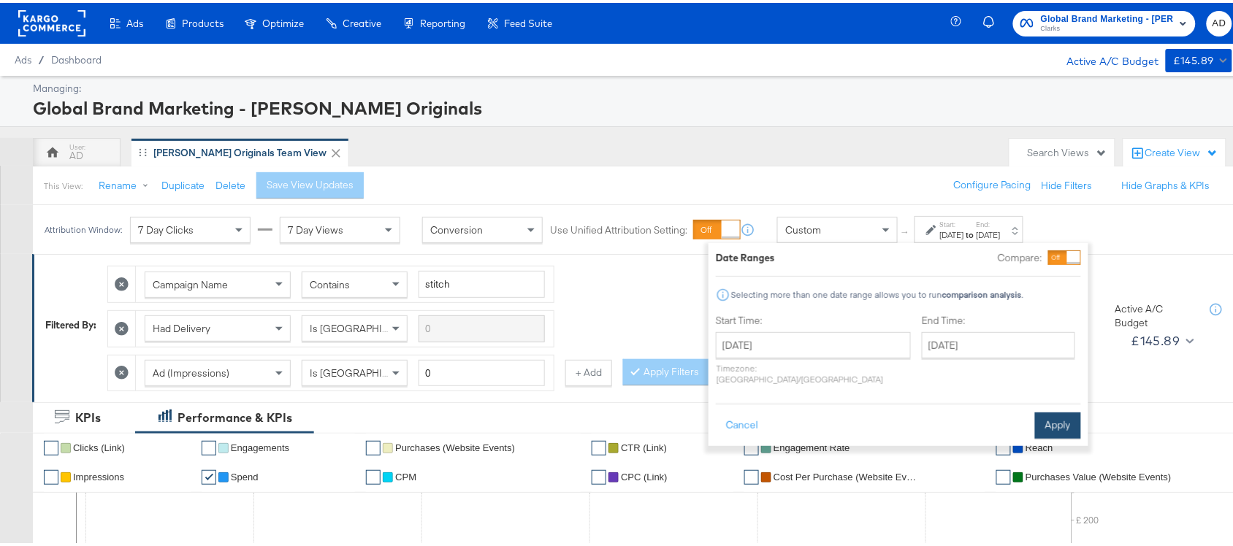
click at [1053, 418] on button "Apply" at bounding box center [1058, 423] width 46 height 26
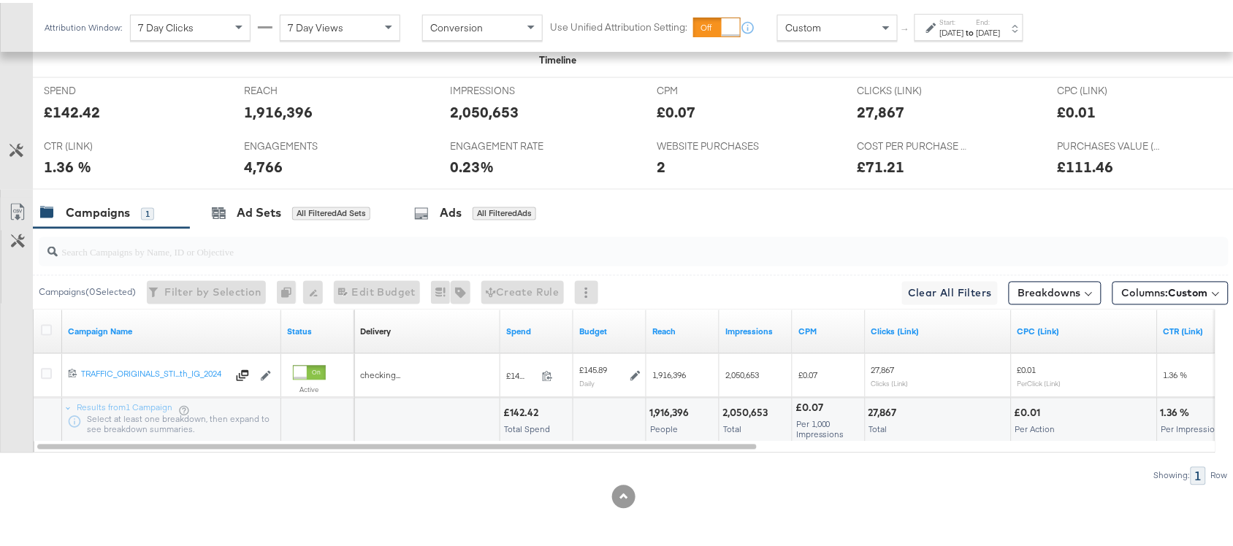
scroll to position [673, 0]
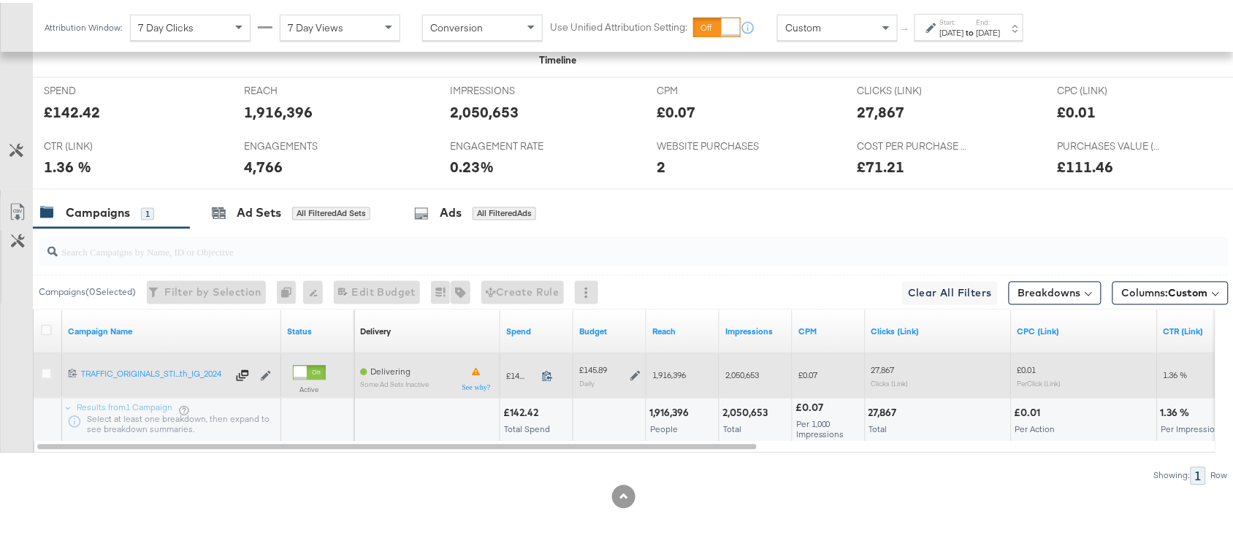
click at [548, 373] on icon at bounding box center [547, 373] width 11 height 11
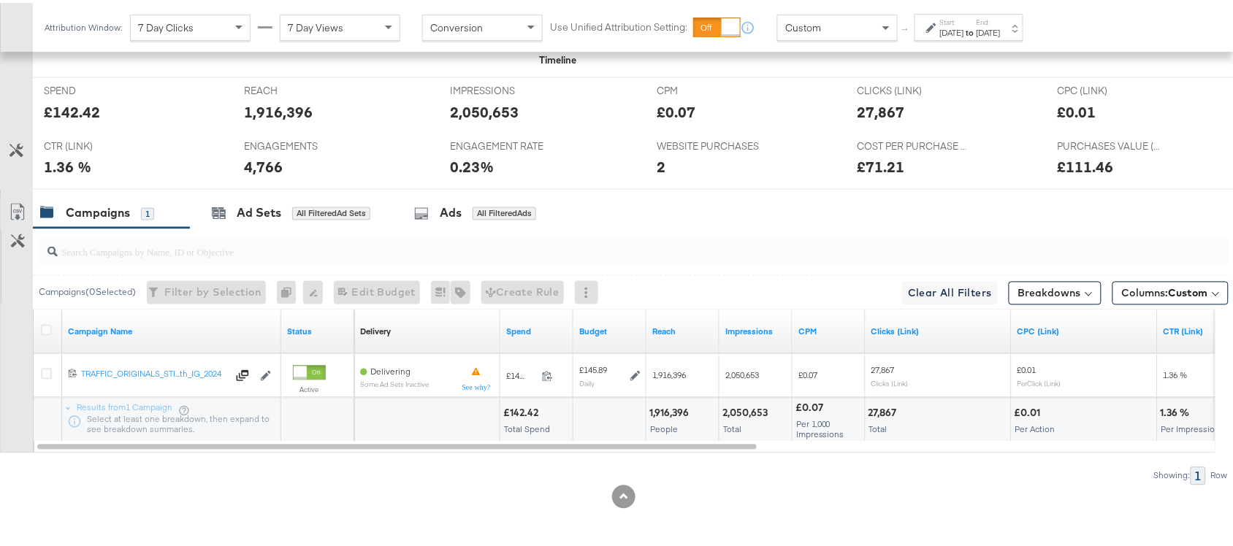
click at [665, 410] on div "1,916,396" at bounding box center [671, 411] width 44 height 14
copy div "1,916,396"
click at [665, 410] on div "1,916,396" at bounding box center [671, 411] width 44 height 14
click at [738, 410] on div "2,050,653" at bounding box center [747, 411] width 50 height 14
copy div "2,050,653"
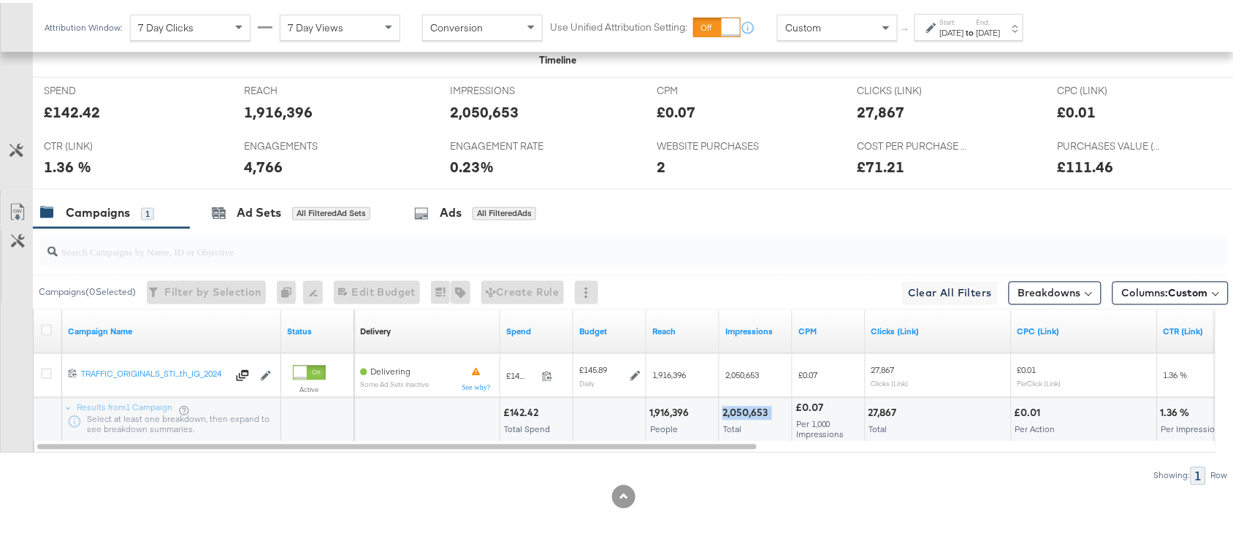
click at [738, 410] on div "2,050,653" at bounding box center [747, 411] width 50 height 14
click at [889, 410] on div "27,867" at bounding box center [884, 411] width 33 height 14
copy div "27,867"
click at [889, 410] on div "27,867" at bounding box center [884, 411] width 33 height 14
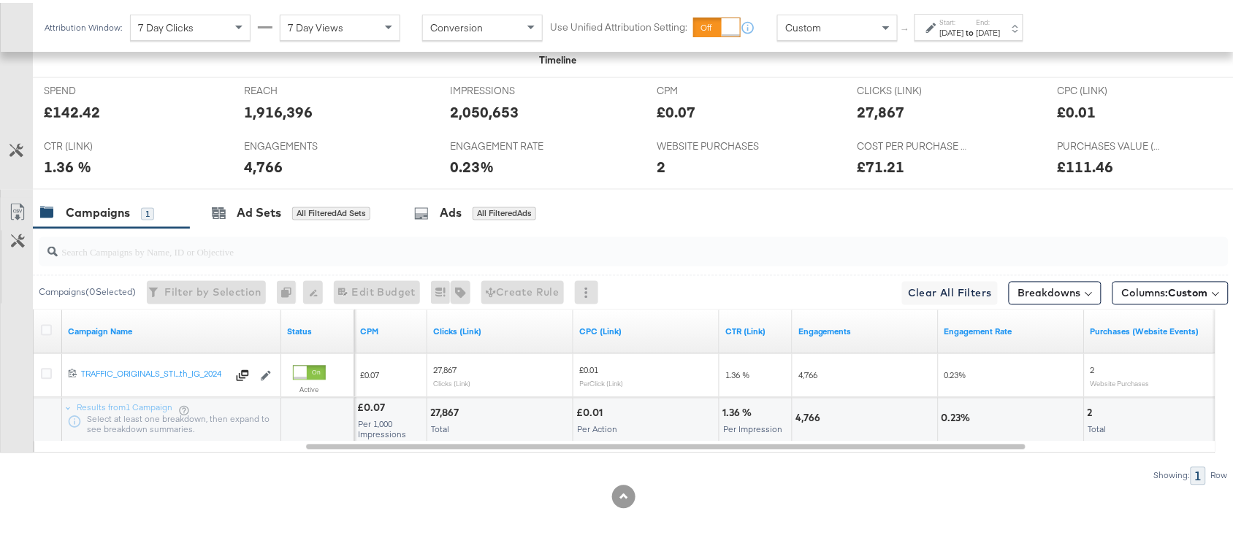
click at [800, 414] on div "4,766" at bounding box center [809, 416] width 29 height 14
copy div "4,766"
click at [800, 414] on div "4,766" at bounding box center [809, 416] width 29 height 14
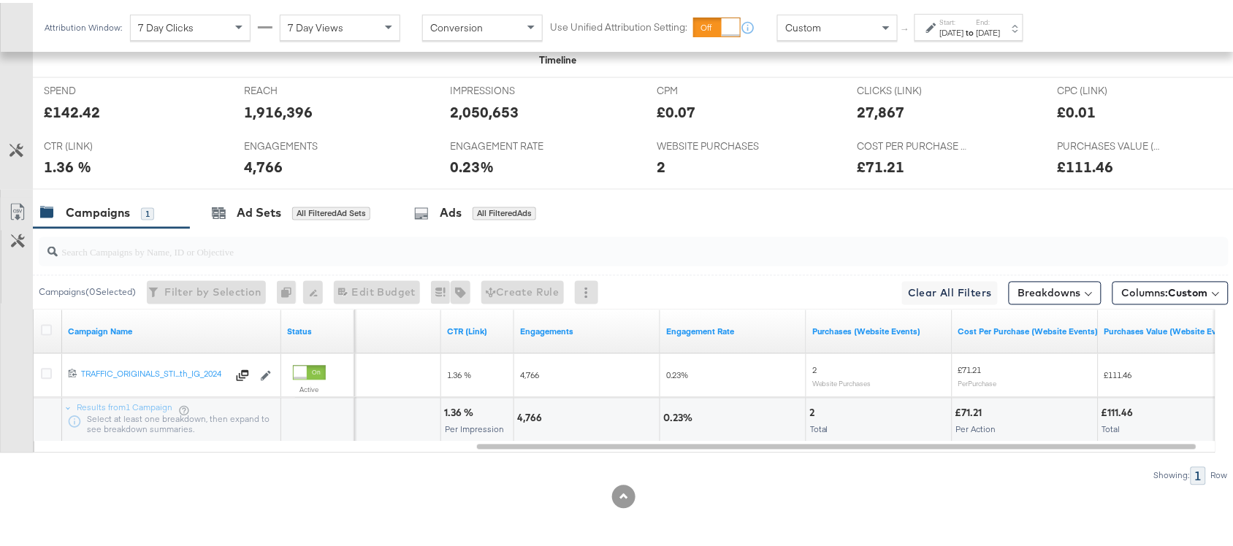
click at [811, 410] on div "2" at bounding box center [813, 411] width 9 height 14
copy div "2"
click at [811, 410] on div "2" at bounding box center [813, 411] width 9 height 14
click at [1000, 22] on div "Start: Aug 17th 2025 to End: Aug 17th 2025" at bounding box center [970, 25] width 61 height 21
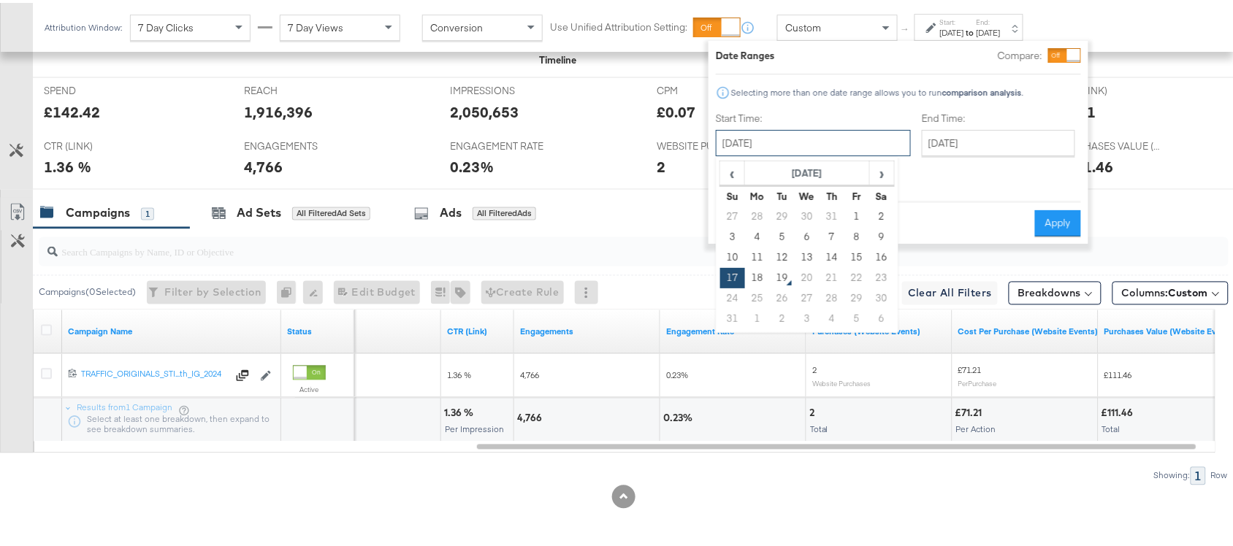
click at [793, 139] on input "[DATE]" at bounding box center [813, 140] width 195 height 26
click at [763, 276] on td "18" at bounding box center [757, 275] width 25 height 20
type input "[DATE]"
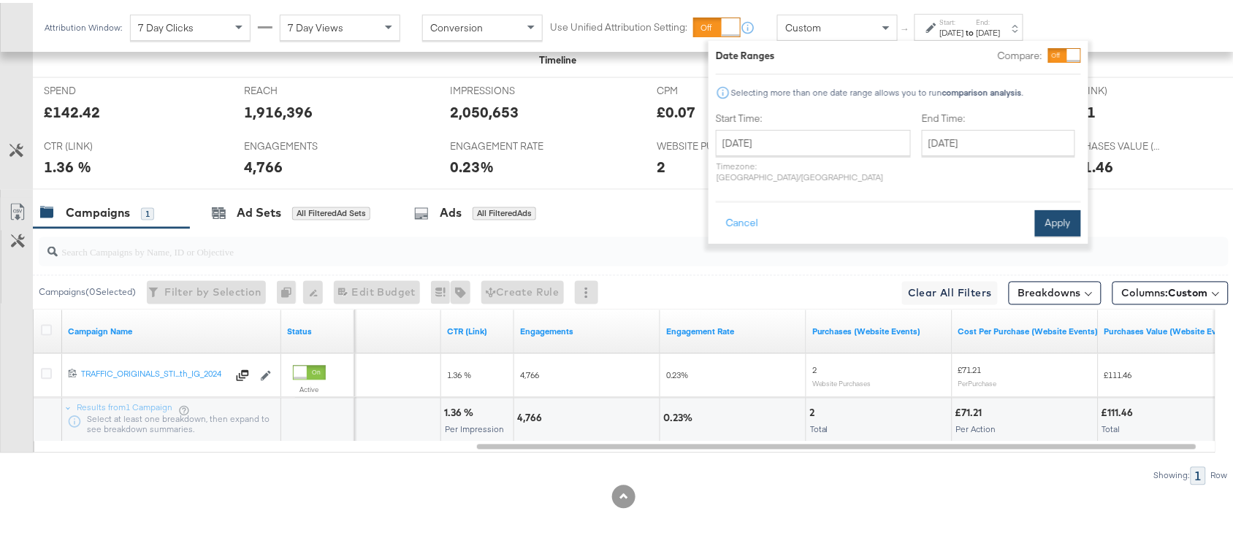
click at [1048, 213] on button "Apply" at bounding box center [1058, 220] width 46 height 26
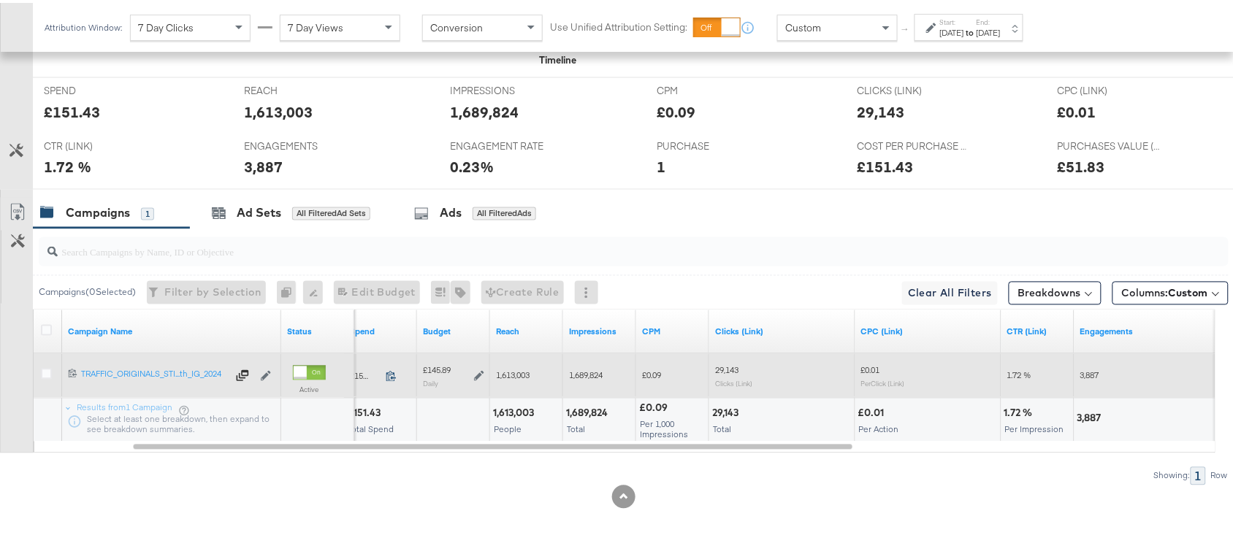
click at [391, 376] on icon at bounding box center [391, 373] width 11 height 11
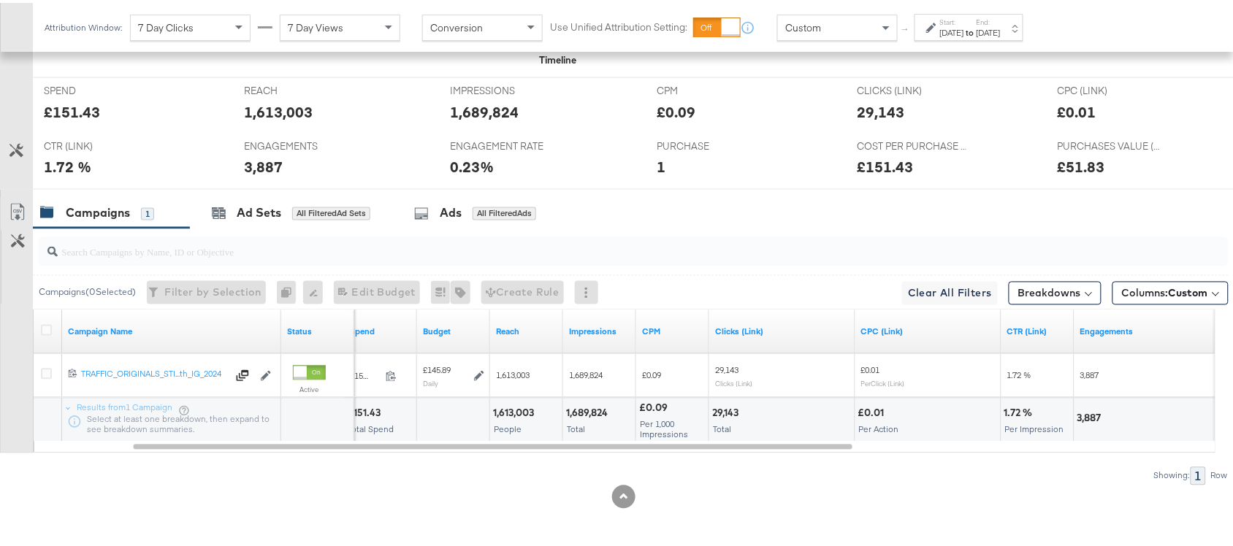
click at [515, 406] on div "1,613,003" at bounding box center [515, 411] width 45 height 14
copy div "1,613,003"
click at [515, 406] on div "1,613,003" at bounding box center [515, 411] width 45 height 14
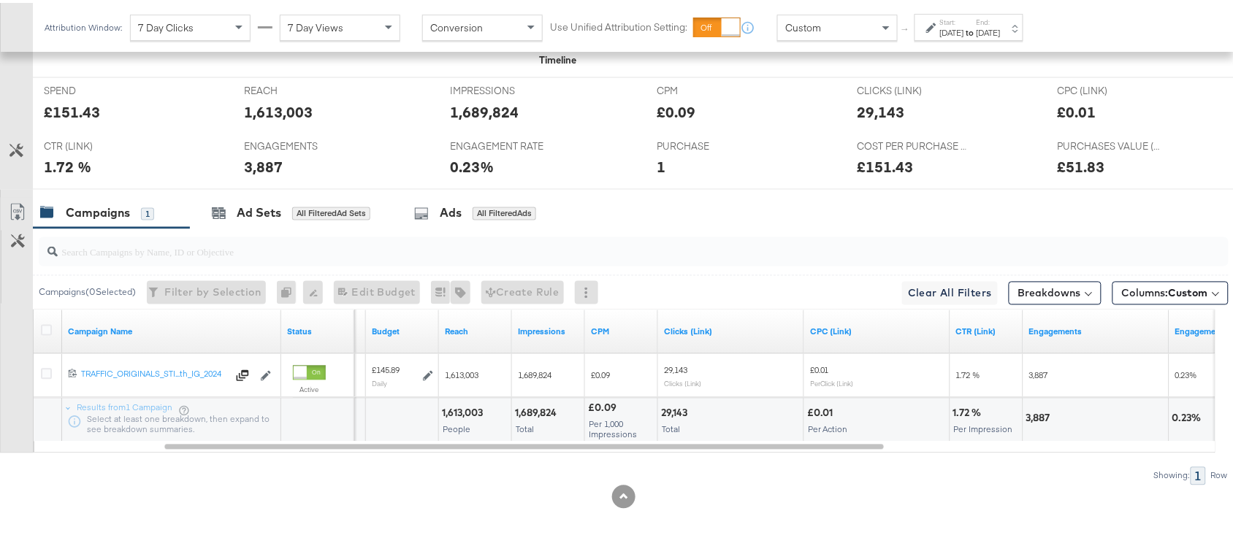
click at [538, 411] on div "1,689,824" at bounding box center [538, 411] width 46 height 14
copy div "1,689,824"
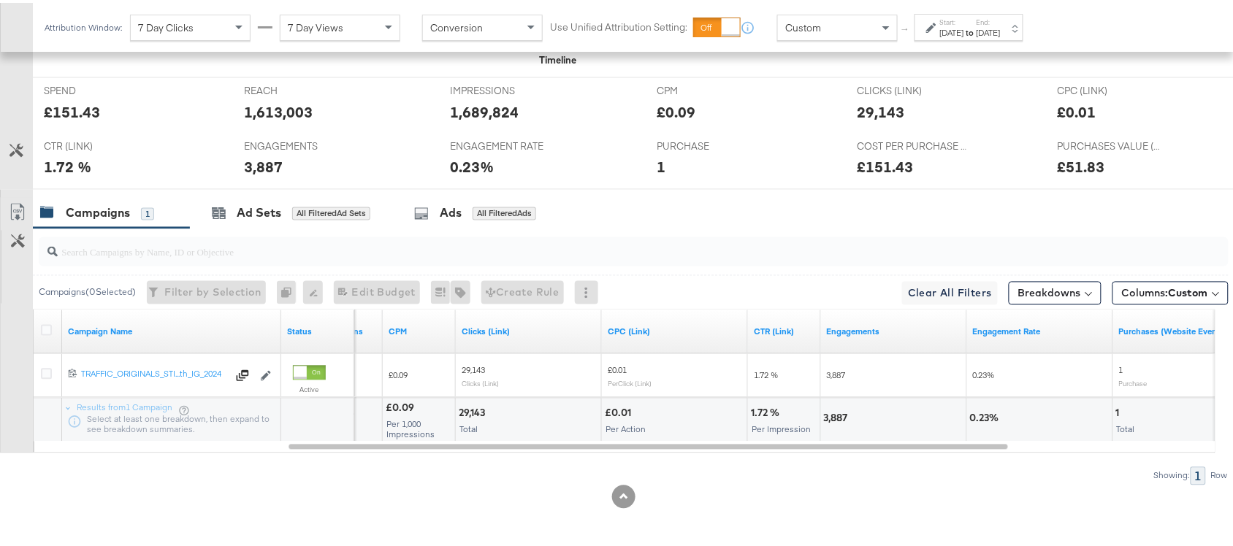
click at [462, 400] on div "29,143 Total" at bounding box center [528, 418] width 145 height 44
copy div "29,143"
click at [834, 416] on div "3,887" at bounding box center [838, 416] width 28 height 14
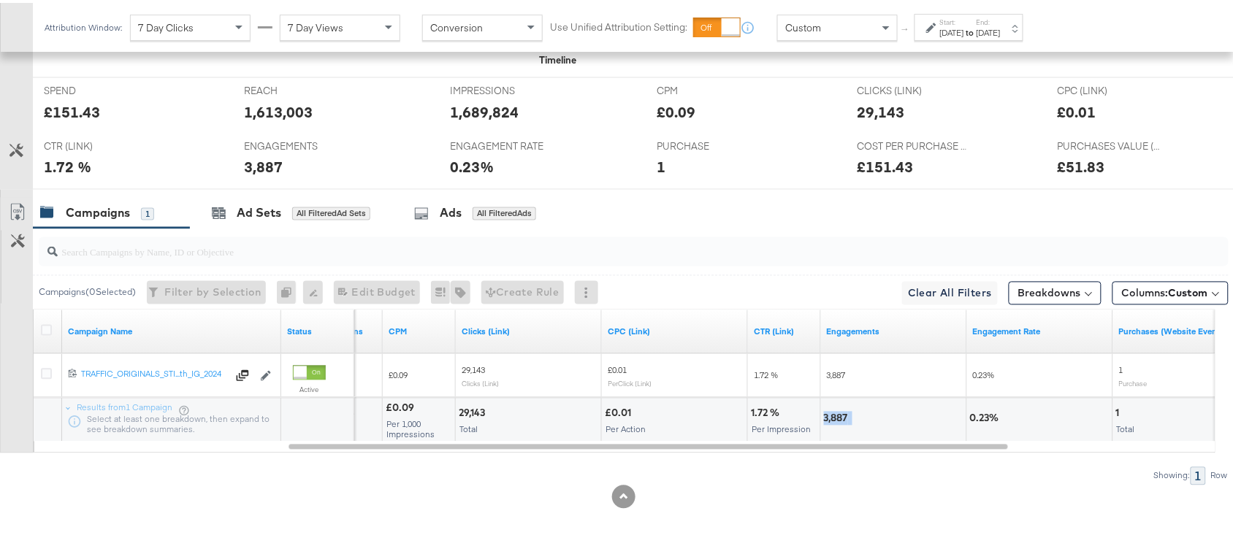
click at [834, 416] on div "3,887" at bounding box center [838, 416] width 28 height 14
copy div "3,887"
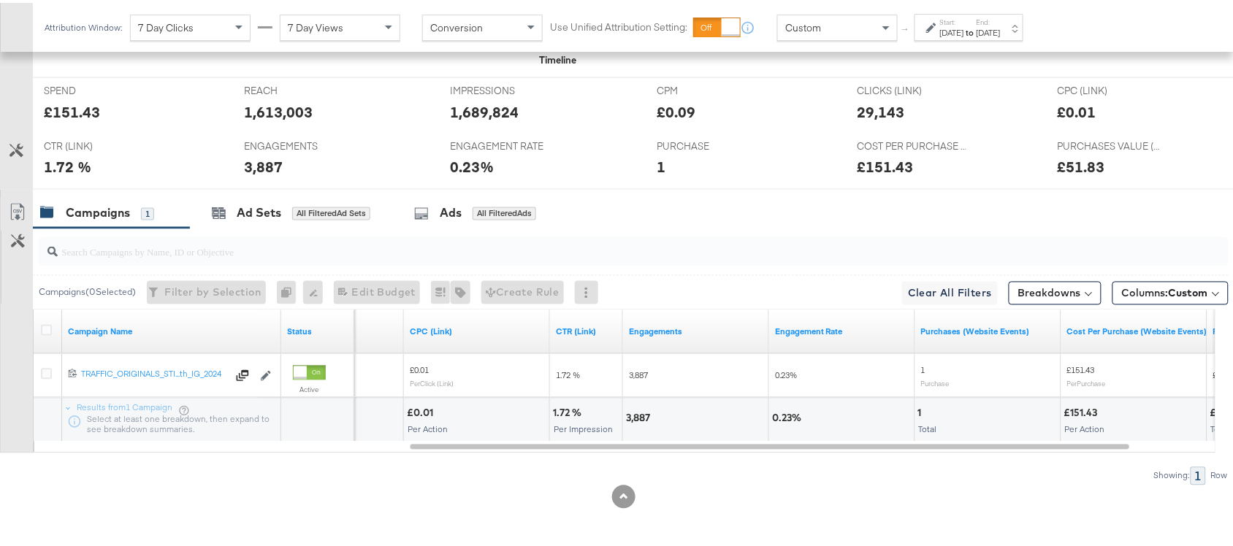
click at [919, 409] on div "1" at bounding box center [922, 411] width 8 height 14
copy div "1"
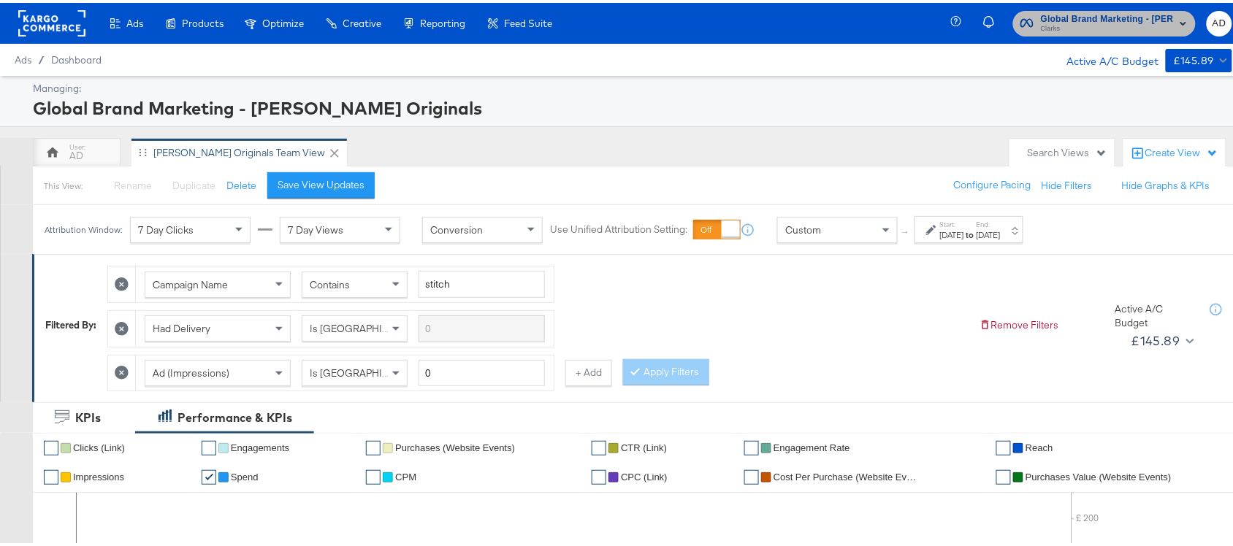
click at [1127, 20] on span "Clarks" at bounding box center [1107, 26] width 133 height 12
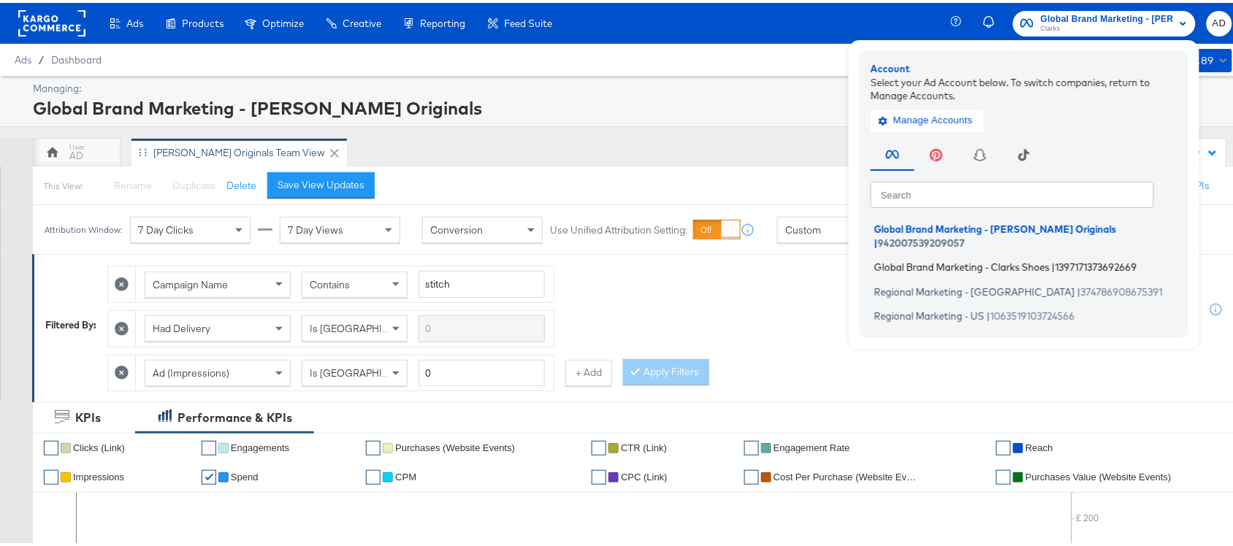
click at [921, 259] on span "Global Brand Marketing - Clarks Shoes" at bounding box center [961, 265] width 175 height 12
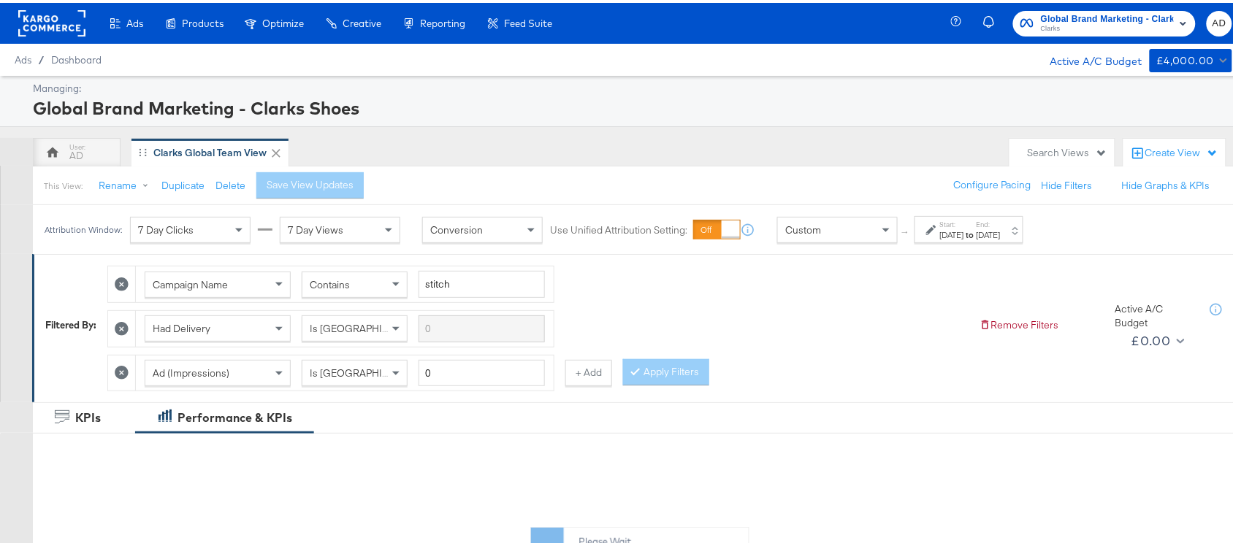
click at [976, 227] on strong "to" at bounding box center [970, 231] width 12 height 11
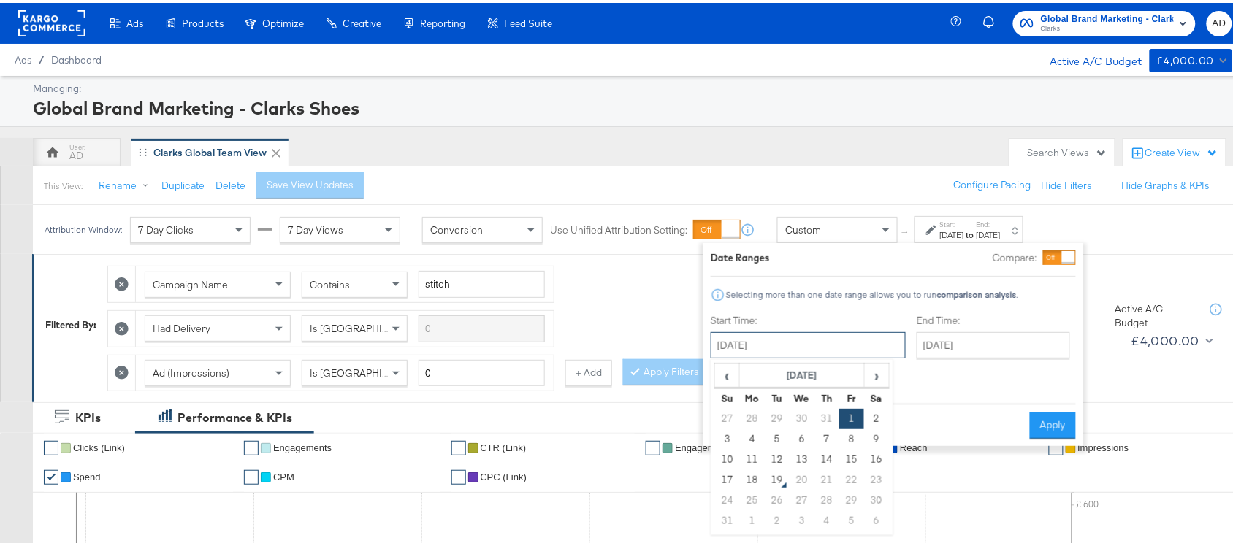
click at [785, 341] on input "[DATE]" at bounding box center [808, 342] width 195 height 26
click at [727, 475] on td "17" at bounding box center [727, 477] width 25 height 20
type input "[DATE]"
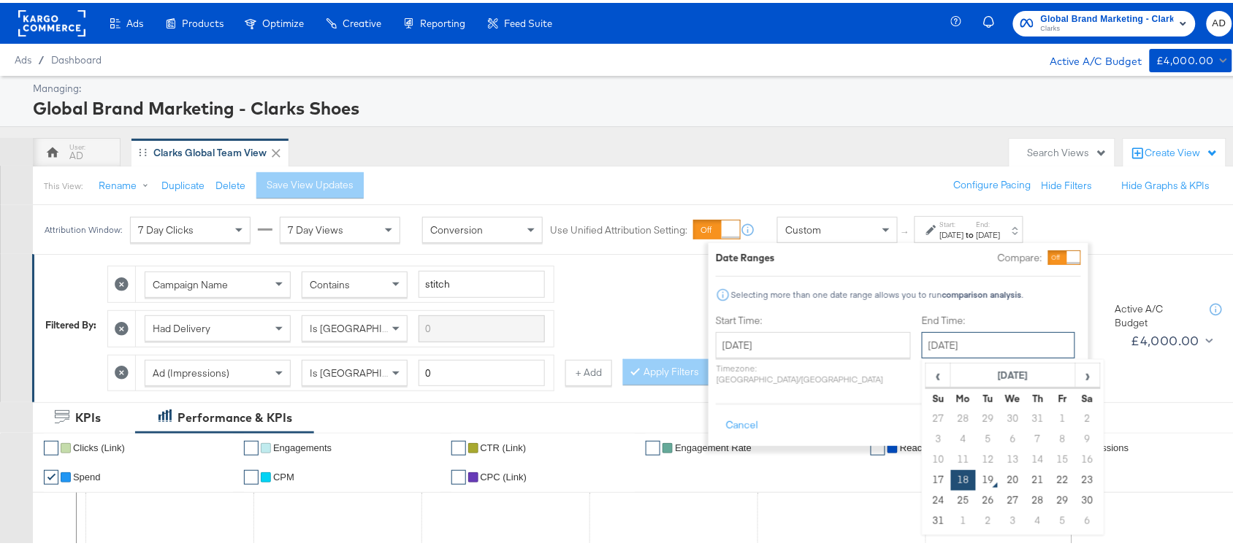
click at [958, 347] on input "[DATE]" at bounding box center [998, 342] width 153 height 26
click at [926, 481] on td "17" at bounding box center [938, 477] width 25 height 20
type input "[DATE]"
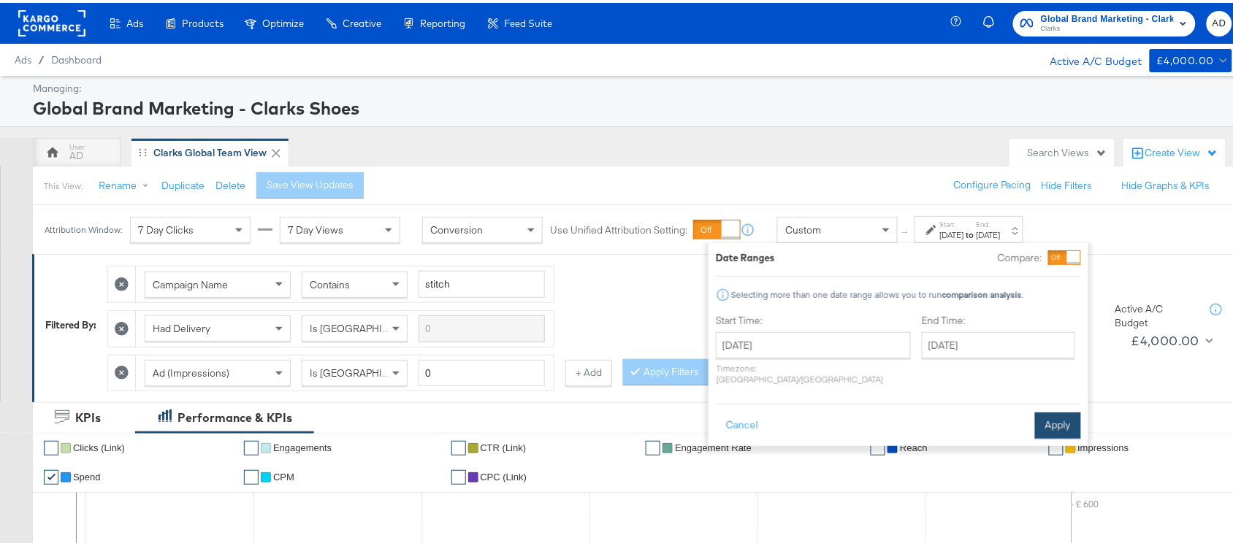
click at [1055, 413] on button "Apply" at bounding box center [1058, 423] width 46 height 26
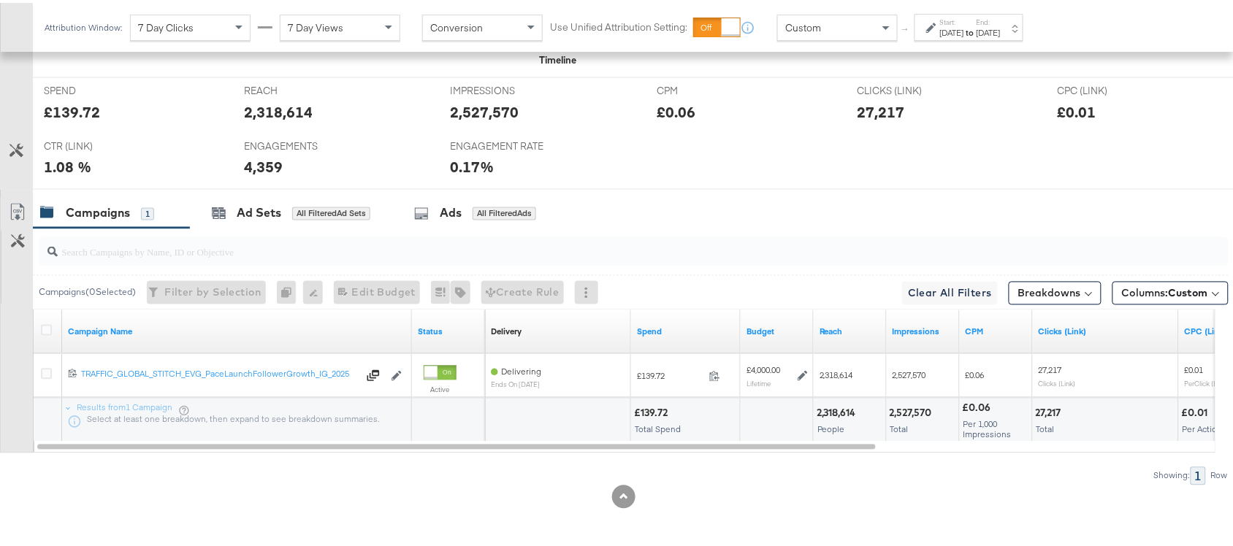
scroll to position [673, 0]
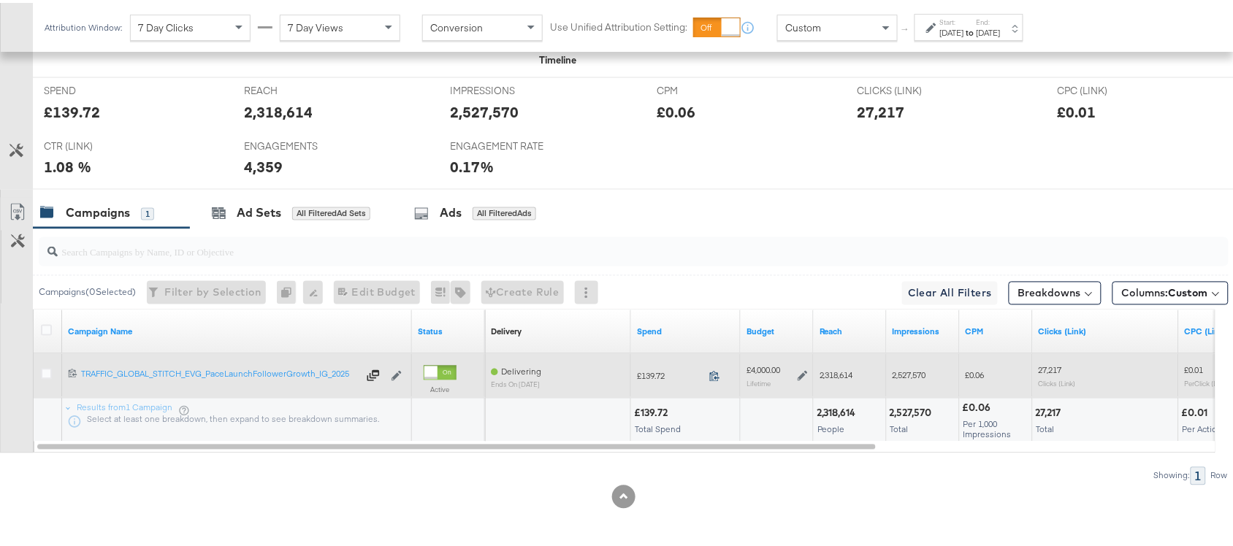
click at [712, 369] on icon at bounding box center [714, 373] width 11 height 11
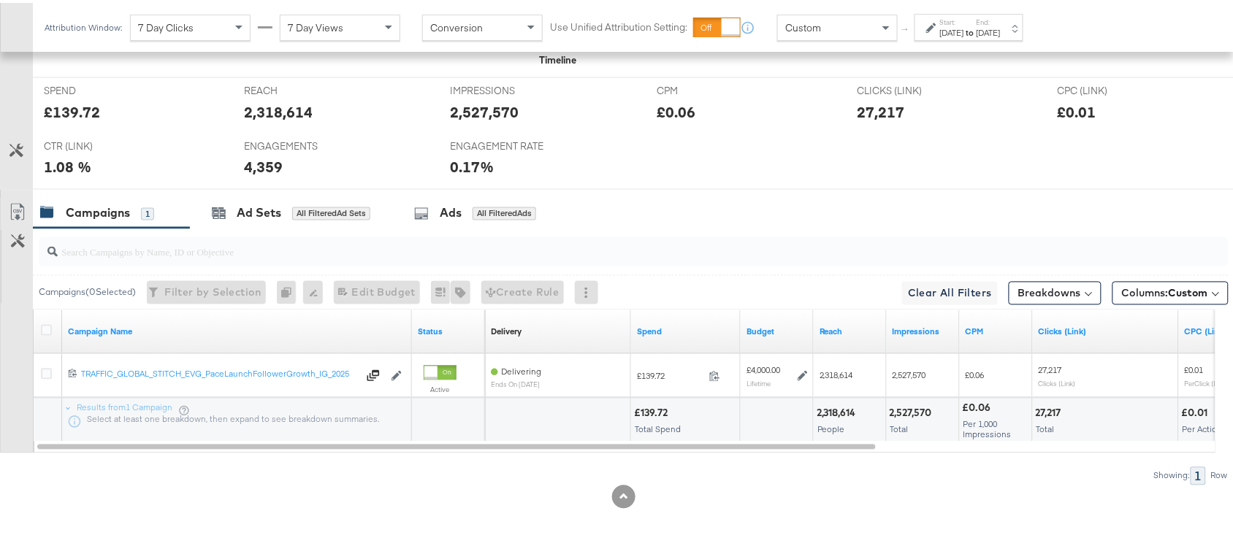
click at [830, 410] on div "2,318,614" at bounding box center [838, 411] width 44 height 14
copy div "2,318,614"
click at [830, 410] on div "2,318,614" at bounding box center [838, 411] width 44 height 14
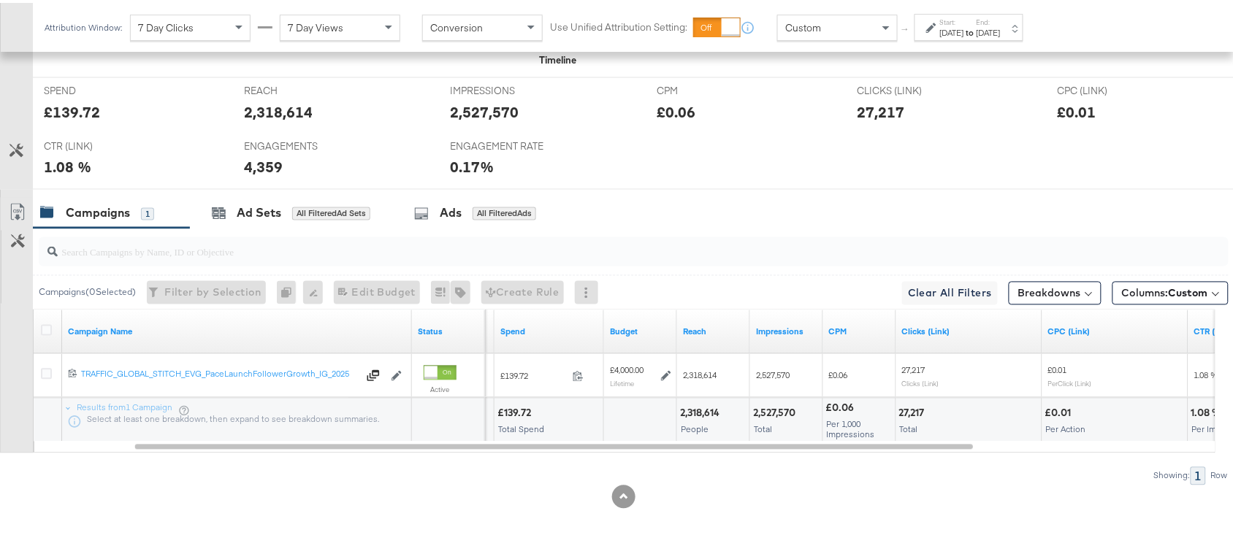
click at [783, 406] on div "2,527,570" at bounding box center [776, 411] width 47 height 14
copy div "2,527,570"
click at [783, 406] on div "2,527,570" at bounding box center [776, 411] width 47 height 14
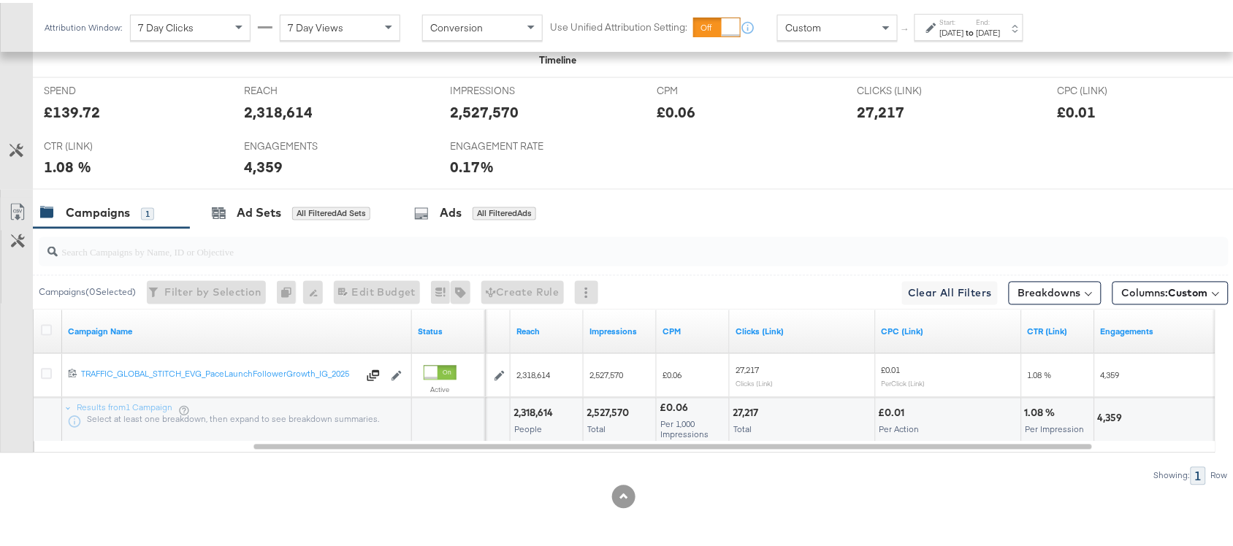
click at [743, 416] on div "27,217" at bounding box center [747, 411] width 30 height 14
copy div "27,217"
click at [743, 416] on div "27,217" at bounding box center [747, 411] width 30 height 14
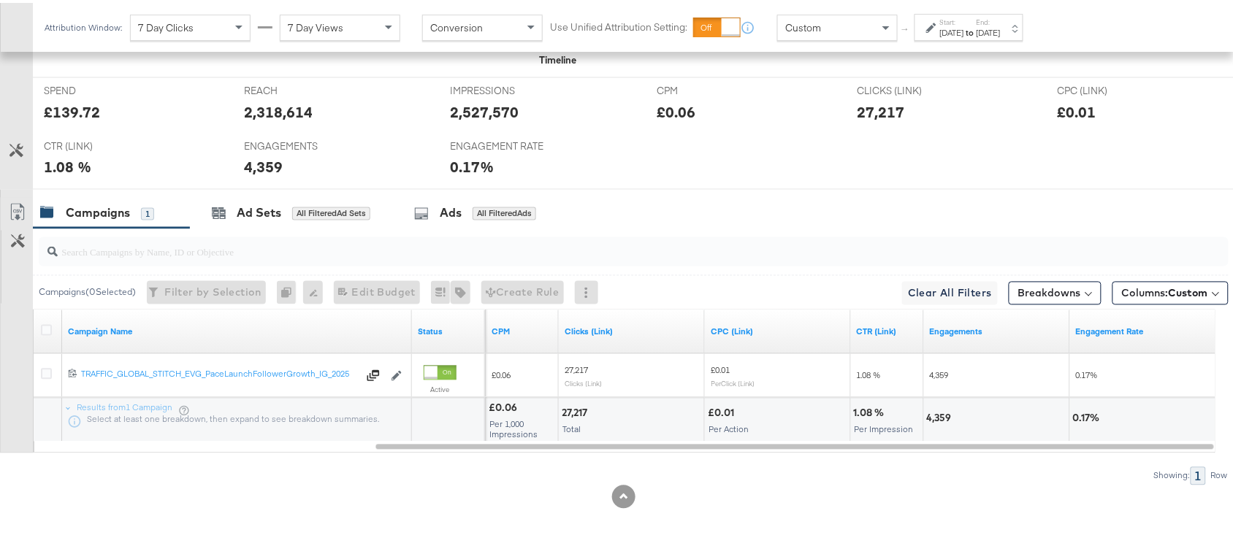
click at [933, 421] on div "4,359" at bounding box center [941, 416] width 29 height 14
copy div "4,359"
click at [964, 27] on div "[DATE]" at bounding box center [952, 30] width 24 height 12
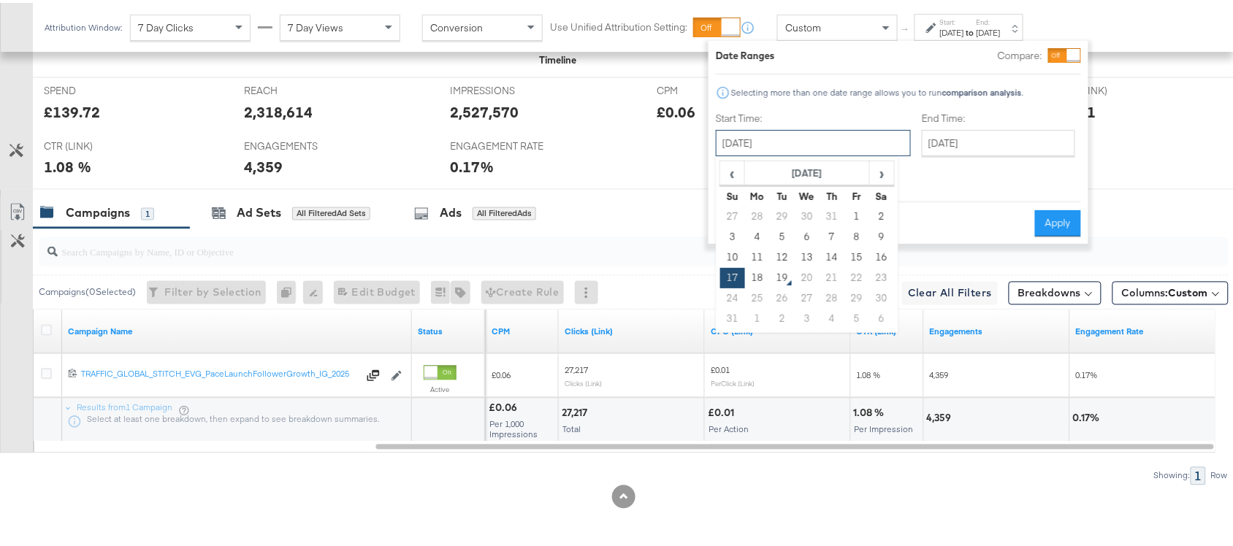
click at [797, 152] on input "[DATE]" at bounding box center [813, 140] width 195 height 26
click at [759, 276] on td "18" at bounding box center [757, 275] width 25 height 20
type input "[DATE]"
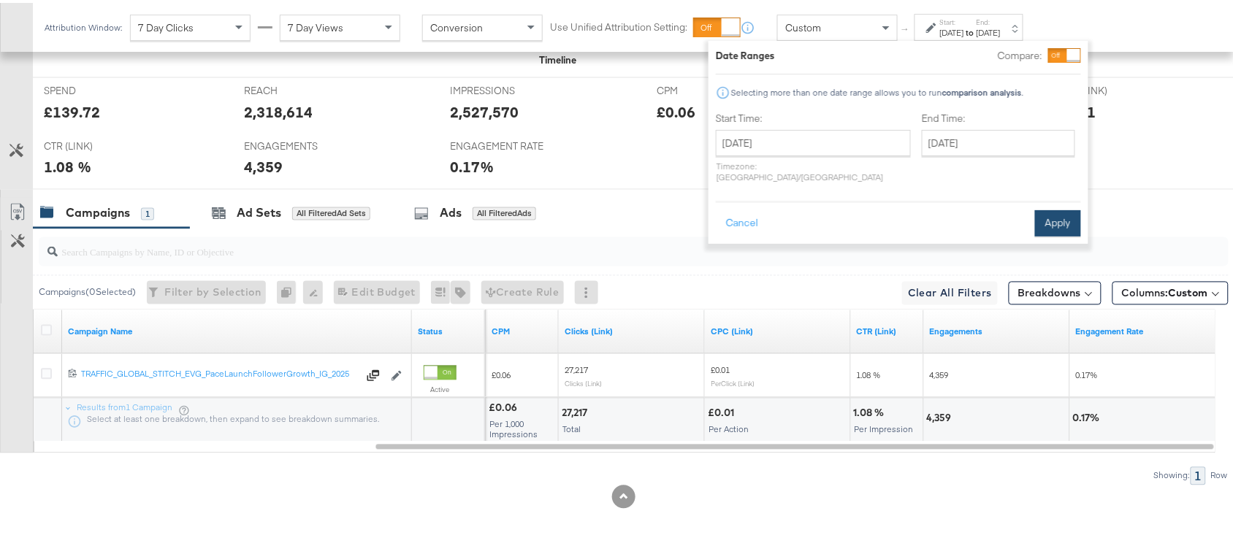
click at [1050, 207] on button "Apply" at bounding box center [1058, 220] width 46 height 26
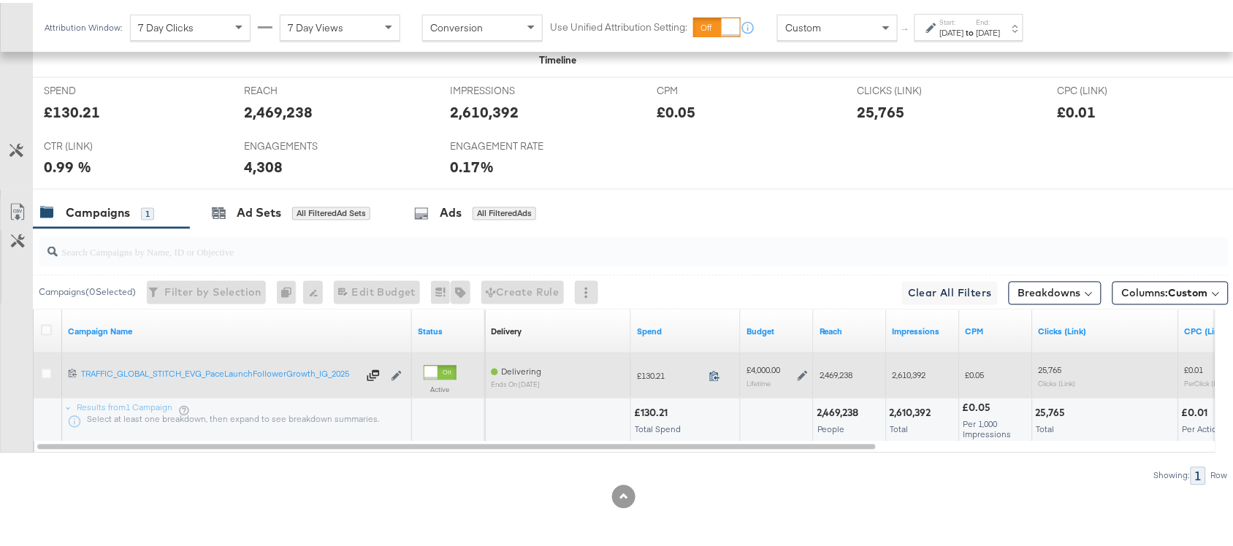
click at [712, 374] on icon at bounding box center [714, 373] width 11 height 11
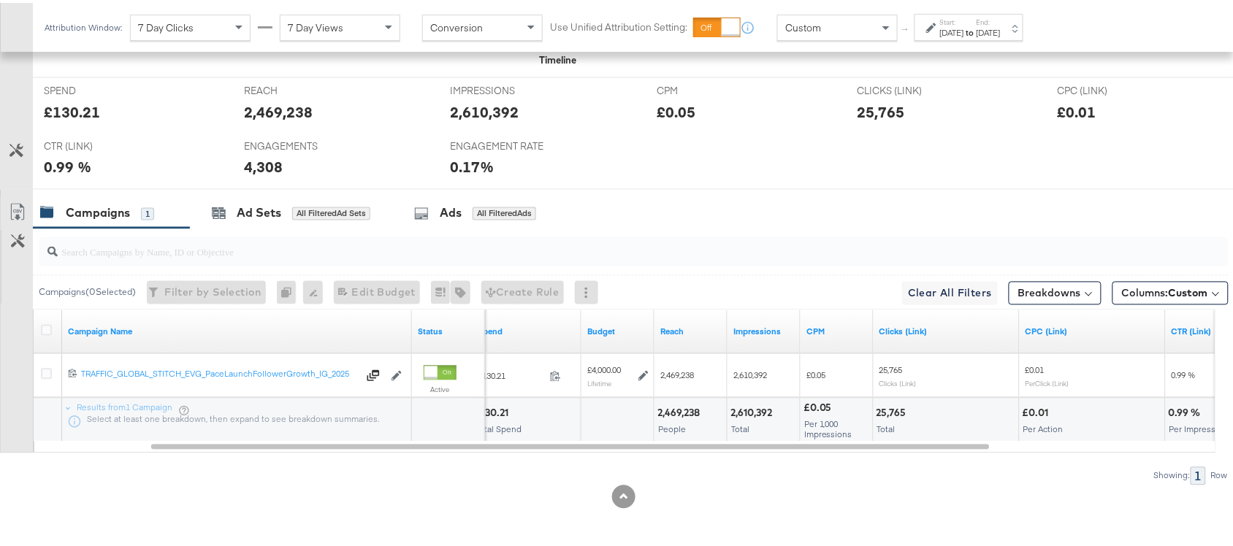
click at [681, 410] on div "2,469,238" at bounding box center [680, 411] width 47 height 14
copy div "2,469,238"
click at [749, 407] on div "2,610,392" at bounding box center [753, 411] width 46 height 14
copy div "2,610,392"
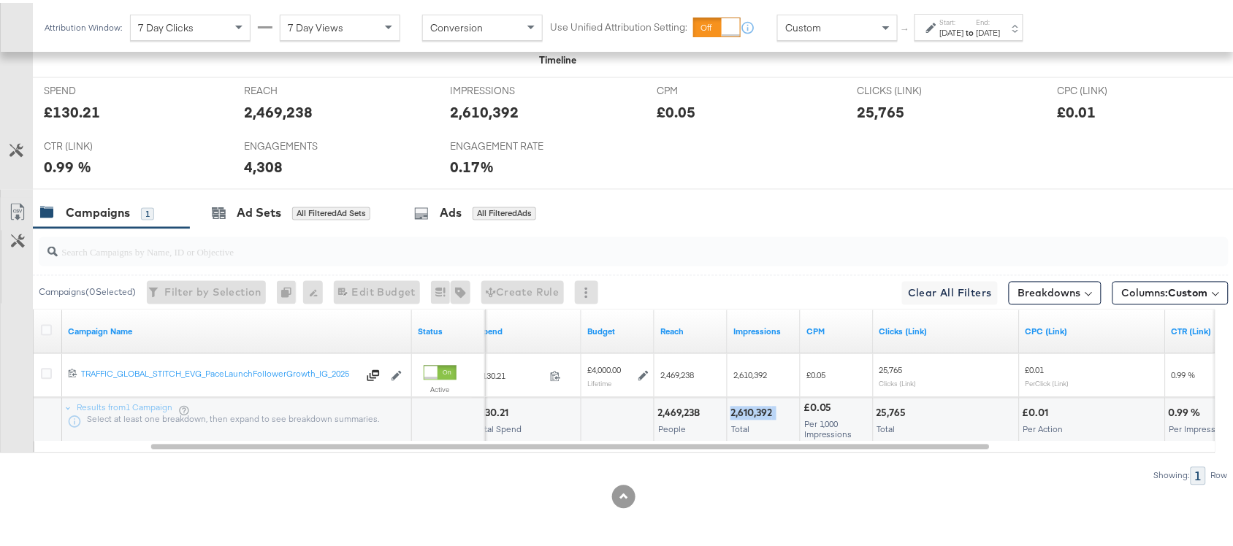
click at [749, 407] on div "2,610,392" at bounding box center [753, 411] width 46 height 14
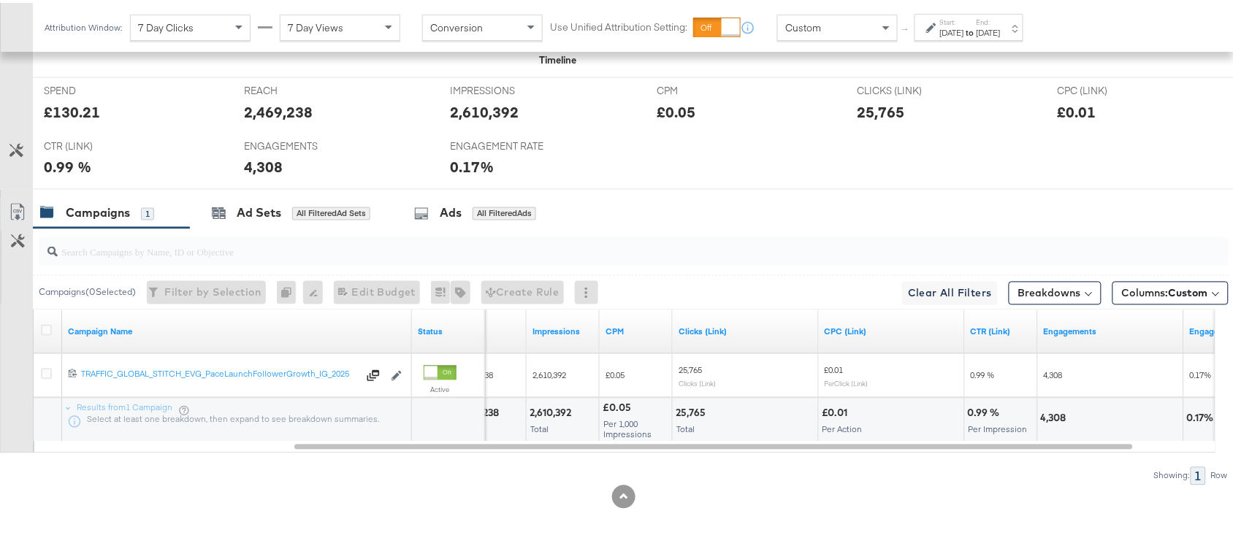
click at [690, 413] on div "25,765" at bounding box center [692, 411] width 34 height 14
copy div "25,765"
click at [690, 413] on div "25,765" at bounding box center [692, 411] width 34 height 14
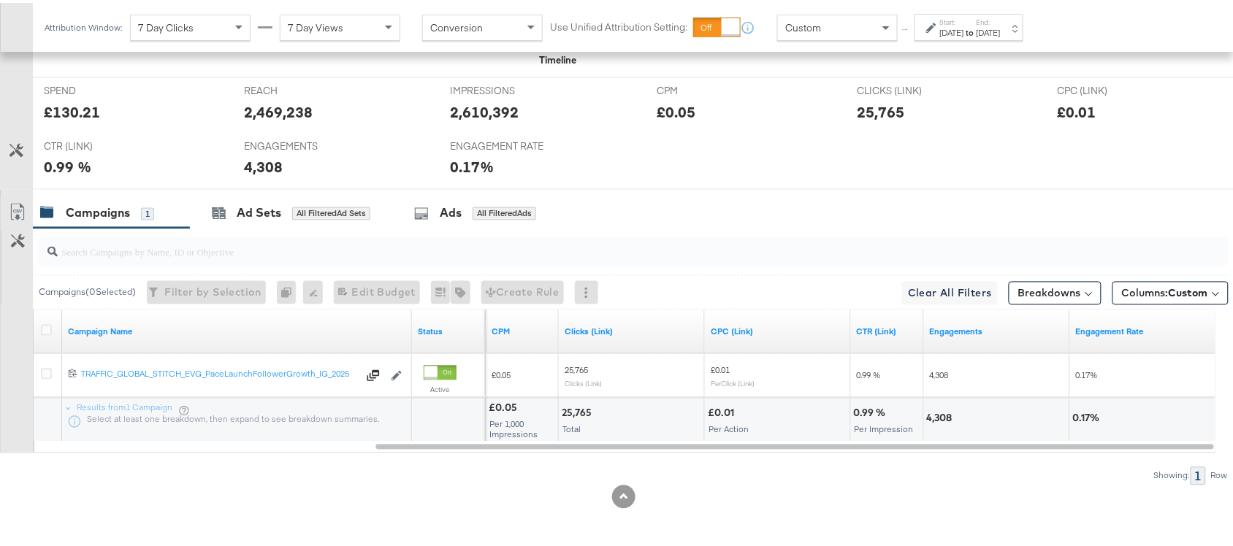
click at [939, 416] on div "4,308" at bounding box center [942, 416] width 30 height 14
copy div "4,308"
click at [756, 245] on input "search" at bounding box center [589, 243] width 1063 height 28
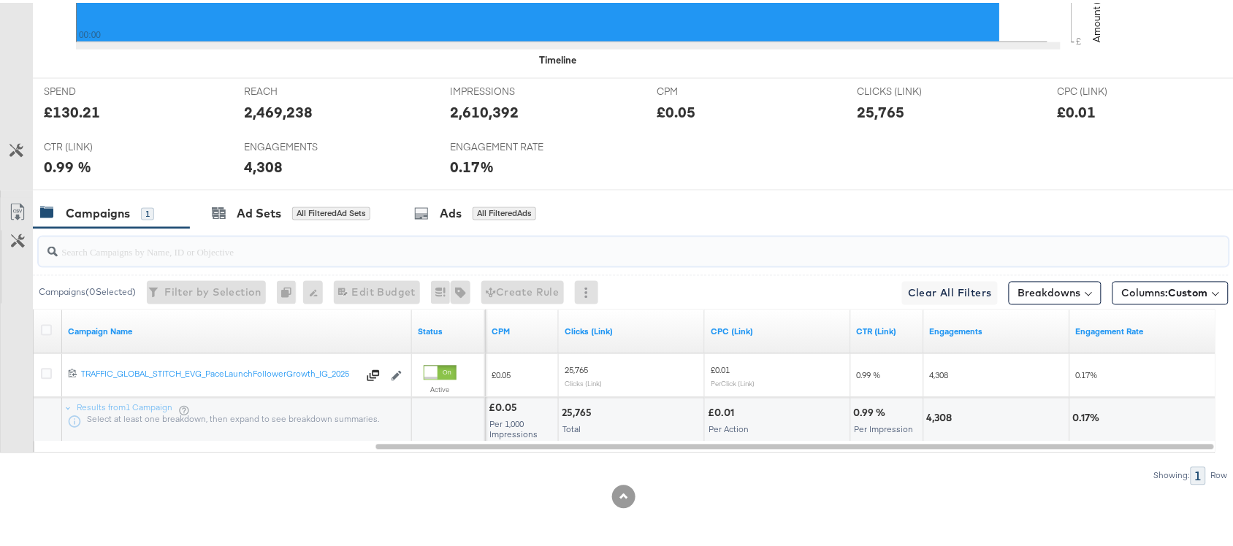
scroll to position [0, 0]
